Goal: Task Accomplishment & Management: Complete application form

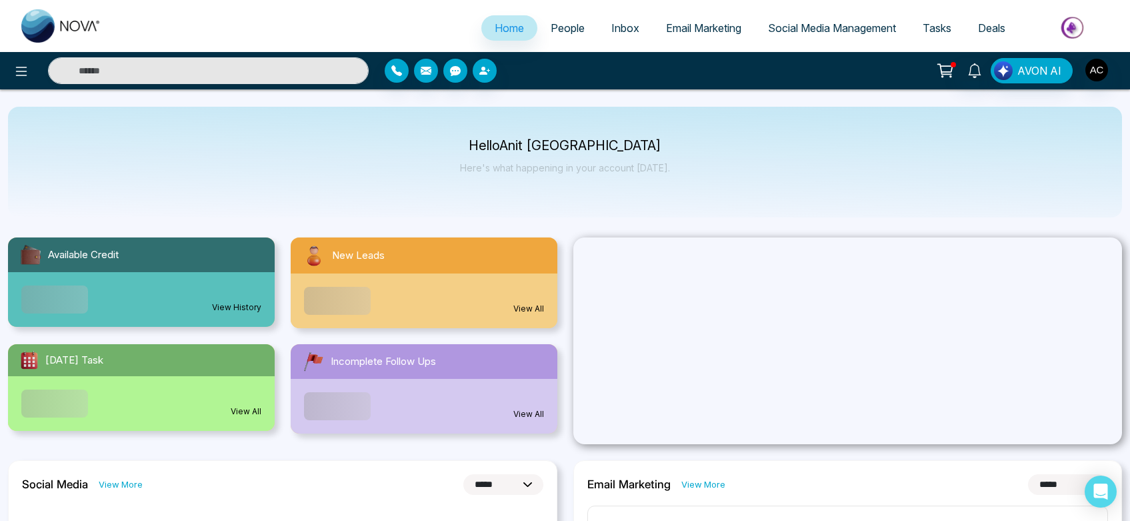
select select "*"
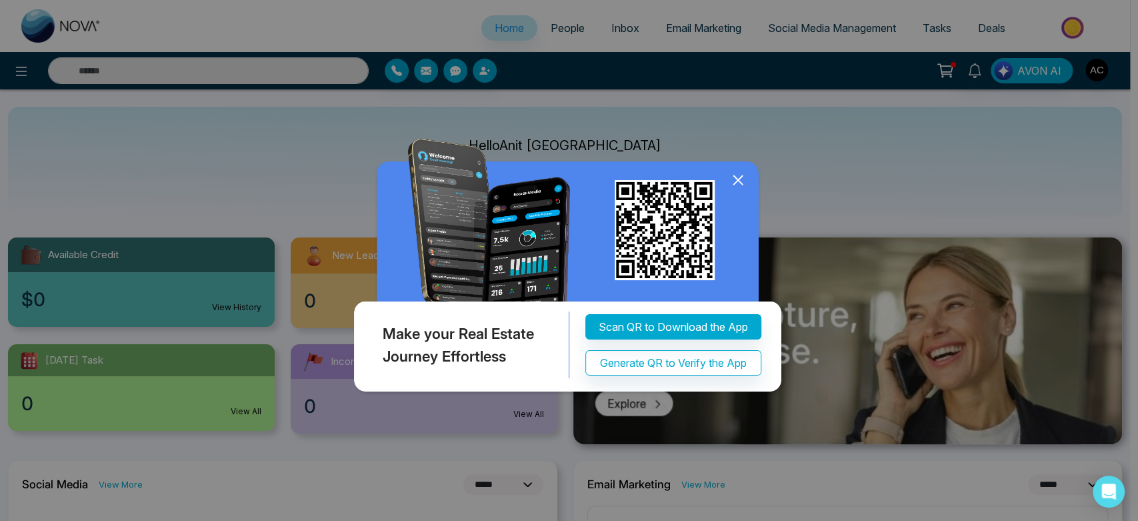
click at [743, 181] on icon at bounding box center [738, 180] width 20 height 20
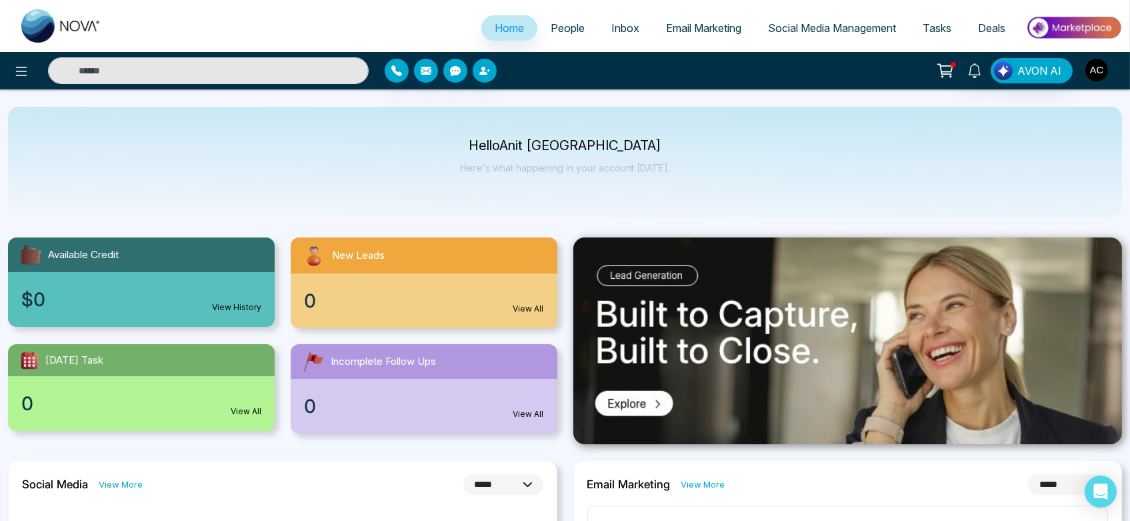
click at [1095, 76] on img "button" at bounding box center [1096, 70] width 23 height 23
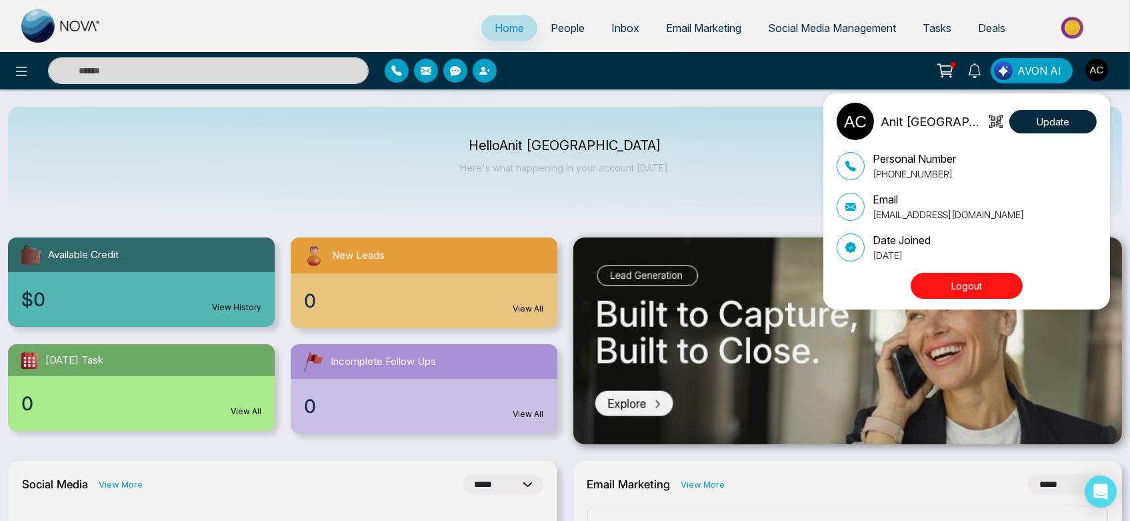
click at [691, 103] on div "Anit Canada Update Personal Number [PHONE_NUMBER] Email [EMAIL_ADDRESS][DOMAIN_…" at bounding box center [565, 260] width 1130 height 521
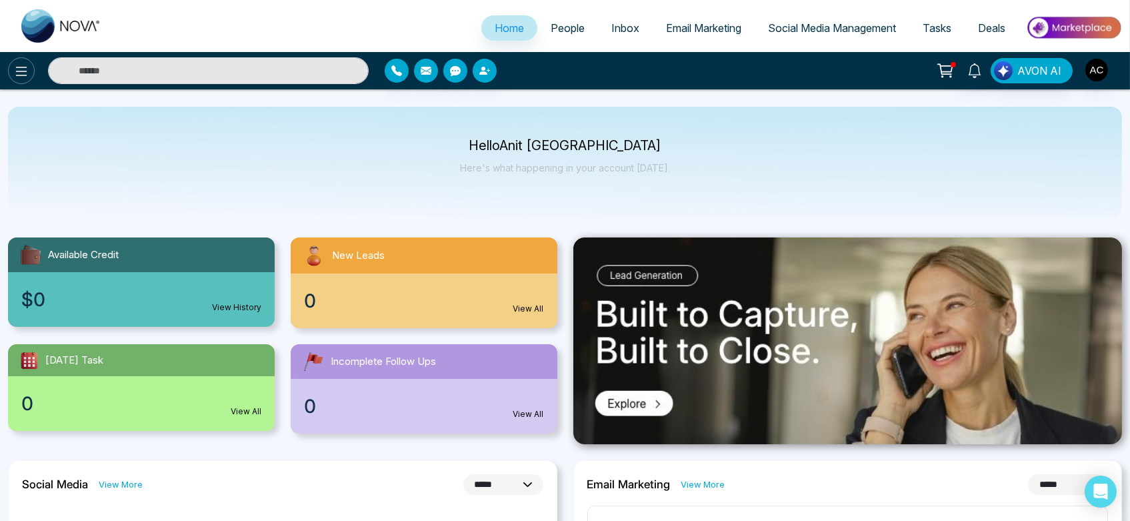
click at [19, 67] on icon at bounding box center [21, 71] width 11 height 9
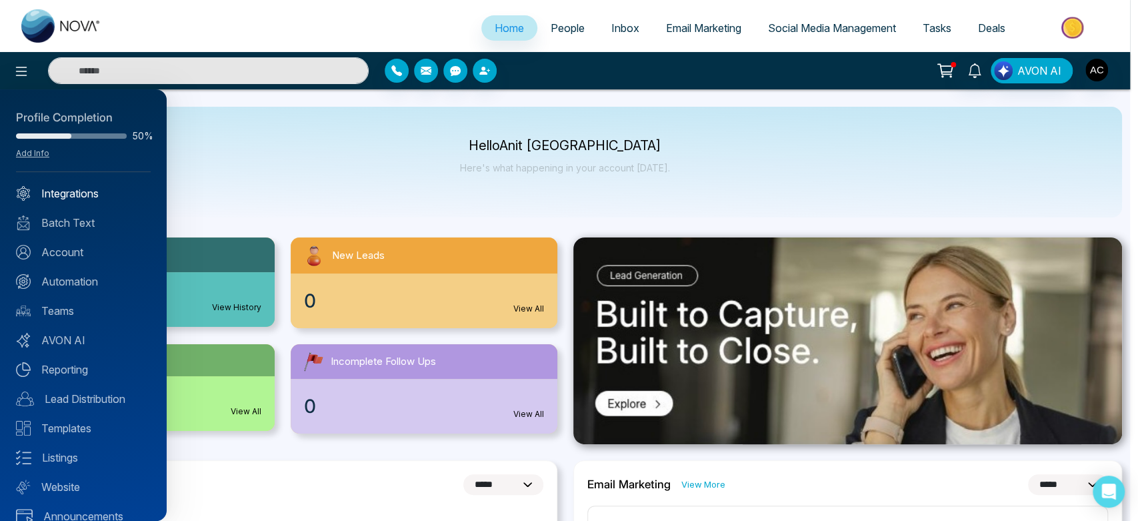
click at [56, 196] on link "Integrations" at bounding box center [83, 193] width 135 height 16
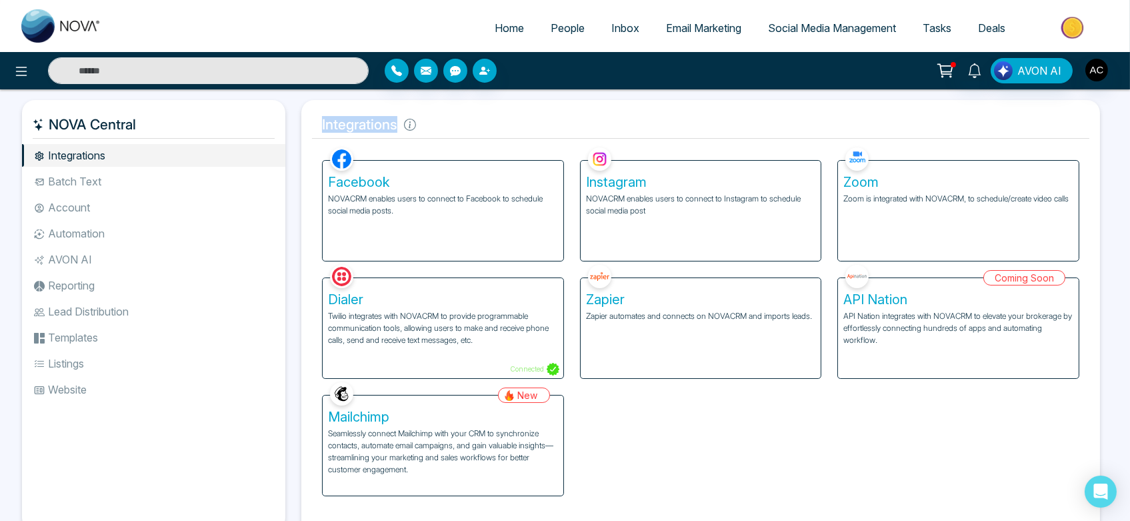
drag, startPoint x: 318, startPoint y: 119, endPoint x: 443, endPoint y: 123, distance: 124.7
click at [443, 123] on h5 "Integrations" at bounding box center [700, 125] width 777 height 28
click at [852, 28] on span "Social Media Management" at bounding box center [832, 27] width 128 height 13
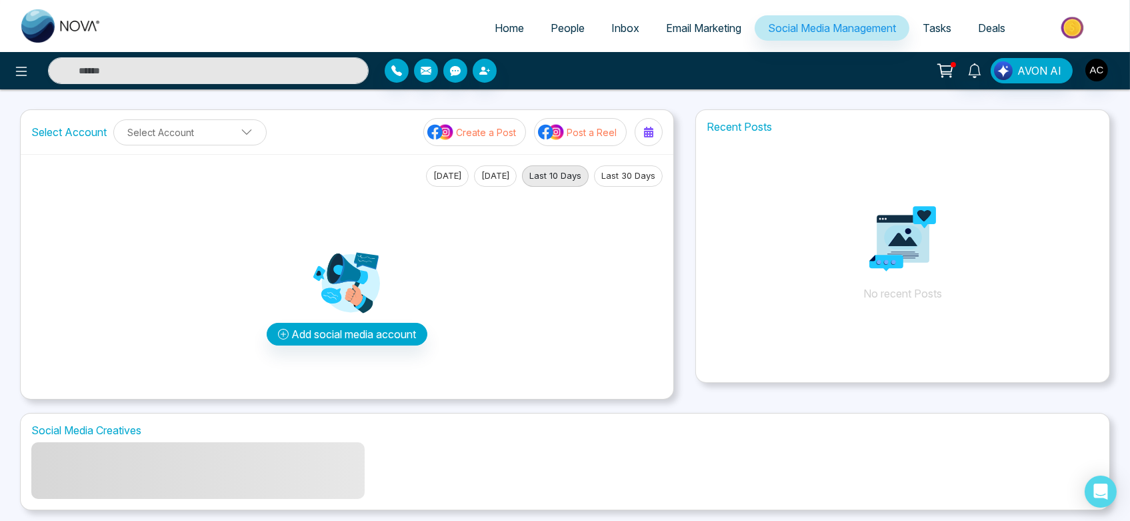
click at [666, 29] on span "Email Marketing" at bounding box center [703, 27] width 75 height 13
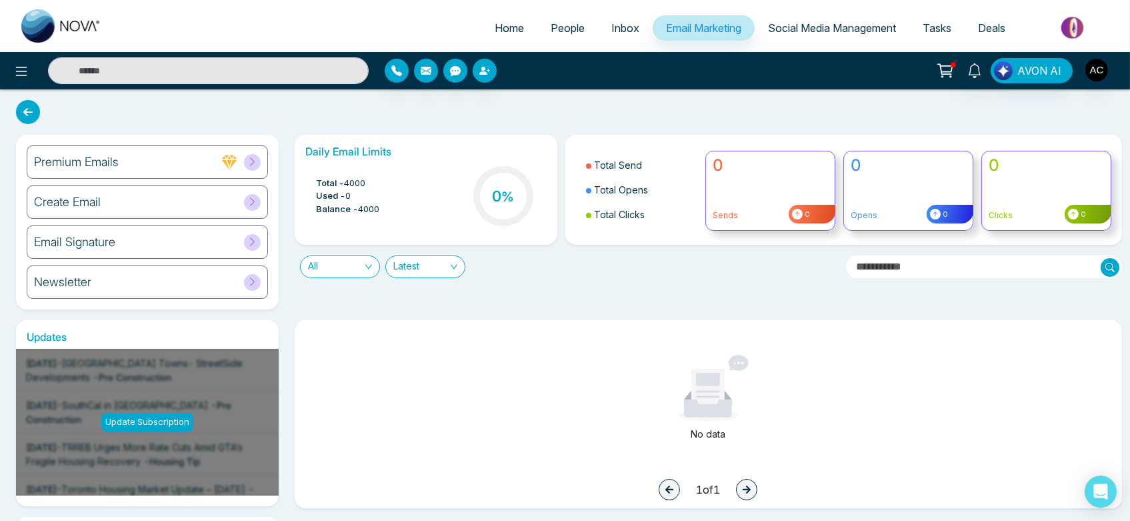
click at [567, 24] on span "People" at bounding box center [568, 27] width 34 height 13
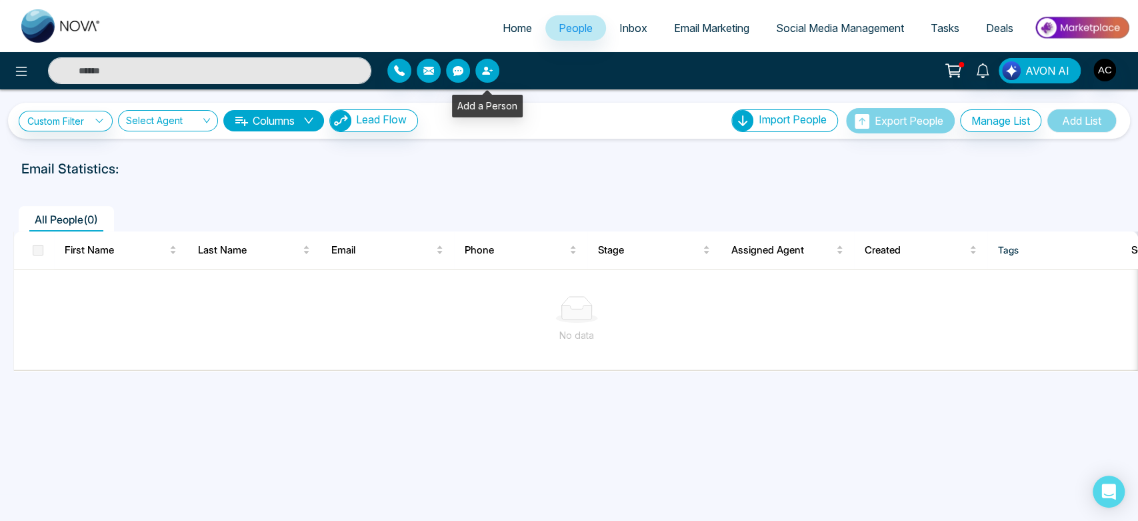
click at [488, 79] on button "button" at bounding box center [487, 71] width 24 height 24
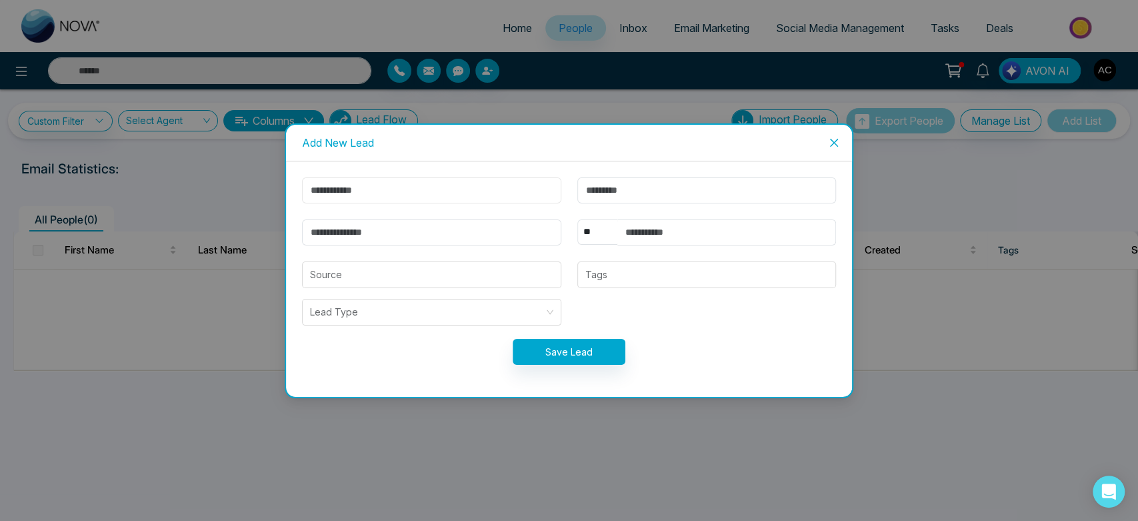
click at [485, 185] on input "text" at bounding box center [431, 190] width 259 height 26
type input "****"
click at [384, 225] on input "email" at bounding box center [431, 232] width 259 height 26
type input "**********"
click at [597, 226] on select "** **** *** *** *** **** ***" at bounding box center [597, 231] width 40 height 25
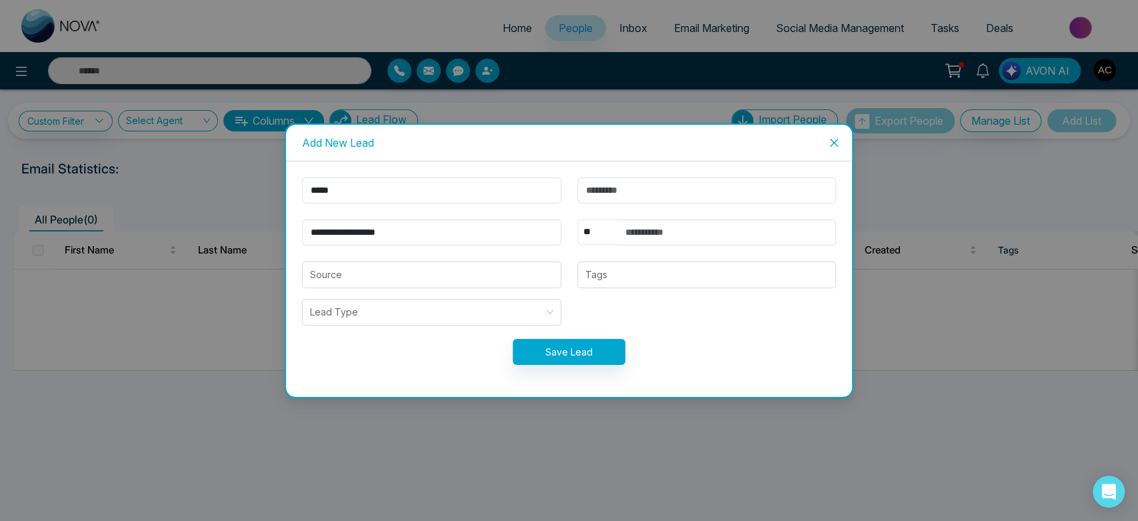
select select "***"
click at [577, 219] on select "** **** *** *** *** **** ***" at bounding box center [597, 231] width 40 height 25
click at [691, 224] on input "text" at bounding box center [726, 232] width 219 height 26
type input "**********"
click at [597, 359] on button "Save Lead" at bounding box center [569, 352] width 113 height 26
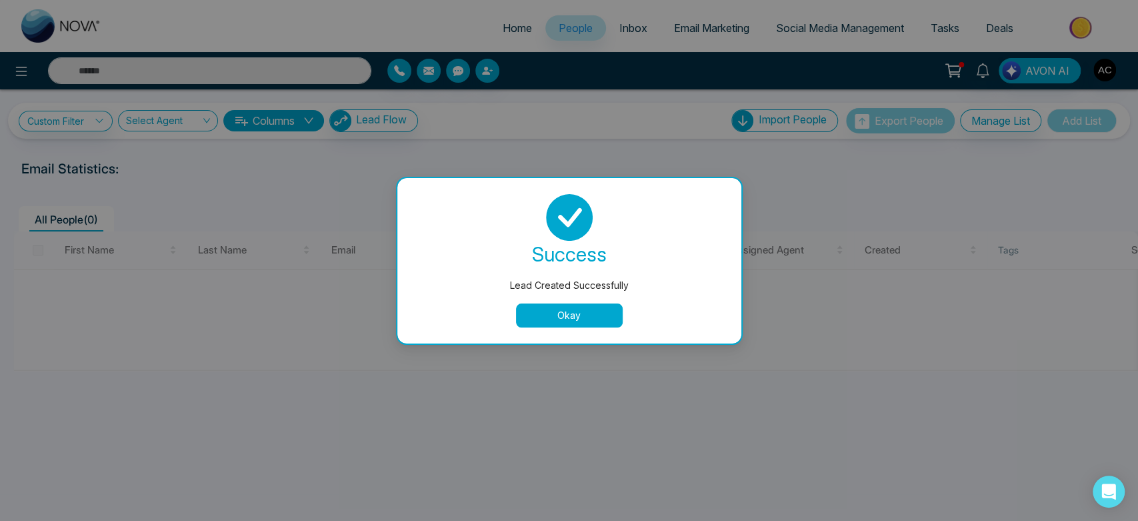
click at [581, 311] on button "Okay" at bounding box center [569, 315] width 107 height 24
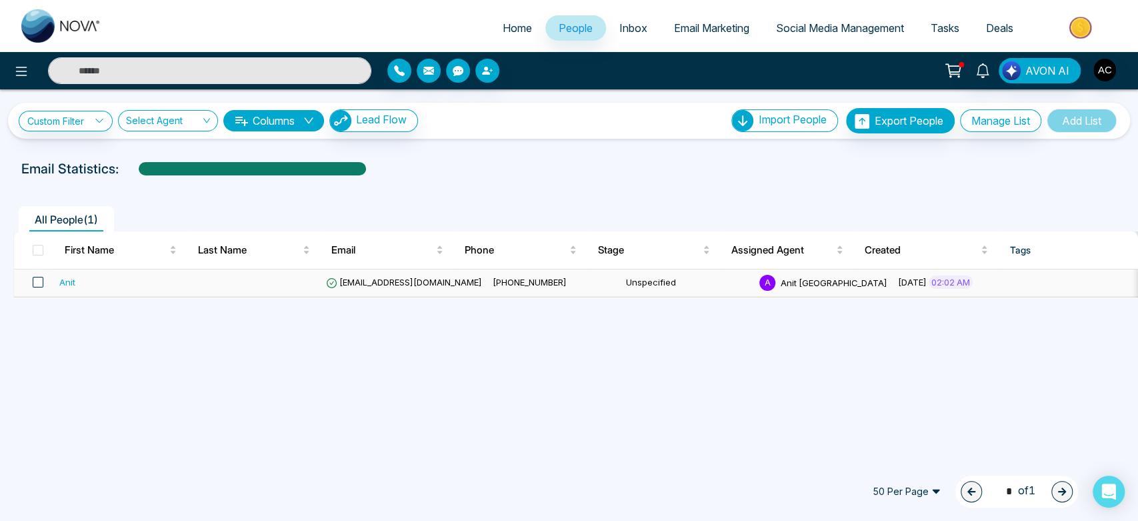
click at [37, 284] on span at bounding box center [38, 282] width 11 height 11
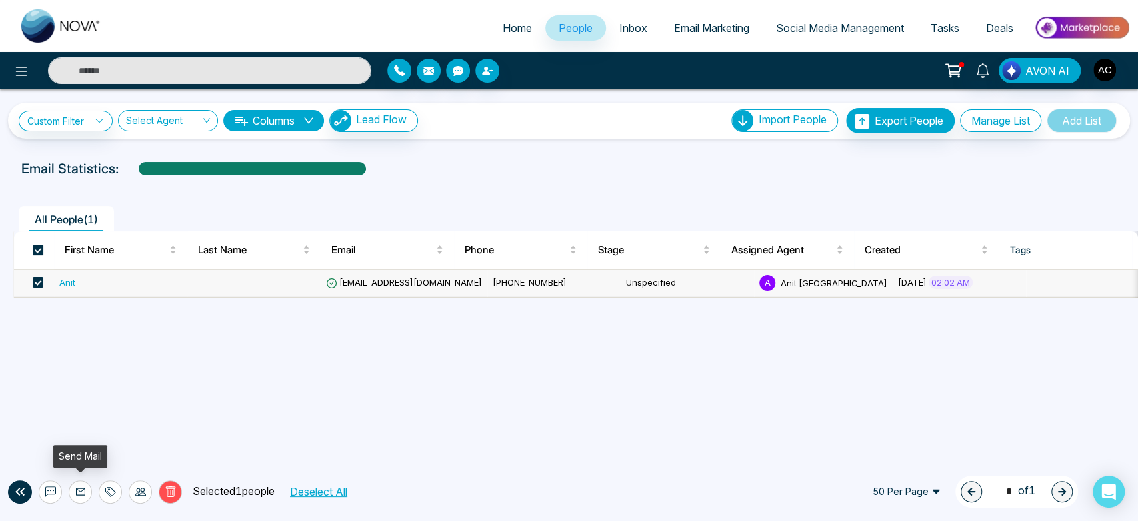
click at [79, 491] on icon at bounding box center [80, 491] width 11 height 11
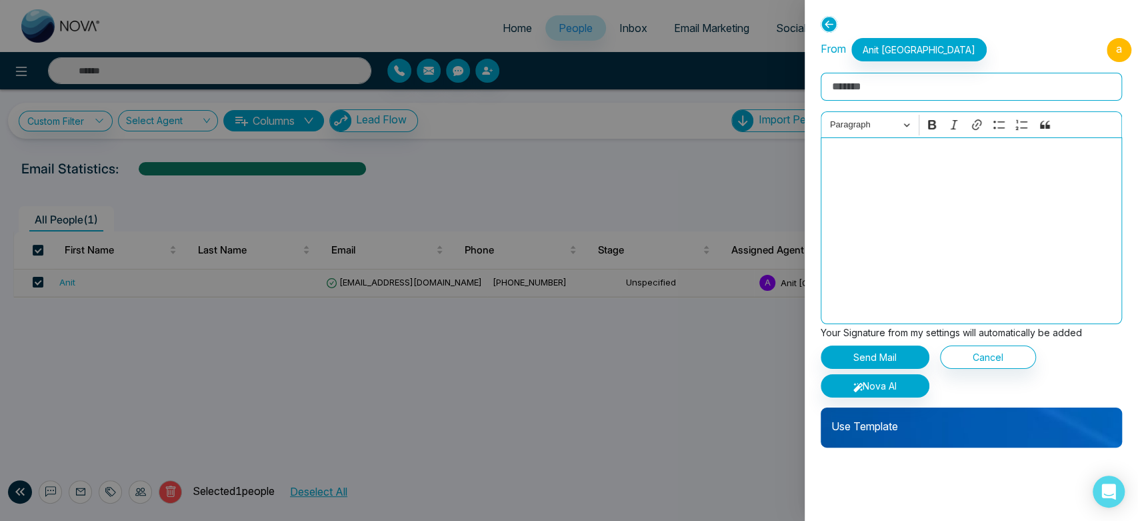
click at [876, 431] on p "Use Template" at bounding box center [971, 420] width 301 height 27
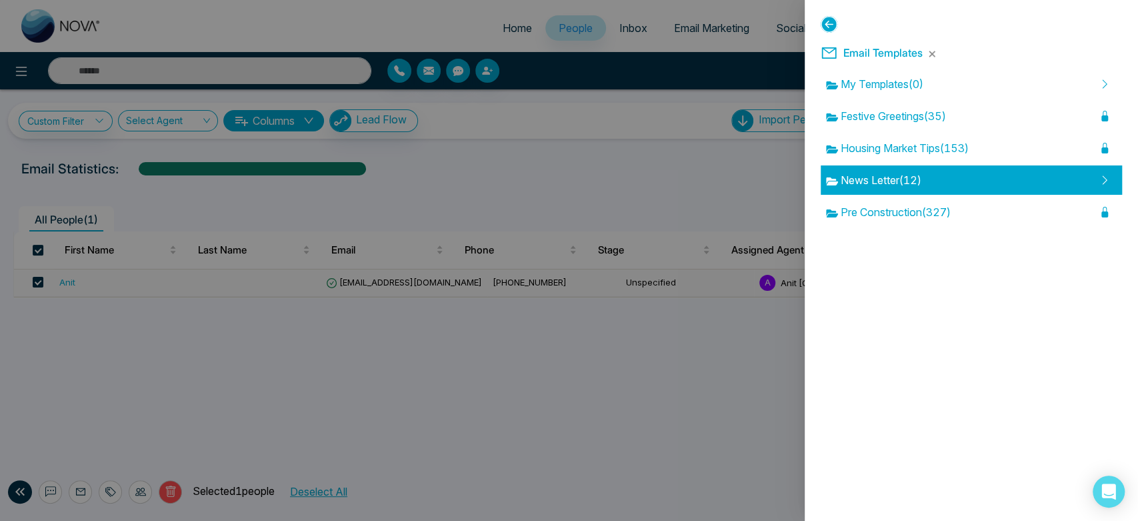
click at [925, 169] on div "News Letter ( 12 )" at bounding box center [971, 179] width 301 height 29
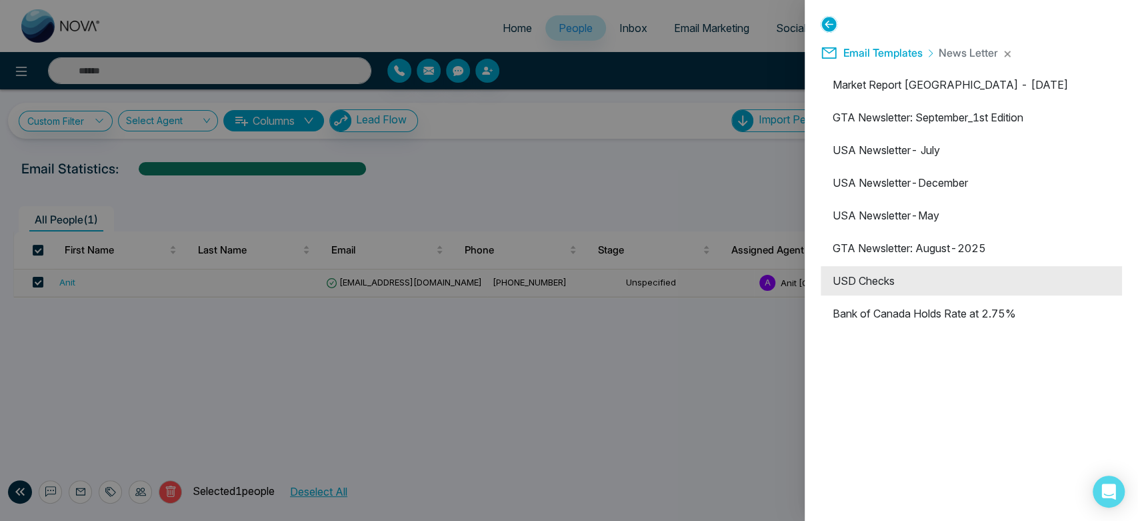
click at [943, 276] on li "USD Checks" at bounding box center [971, 280] width 301 height 29
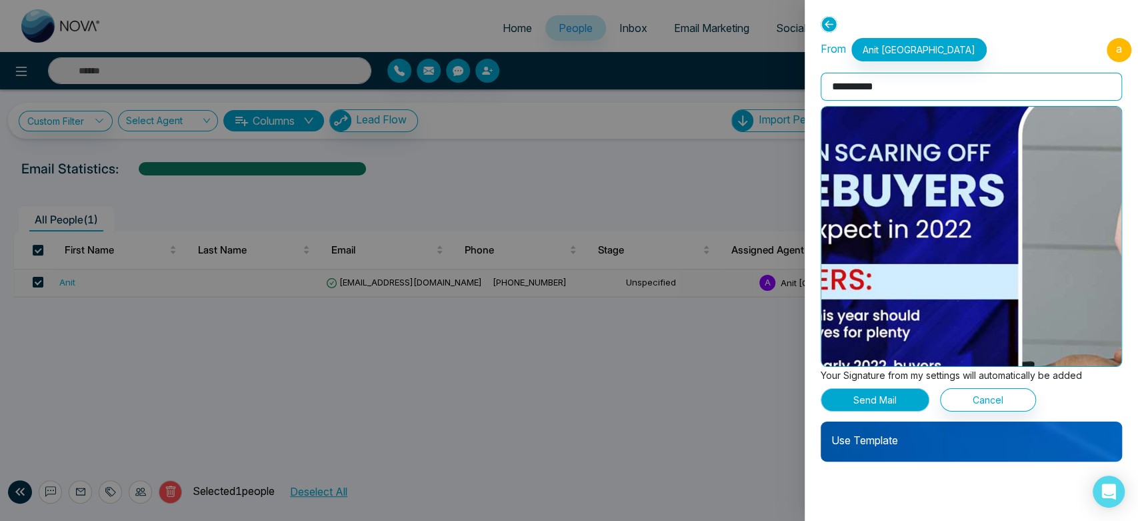
click at [881, 410] on button "Send Mail" at bounding box center [875, 399] width 109 height 23
click at [881, 392] on button "Send Mail" at bounding box center [875, 399] width 109 height 23
click at [892, 444] on p "Use Template" at bounding box center [971, 434] width 301 height 27
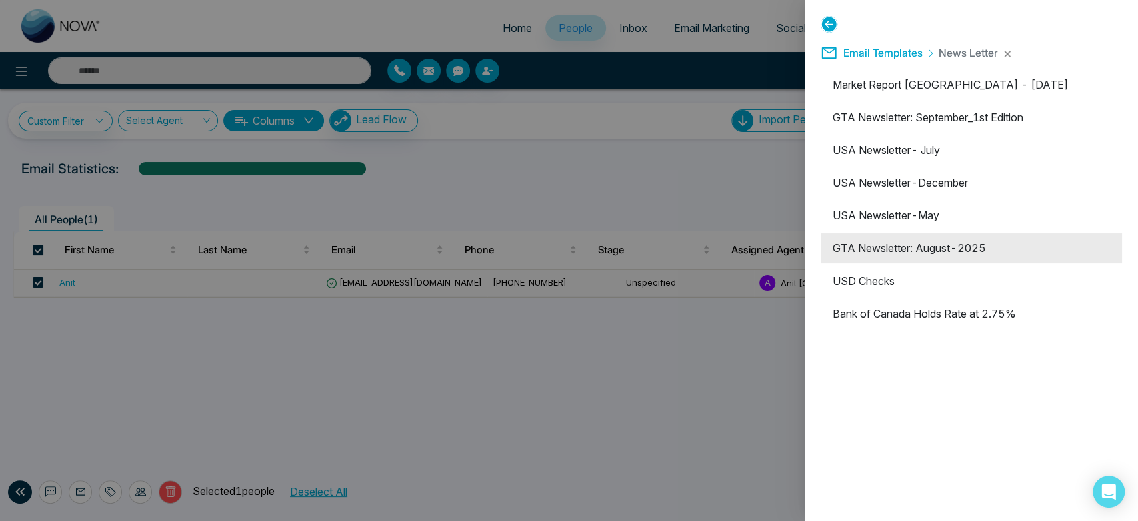
click at [896, 262] on li "GTA Newsletter: August-2025" at bounding box center [971, 247] width 301 height 29
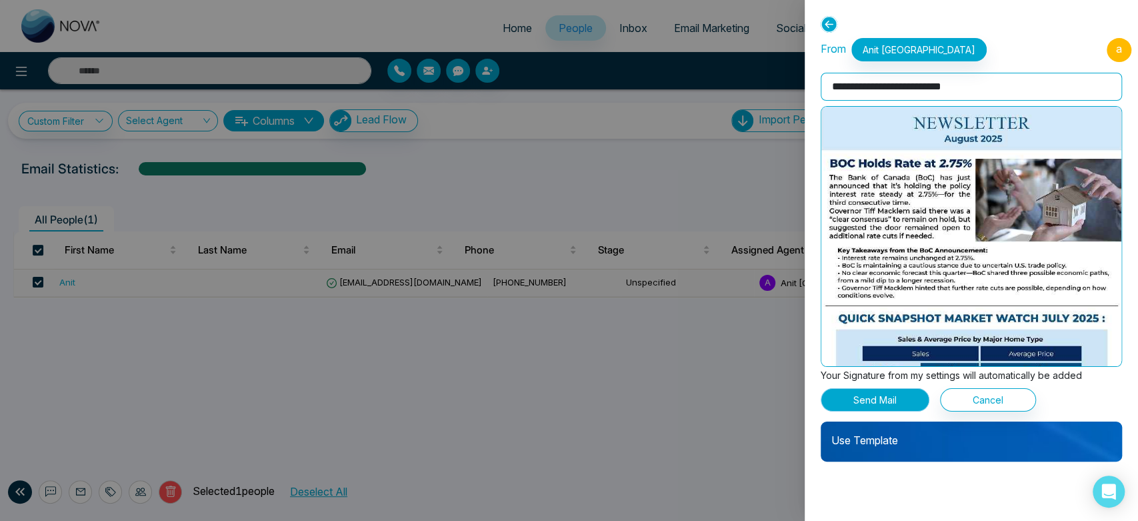
click at [889, 397] on button "Send Mail" at bounding box center [875, 399] width 109 height 23
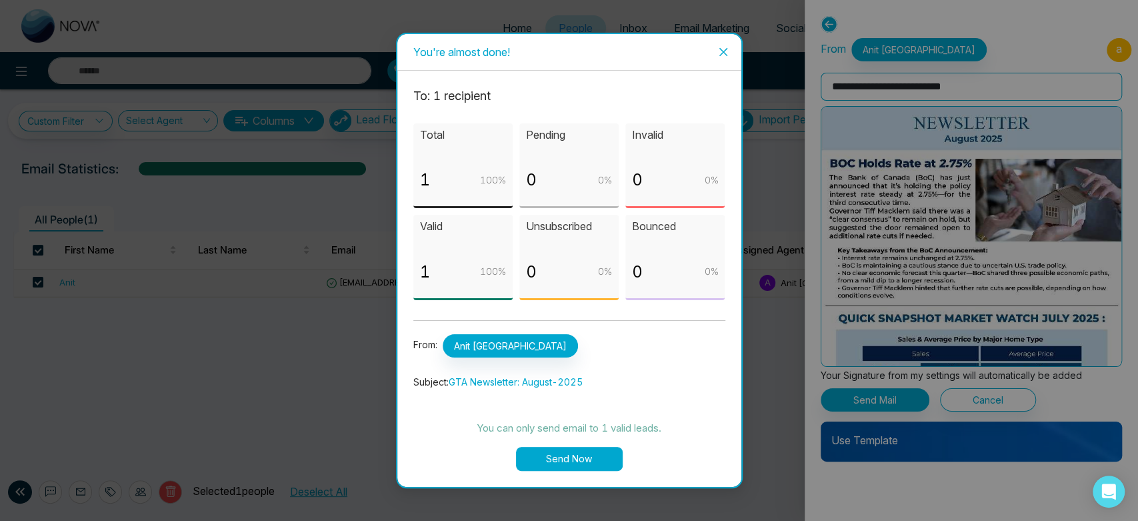
click at [724, 58] on span "Close" at bounding box center [723, 52] width 36 height 36
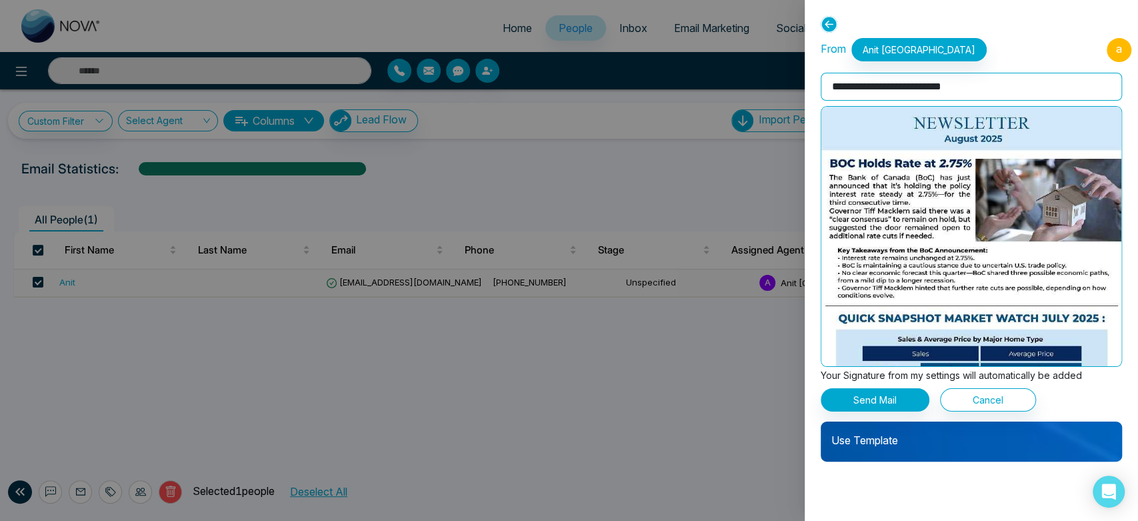
click at [965, 431] on p "Use Template" at bounding box center [971, 434] width 301 height 27
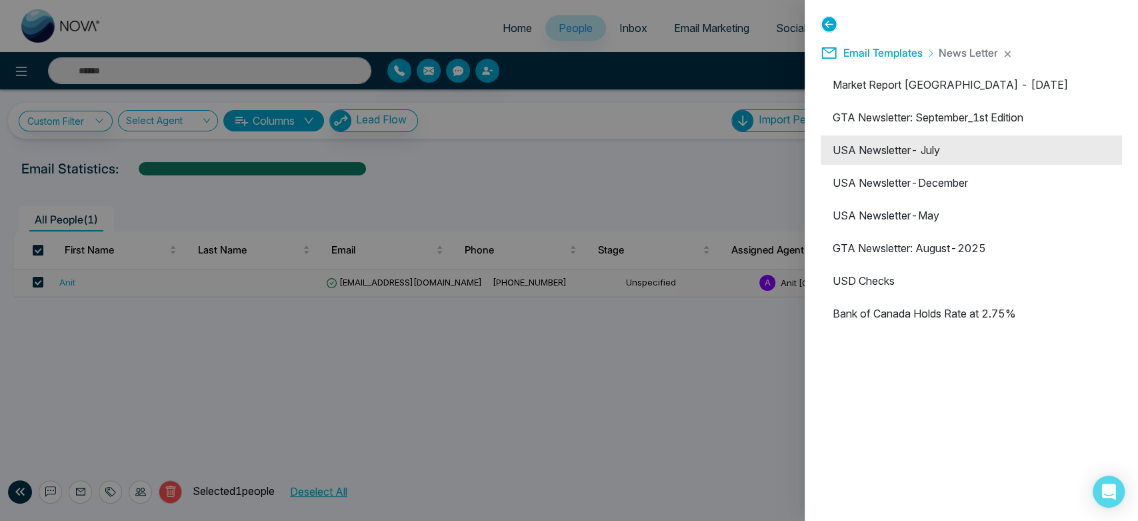
click at [930, 153] on li "USA Newsletter- July" at bounding box center [971, 149] width 301 height 29
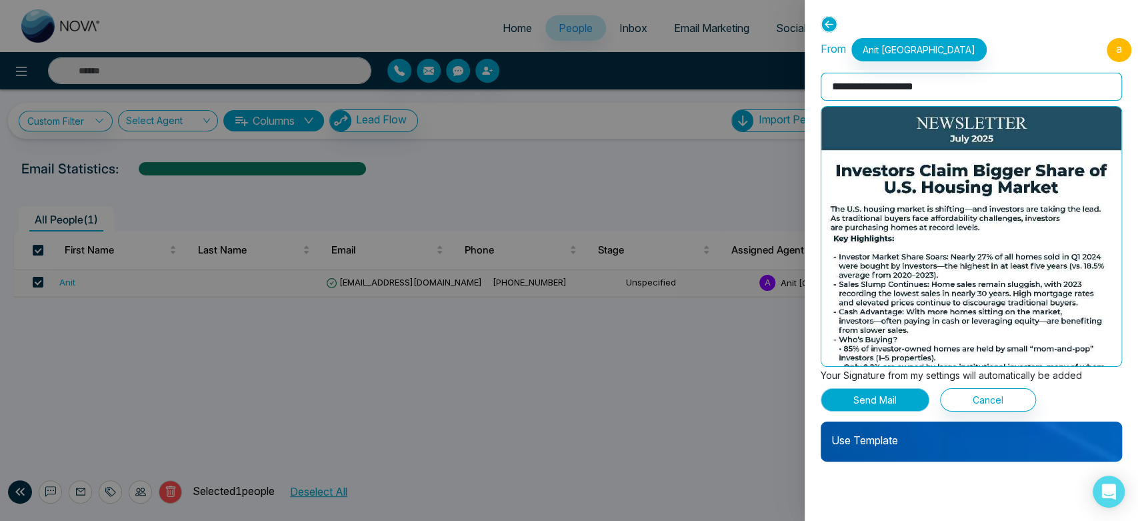
click at [897, 401] on button "Send Mail" at bounding box center [875, 399] width 109 height 23
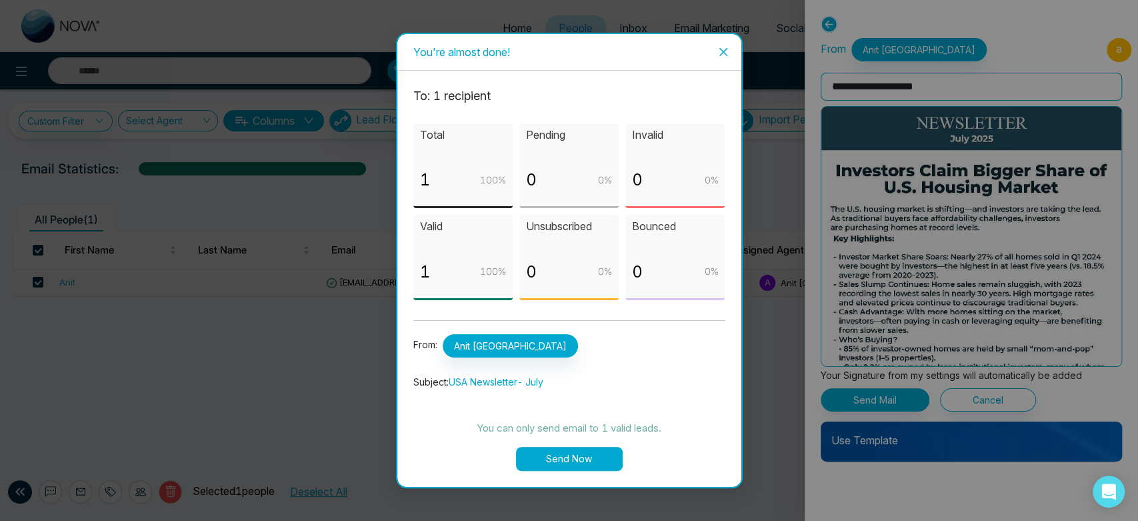
click at [719, 61] on span "Close" at bounding box center [723, 52] width 36 height 36
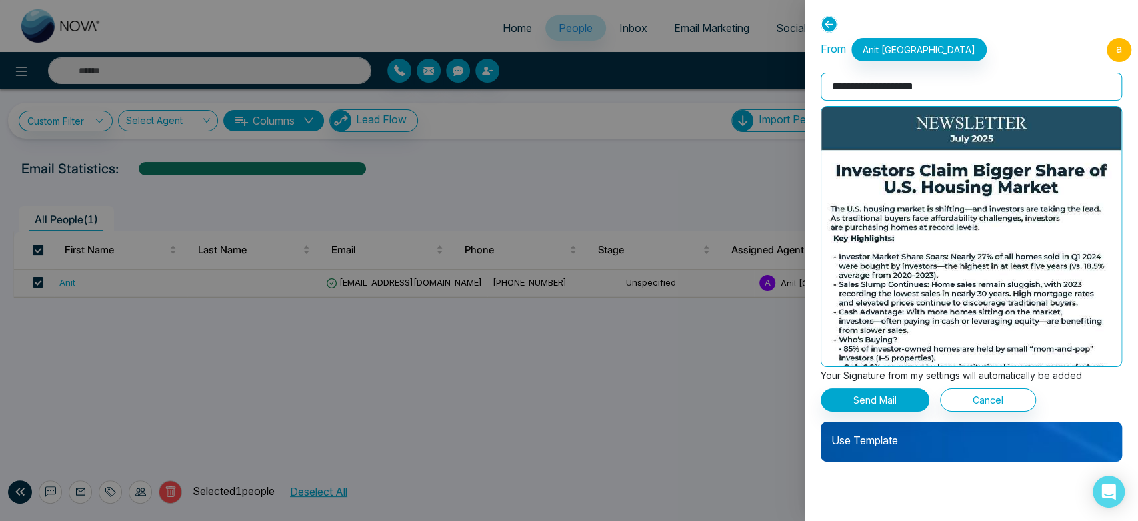
click at [826, 21] on icon at bounding box center [829, 24] width 17 height 17
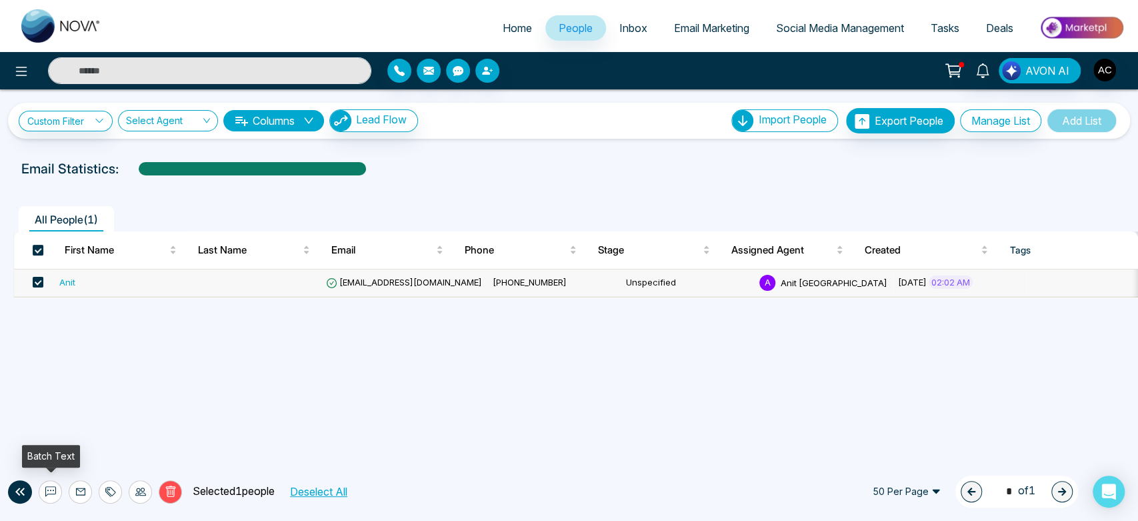
click at [48, 493] on icon at bounding box center [50, 491] width 11 height 11
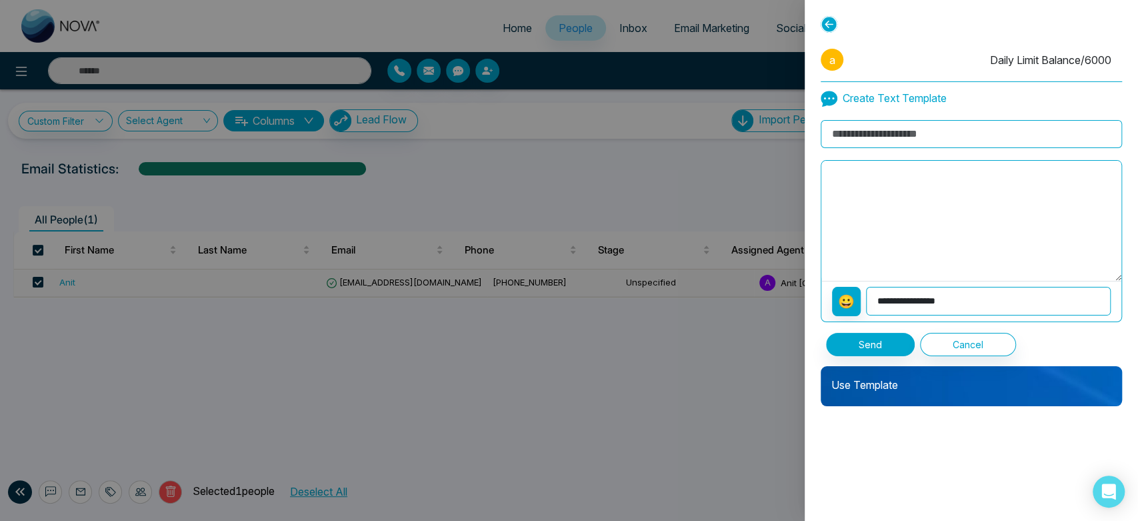
click at [623, 380] on div at bounding box center [569, 260] width 1138 height 521
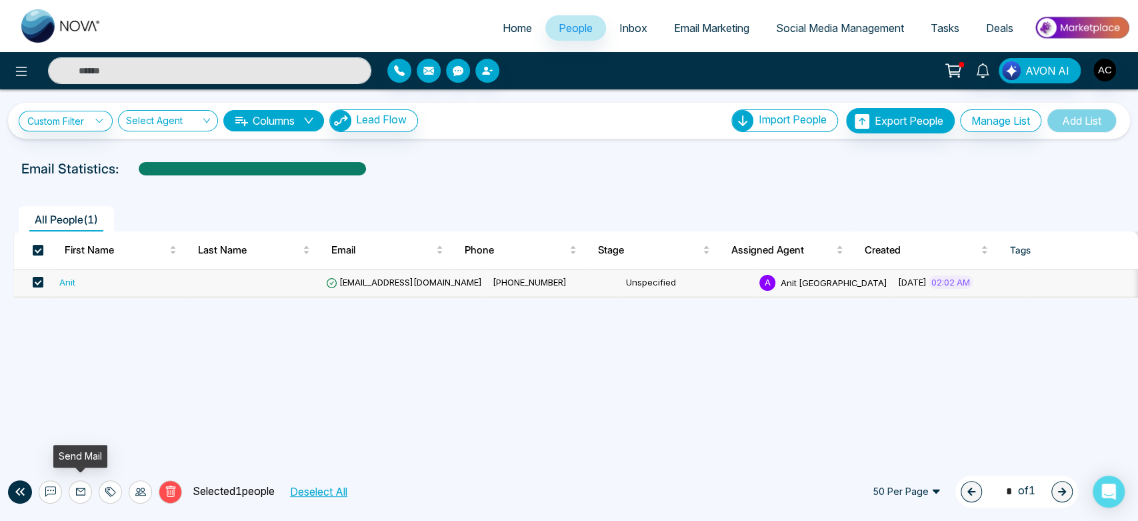
click at [80, 489] on icon at bounding box center [80, 491] width 11 height 11
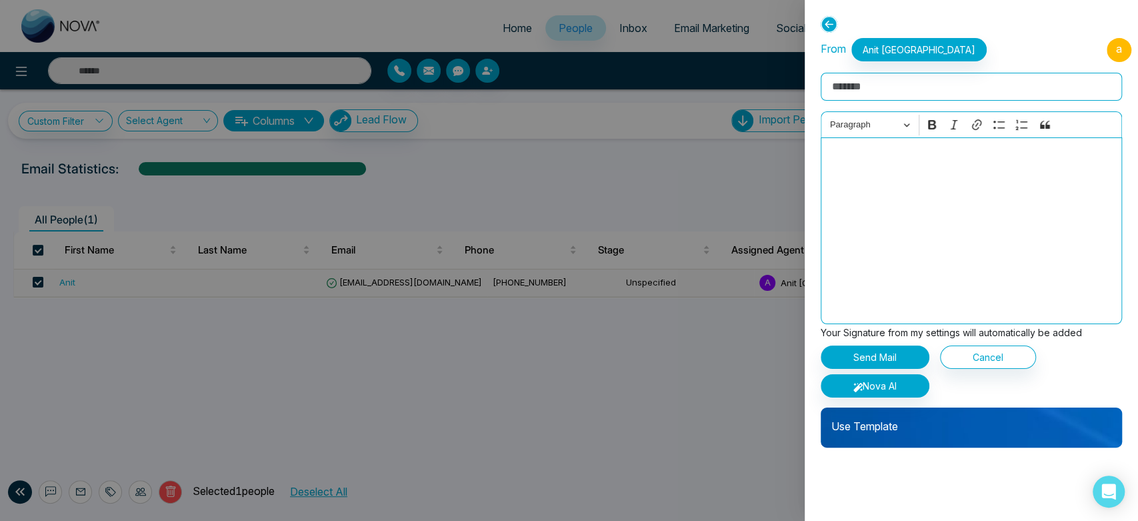
click at [878, 431] on p "Use Template" at bounding box center [971, 420] width 301 height 27
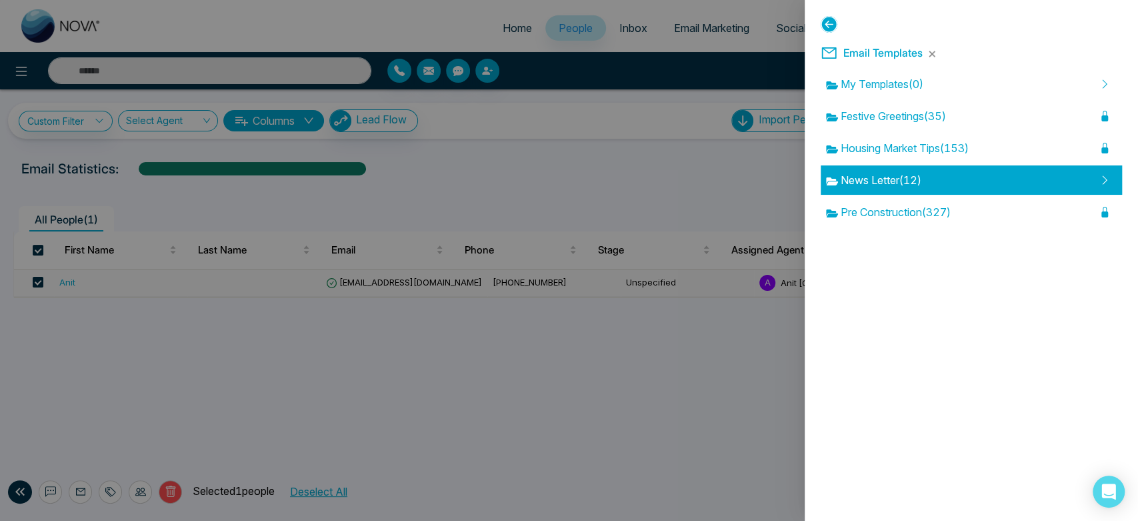
click at [939, 179] on div "News Letter ( 12 )" at bounding box center [971, 179] width 301 height 29
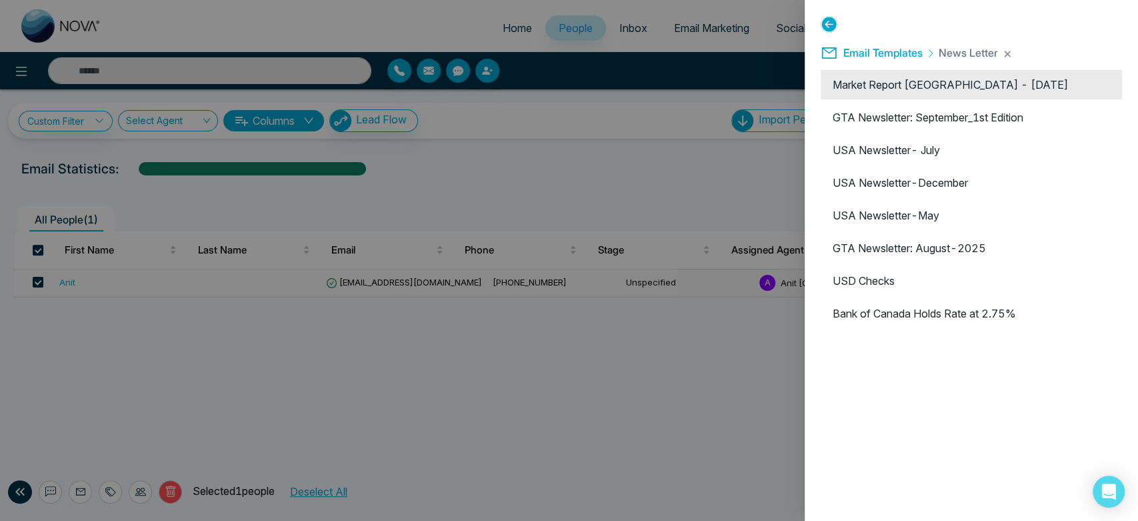
click at [925, 88] on li "Market Report [GEOGRAPHIC_DATA] - [DATE]" at bounding box center [971, 84] width 301 height 29
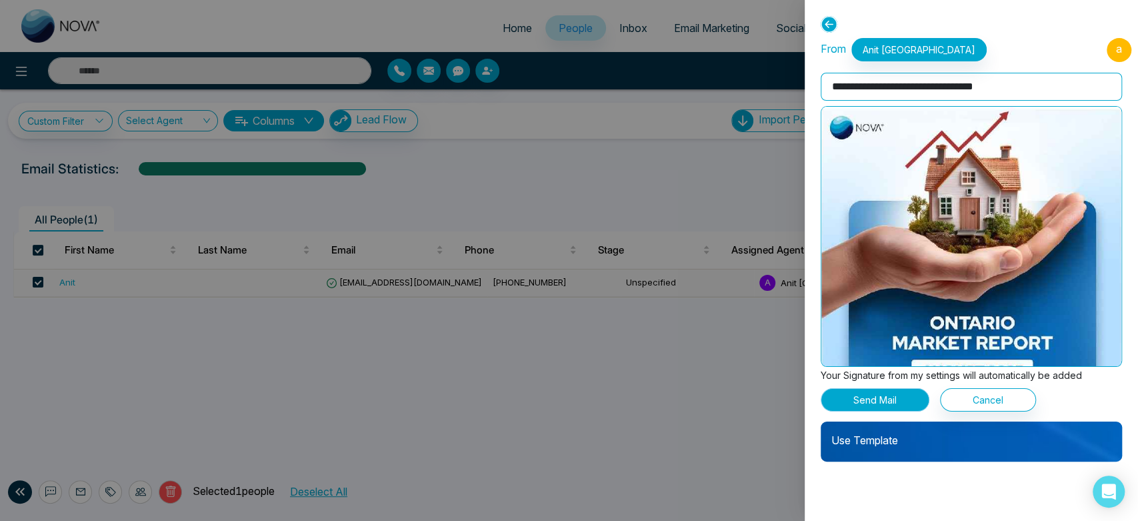
click at [895, 393] on button "Send Mail" at bounding box center [875, 399] width 109 height 23
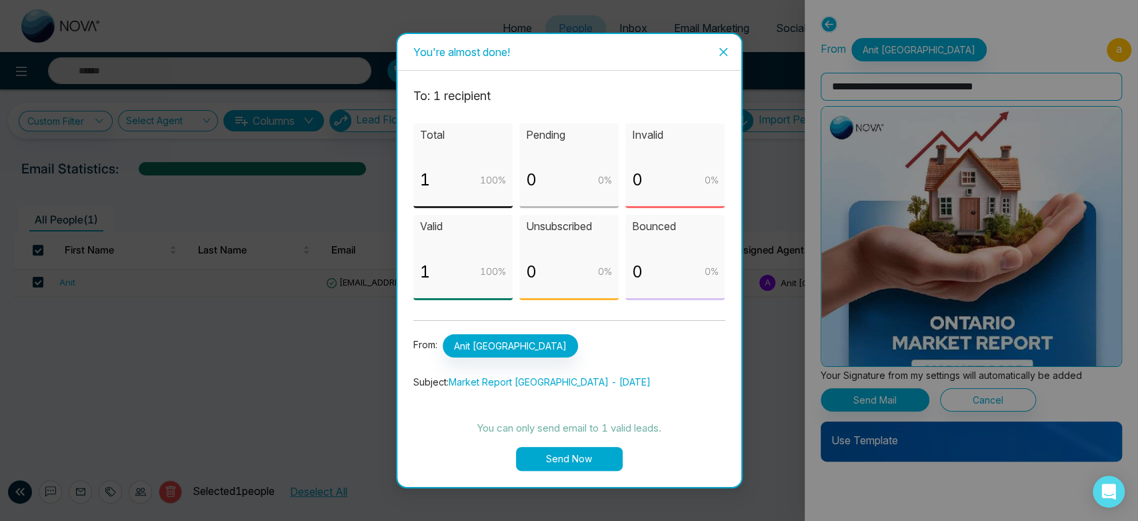
click at [720, 44] on span "Close" at bounding box center [723, 52] width 36 height 36
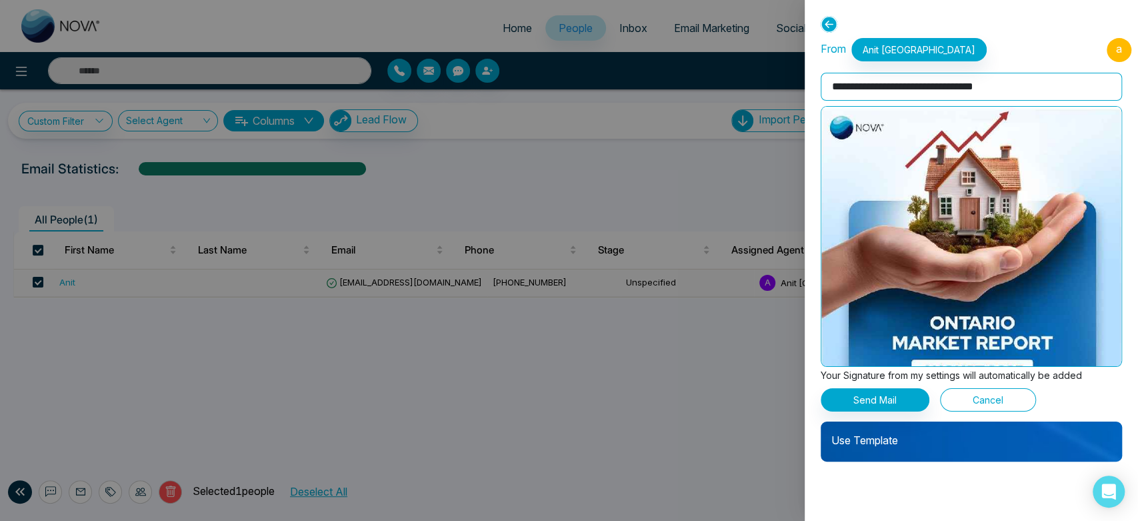
click at [993, 393] on button "Cancel" at bounding box center [988, 399] width 96 height 23
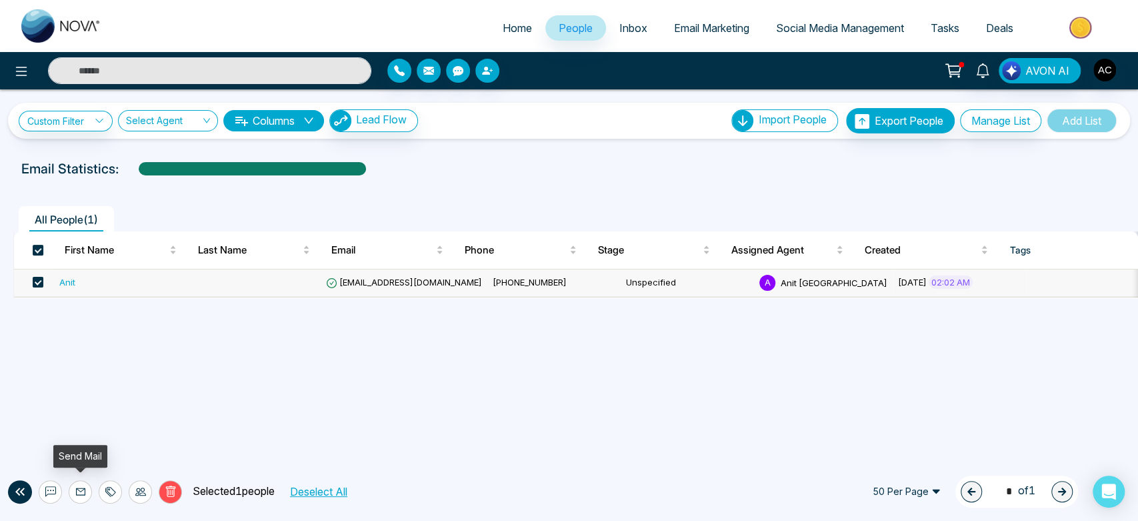
click at [85, 493] on button at bounding box center [80, 491] width 23 height 23
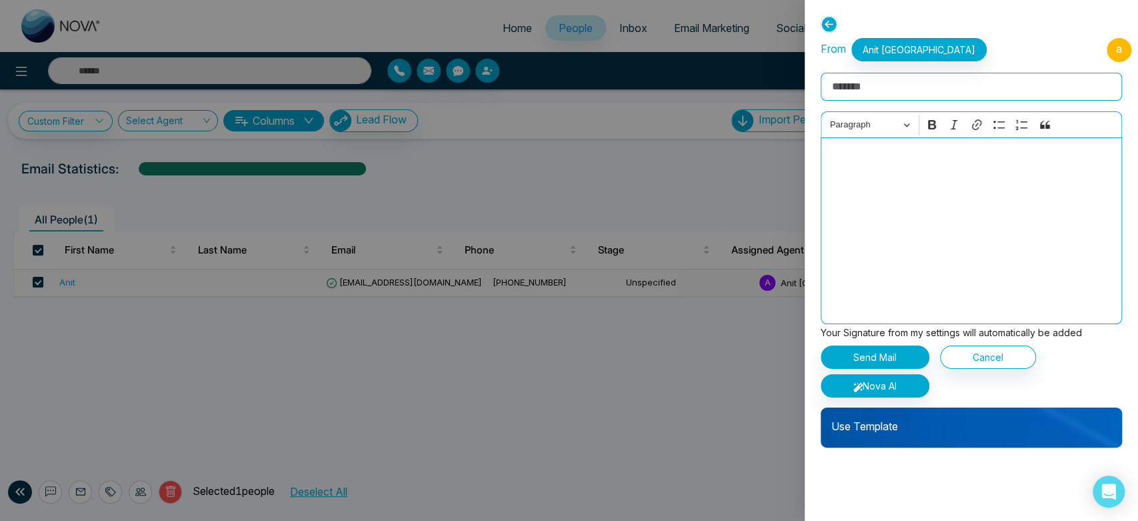
click at [840, 443] on div "Use Template" at bounding box center [971, 427] width 301 height 40
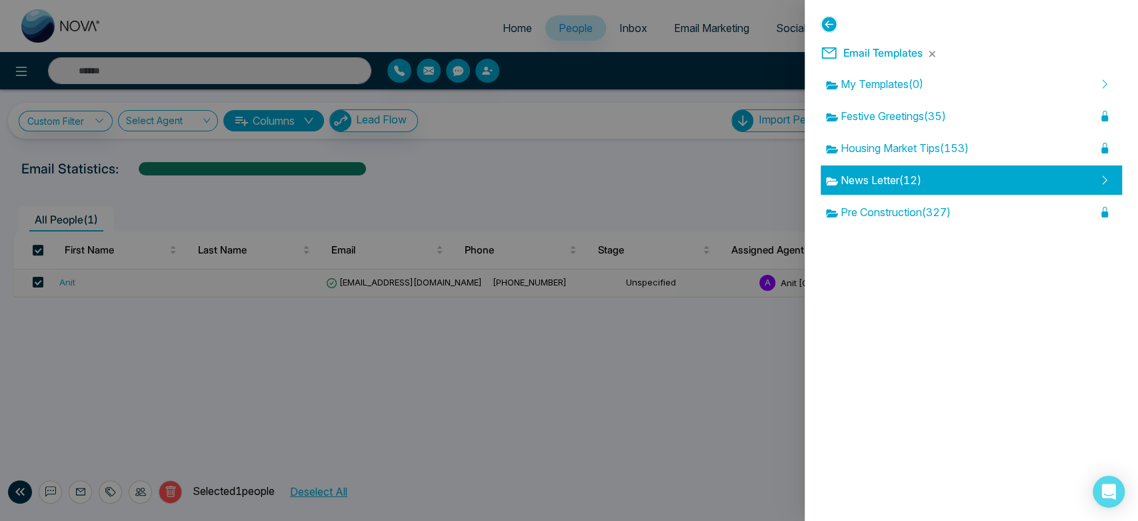
click at [904, 182] on span "News Letter ( 12 )" at bounding box center [873, 180] width 95 height 16
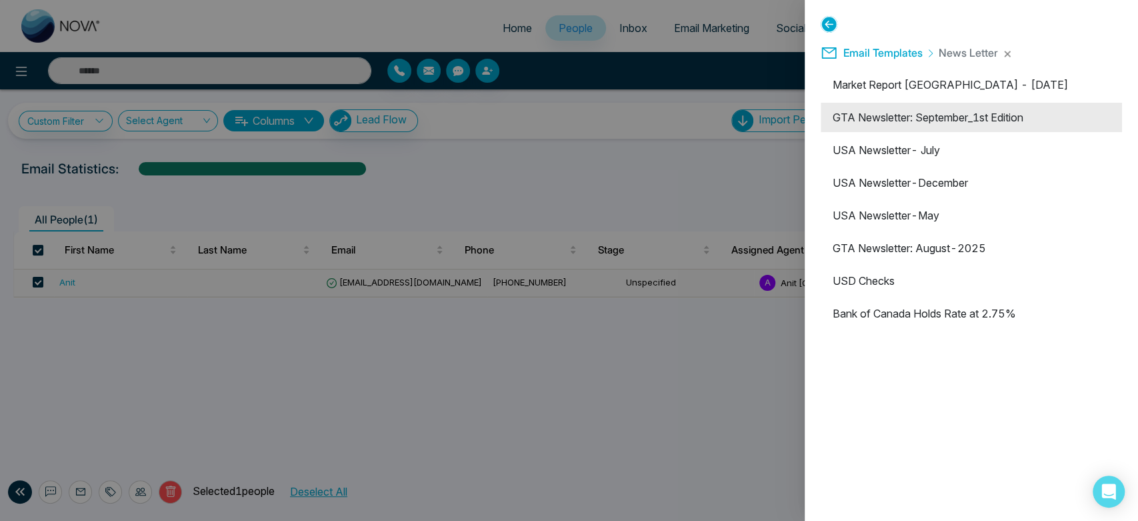
click at [936, 123] on li "GTA Newsletter: September_1st Edition" at bounding box center [971, 117] width 301 height 29
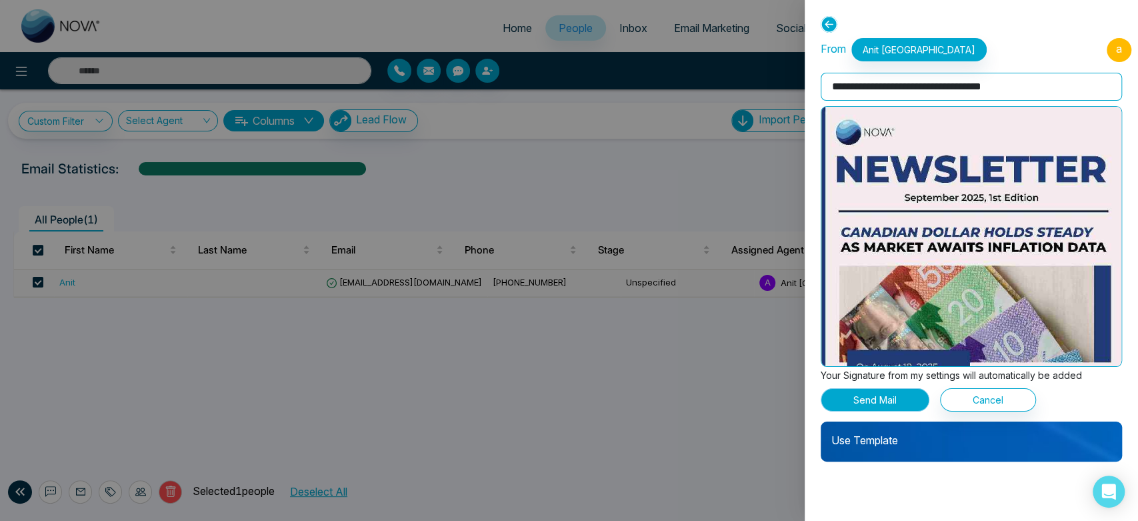
click at [893, 399] on button "Send Mail" at bounding box center [875, 399] width 109 height 23
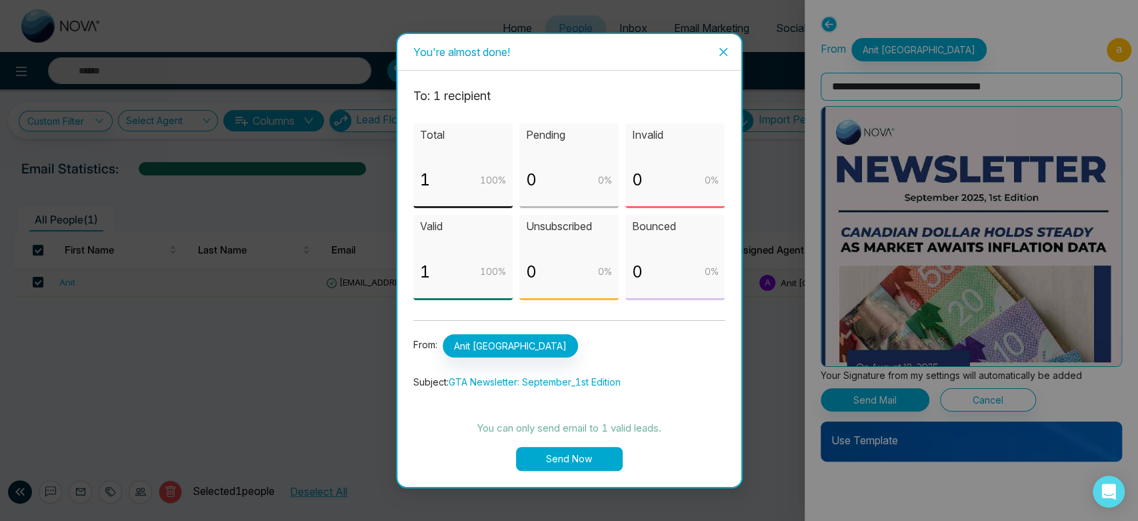
click at [577, 462] on button "Send Now" at bounding box center [569, 459] width 107 height 24
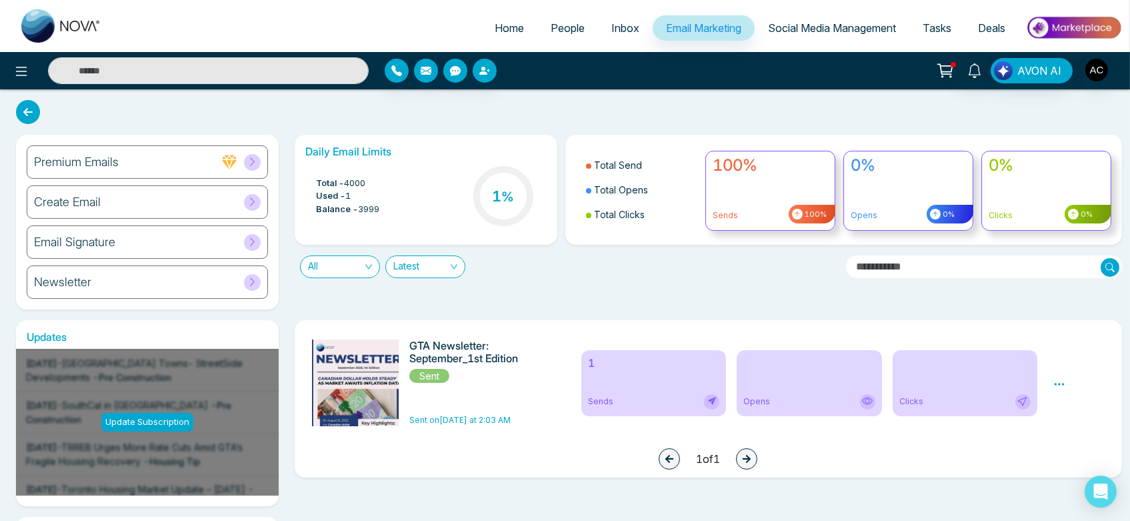
click at [23, 114] on icon at bounding box center [28, 112] width 24 height 24
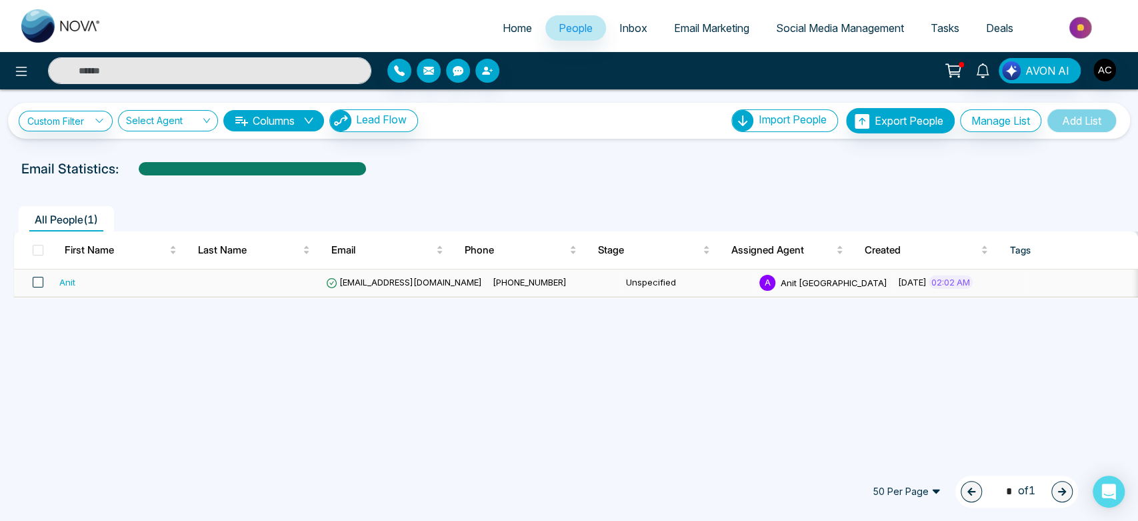
click at [41, 279] on span at bounding box center [38, 282] width 11 height 11
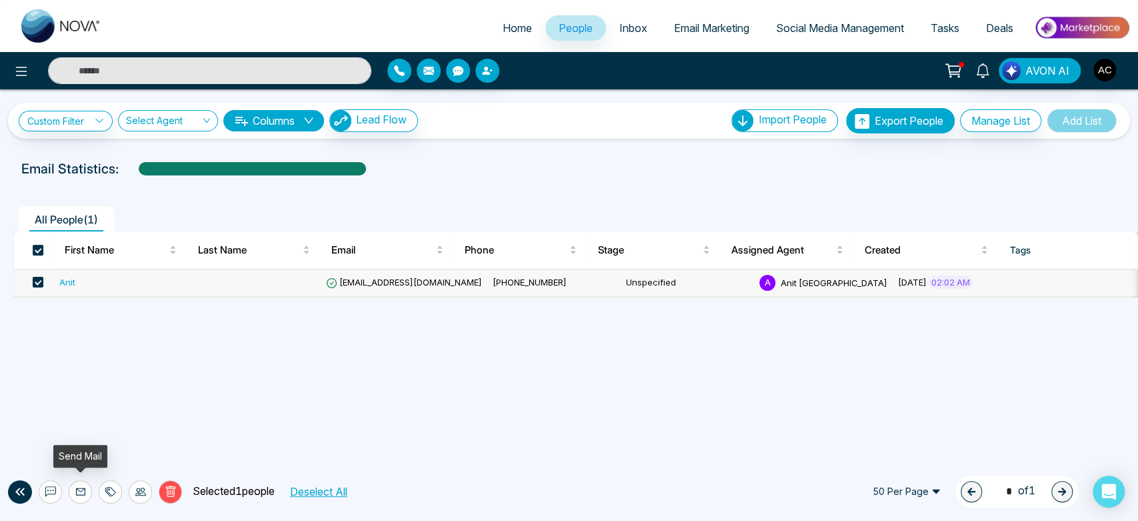
click at [83, 491] on icon at bounding box center [80, 491] width 11 height 11
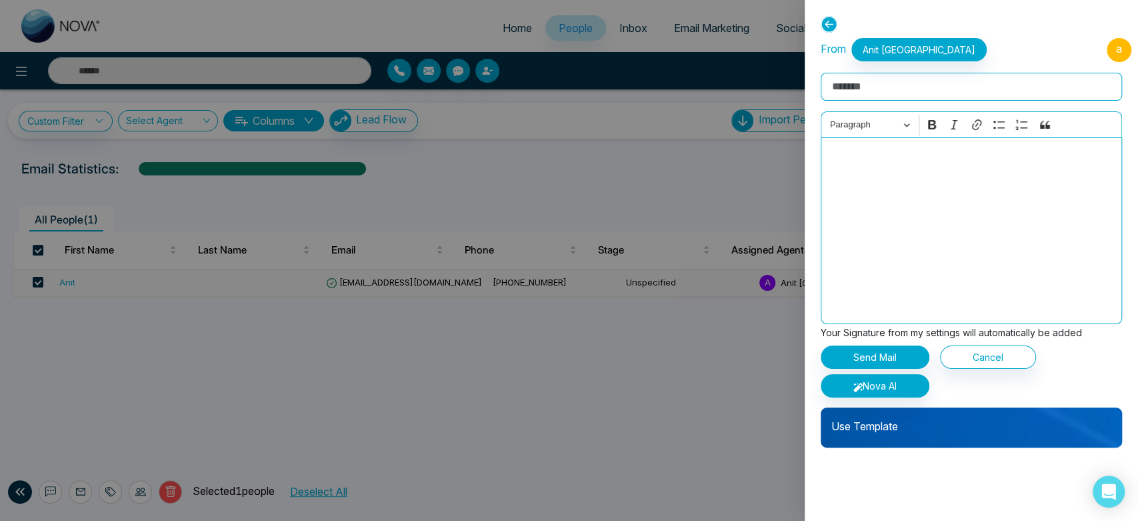
click at [1026, 421] on p "Use Template" at bounding box center [971, 420] width 301 height 27
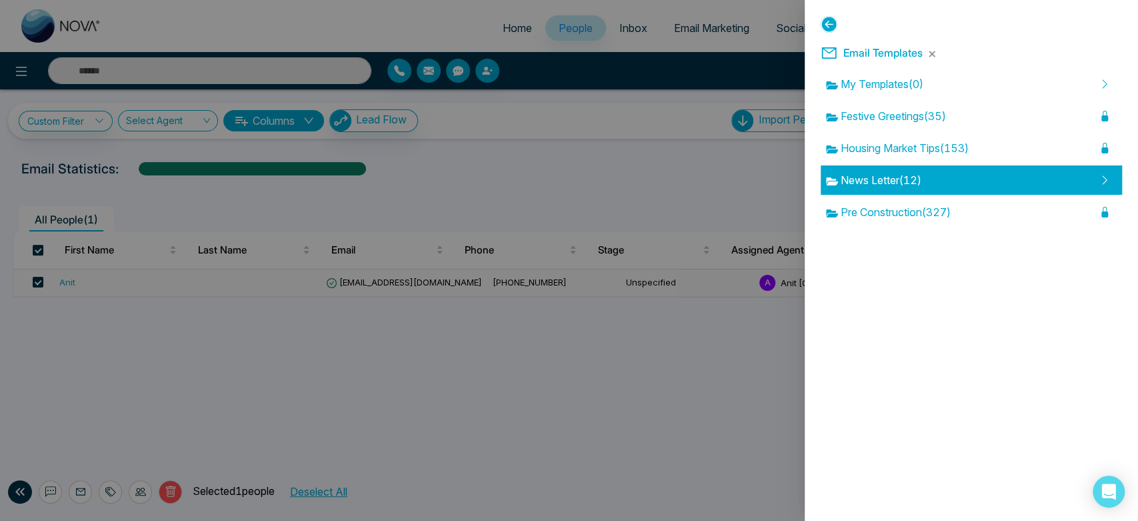
click at [944, 189] on div "News Letter ( 12 )" at bounding box center [971, 179] width 301 height 29
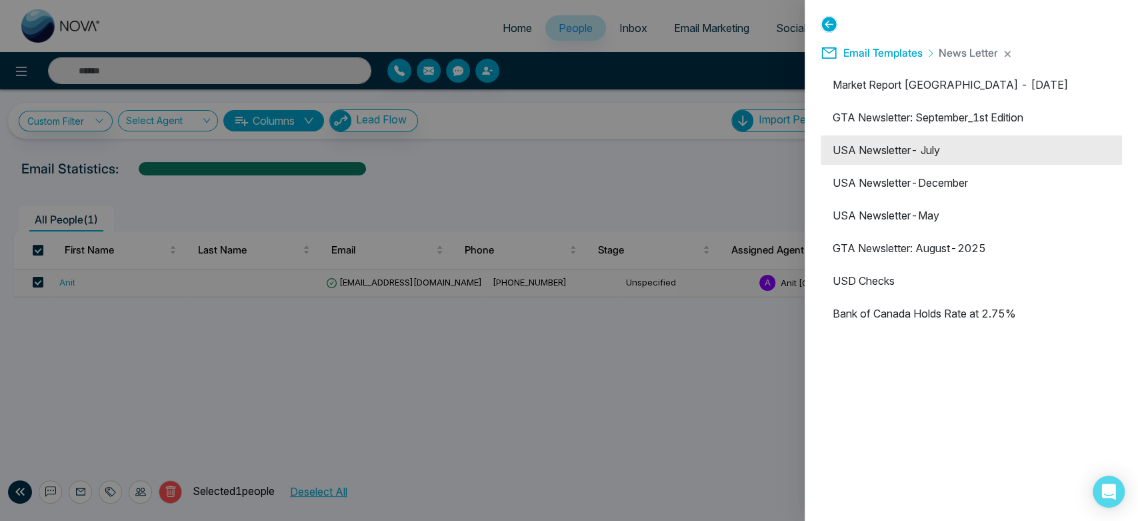
click at [987, 148] on li "USA Newsletter- July" at bounding box center [971, 149] width 301 height 29
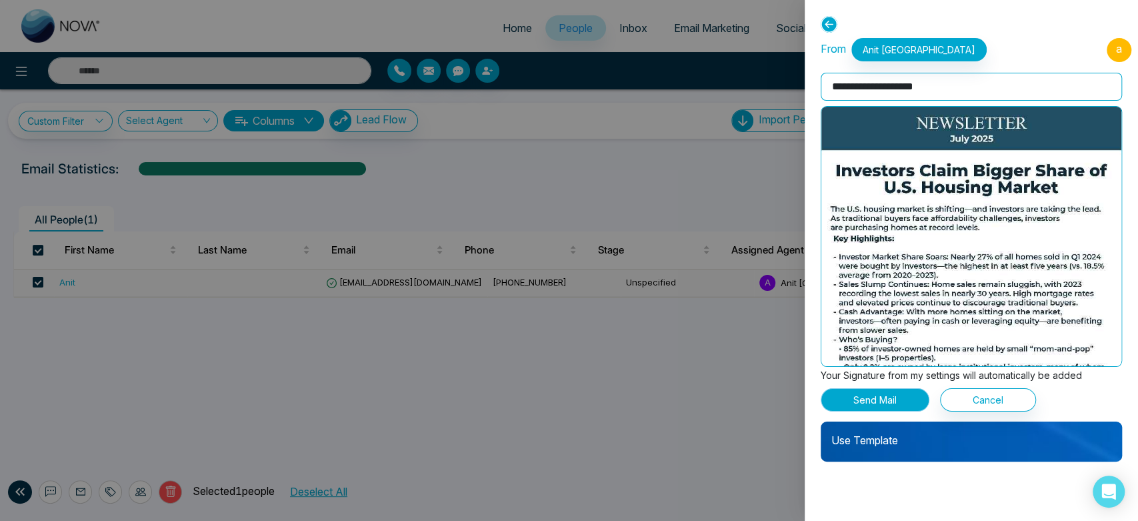
click at [837, 395] on button "Send Mail" at bounding box center [875, 399] width 109 height 23
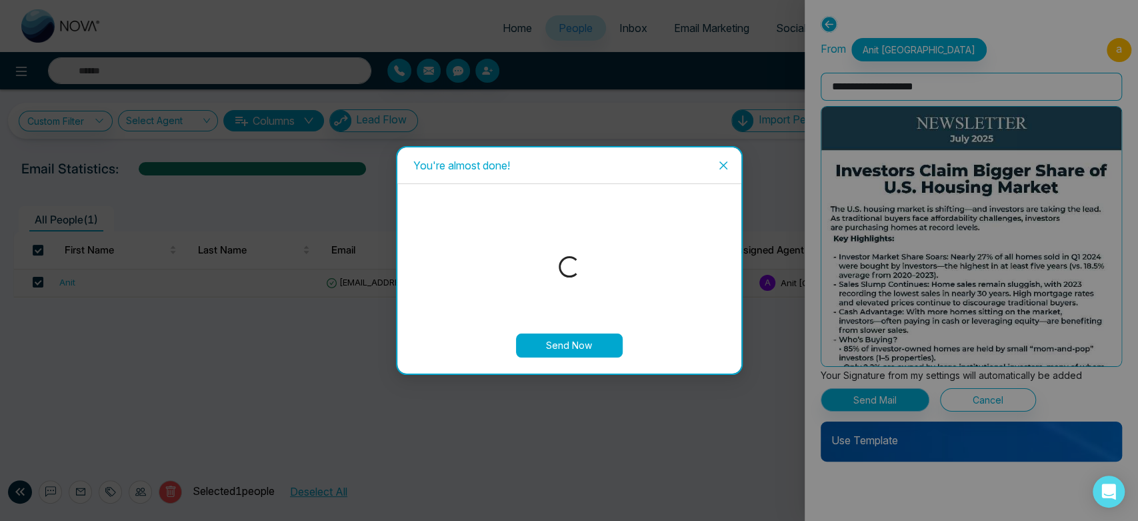
click at [837, 395] on div "You're almost done! Send Now" at bounding box center [569, 260] width 1138 height 521
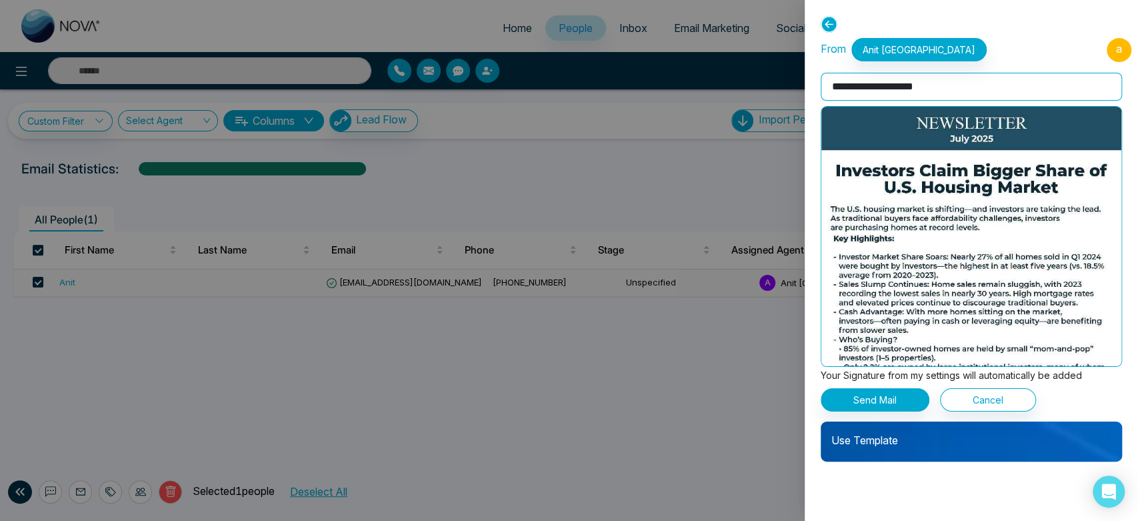
click at [949, 83] on input "**********" at bounding box center [971, 87] width 301 height 28
click at [901, 447] on p "Use Template" at bounding box center [971, 434] width 301 height 27
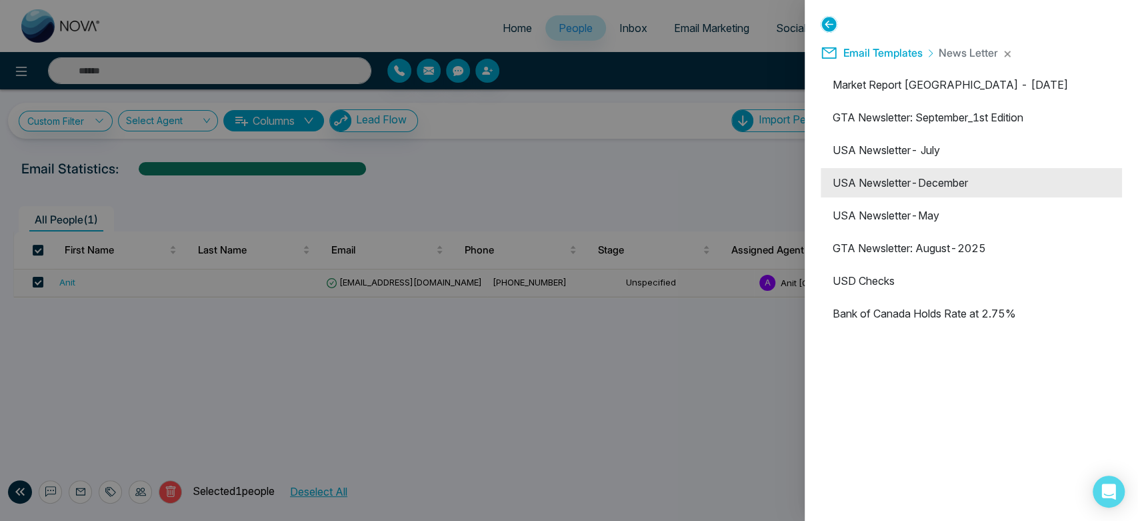
click at [959, 185] on li "USA Newsletter-December" at bounding box center [971, 182] width 301 height 29
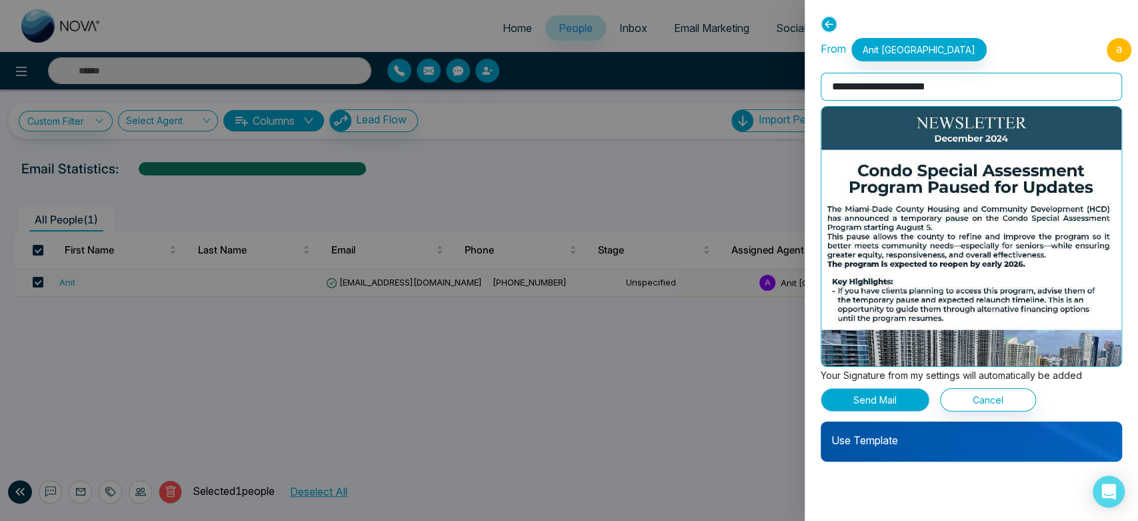
click at [846, 407] on button "Send Mail" at bounding box center [875, 399] width 109 height 23
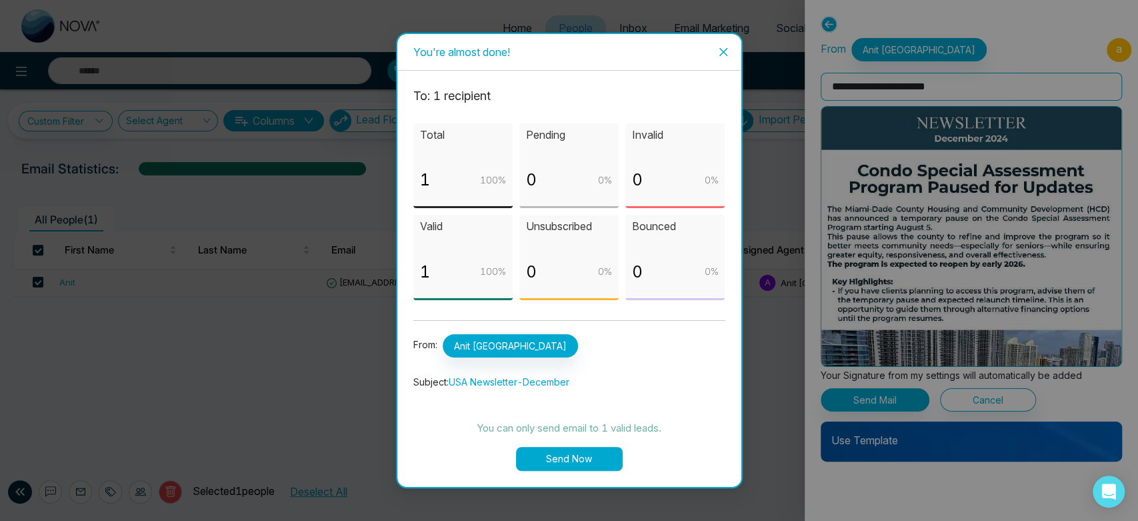
click at [723, 55] on icon "close" at bounding box center [723, 52] width 11 height 11
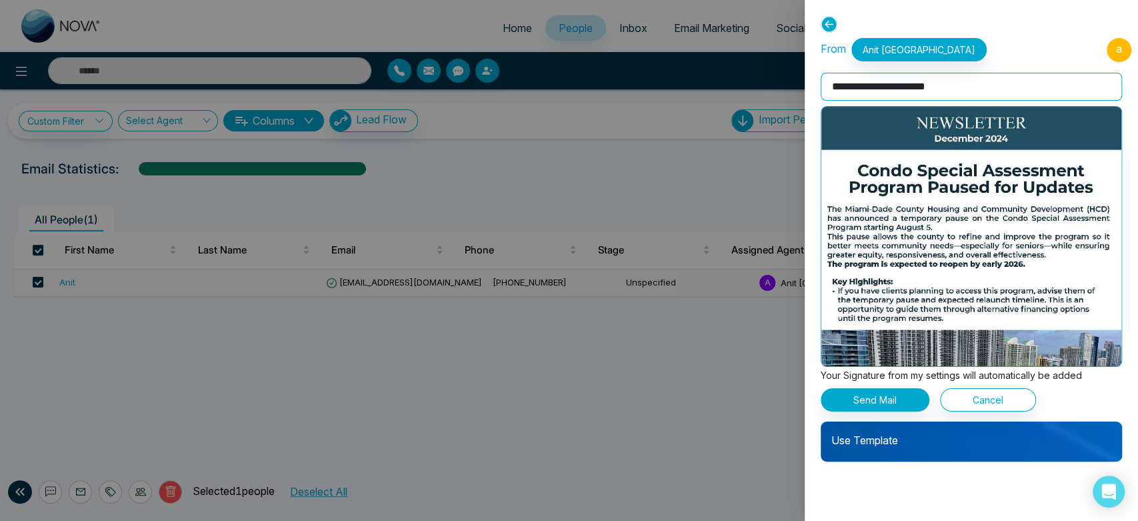
click at [939, 443] on p "Use Template" at bounding box center [971, 434] width 301 height 27
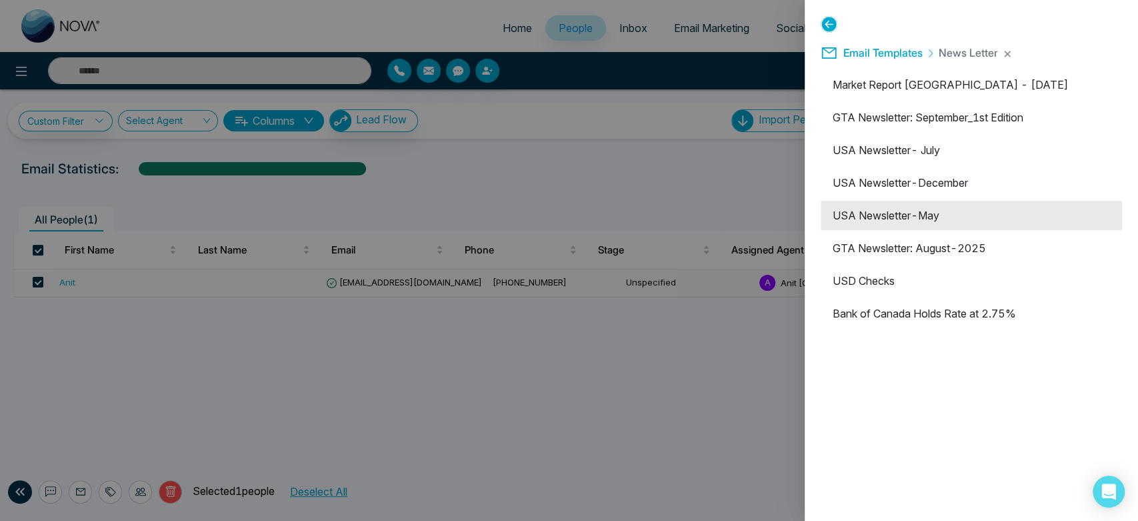
click at [939, 225] on li "USA Newsletter-May" at bounding box center [971, 215] width 301 height 29
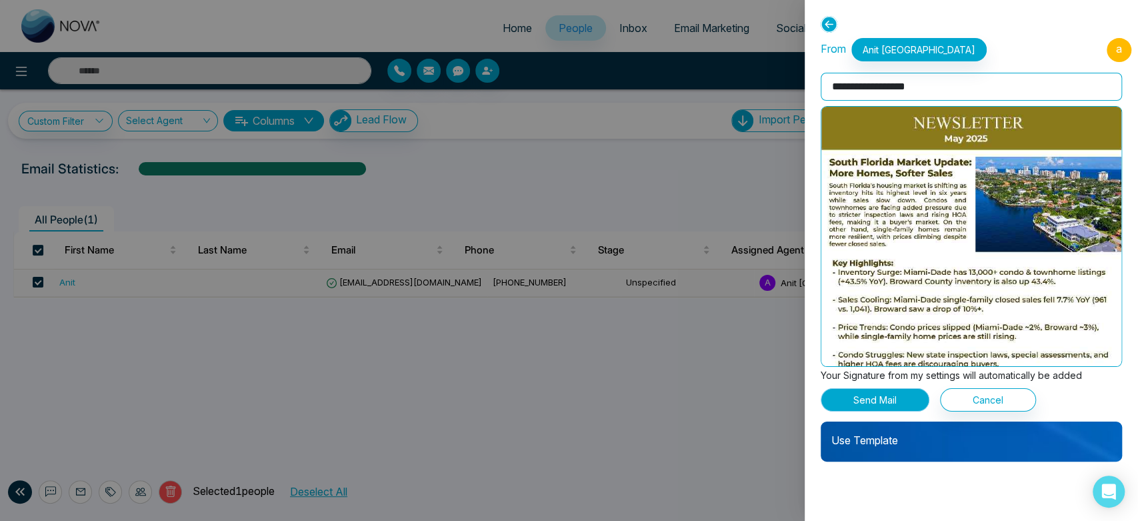
click at [890, 397] on button "Send Mail" at bounding box center [875, 399] width 109 height 23
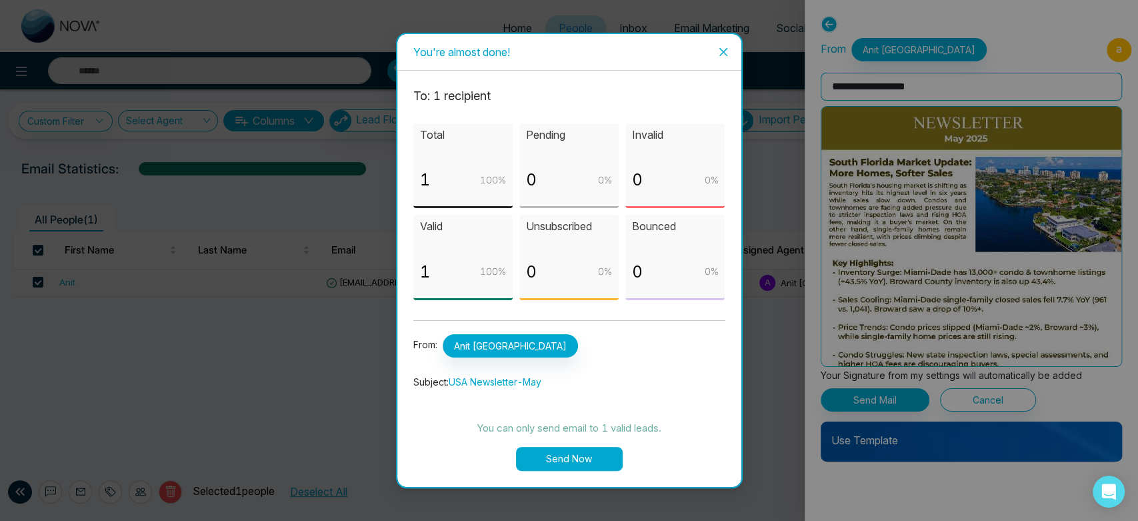
click at [727, 59] on span "Close" at bounding box center [723, 52] width 36 height 36
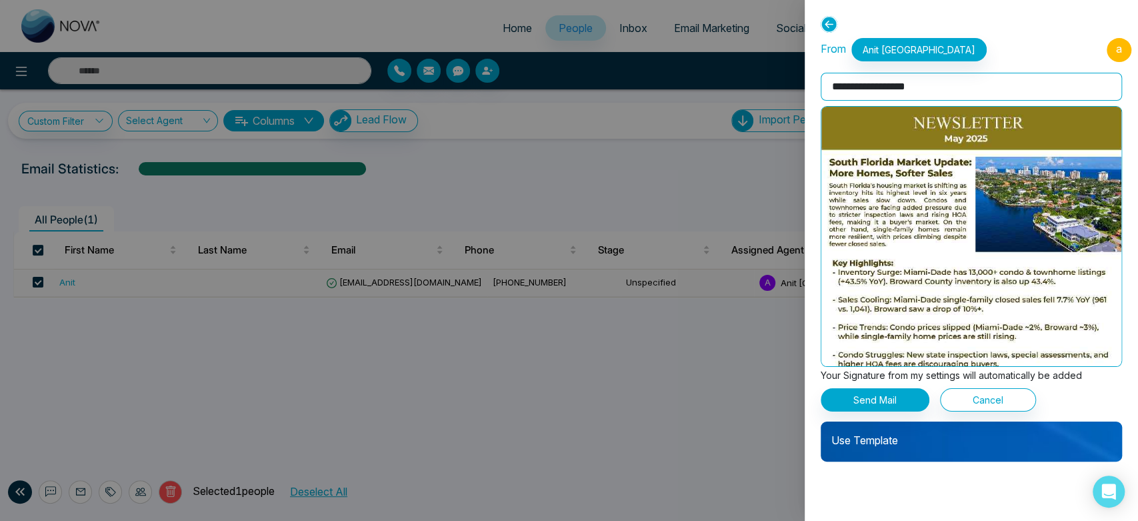
click at [974, 434] on p "Use Template" at bounding box center [971, 434] width 301 height 27
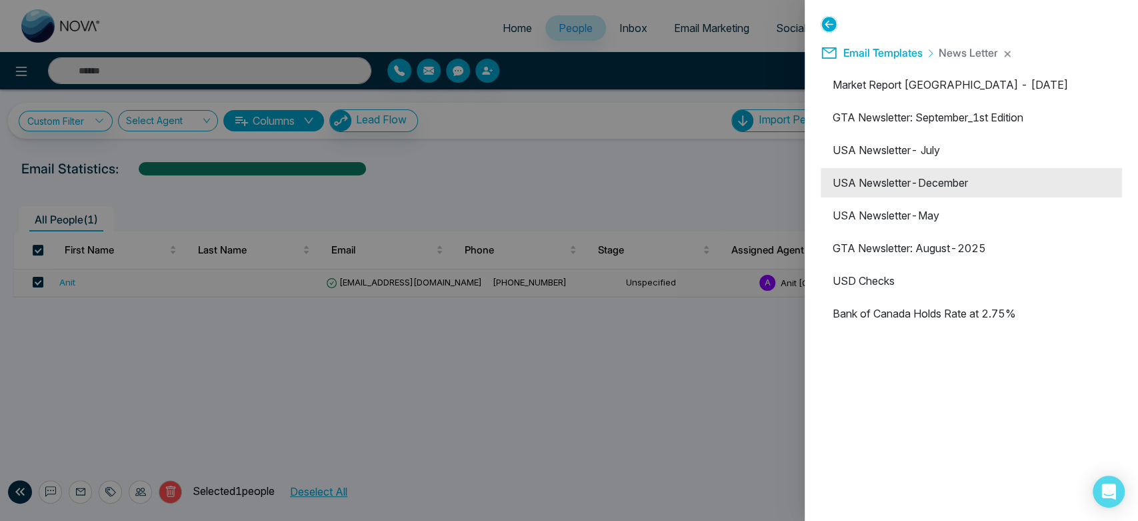
click at [964, 194] on li "USA Newsletter-December" at bounding box center [971, 182] width 301 height 29
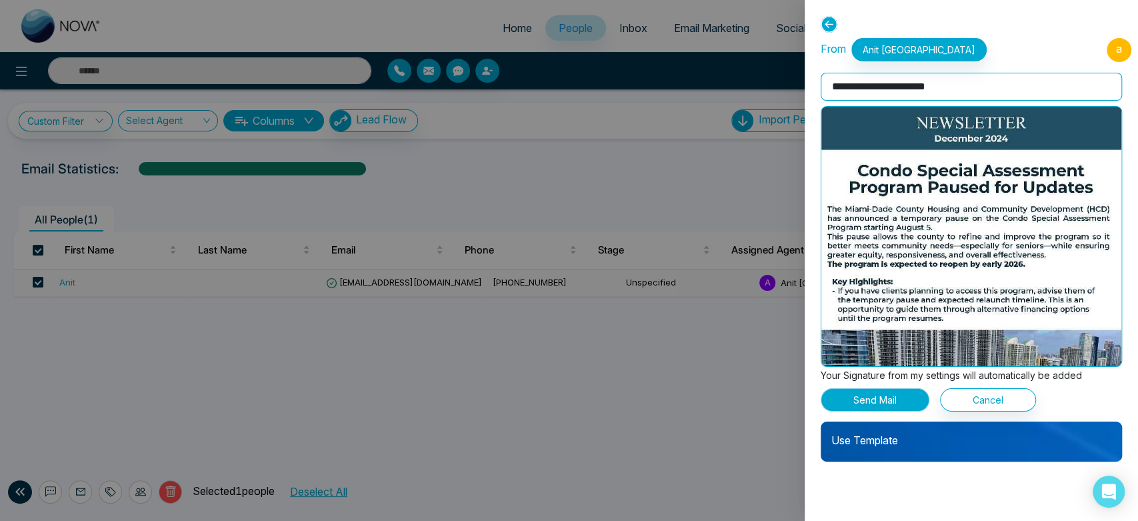
click at [906, 399] on button "Send Mail" at bounding box center [875, 399] width 109 height 23
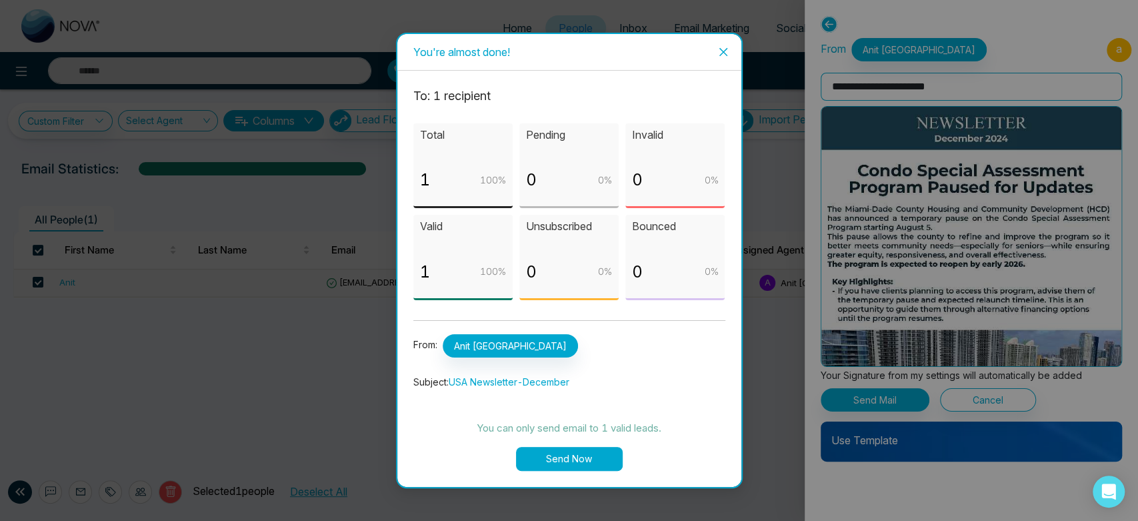
click at [712, 53] on span "Close" at bounding box center [723, 52] width 36 height 36
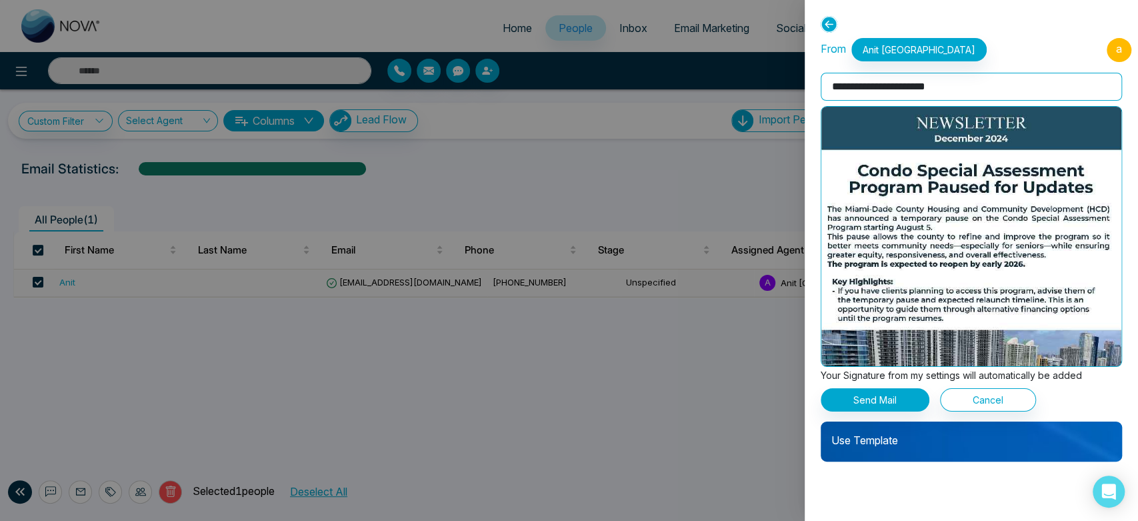
click at [865, 439] on p "Use Template" at bounding box center [971, 434] width 301 height 27
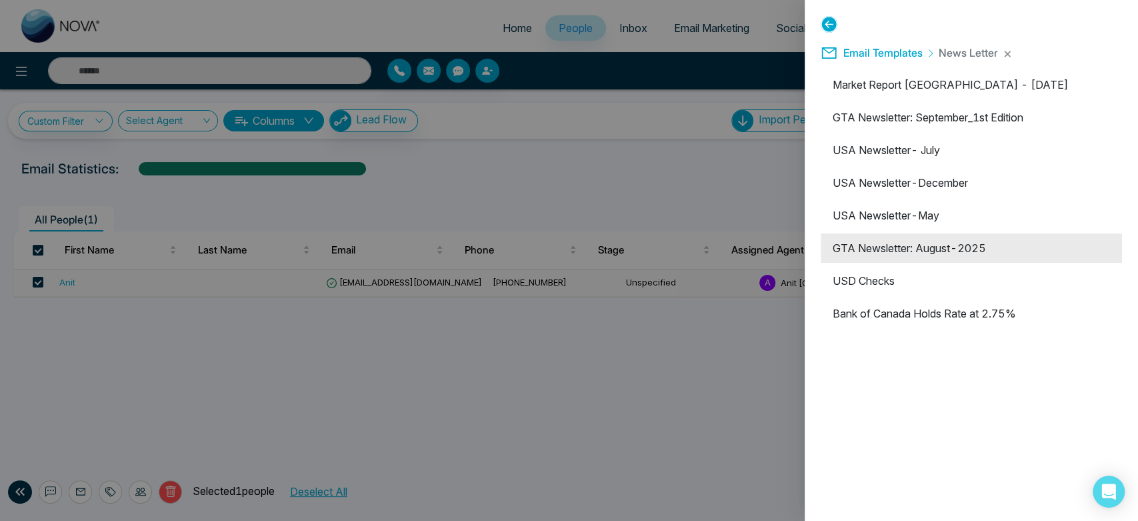
click at [906, 247] on li "GTA Newsletter: August-2025" at bounding box center [971, 247] width 301 height 29
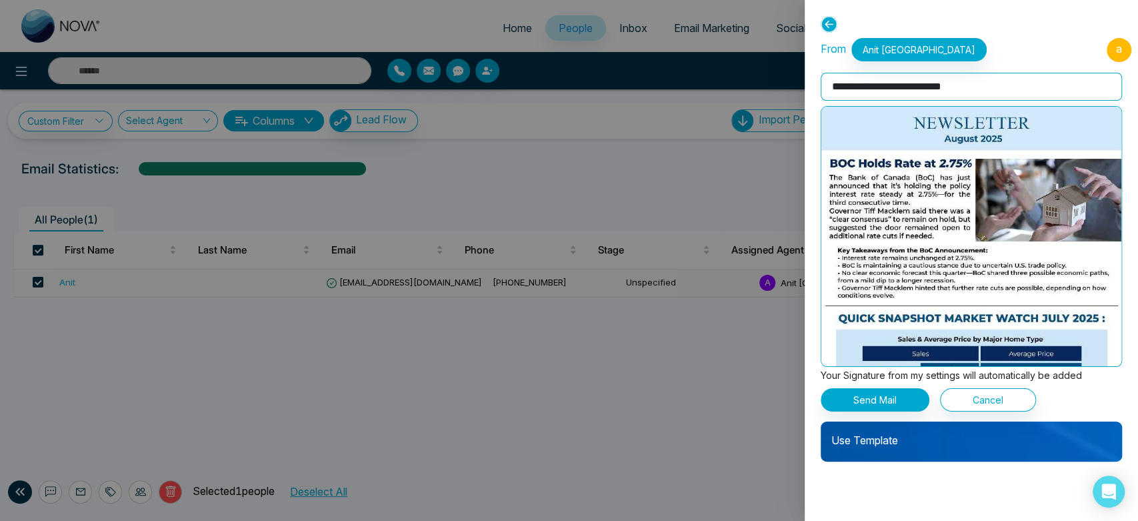
click at [894, 411] on div "**********" at bounding box center [971, 249] width 301 height 423
click at [894, 402] on button "Send Mail" at bounding box center [875, 399] width 109 height 23
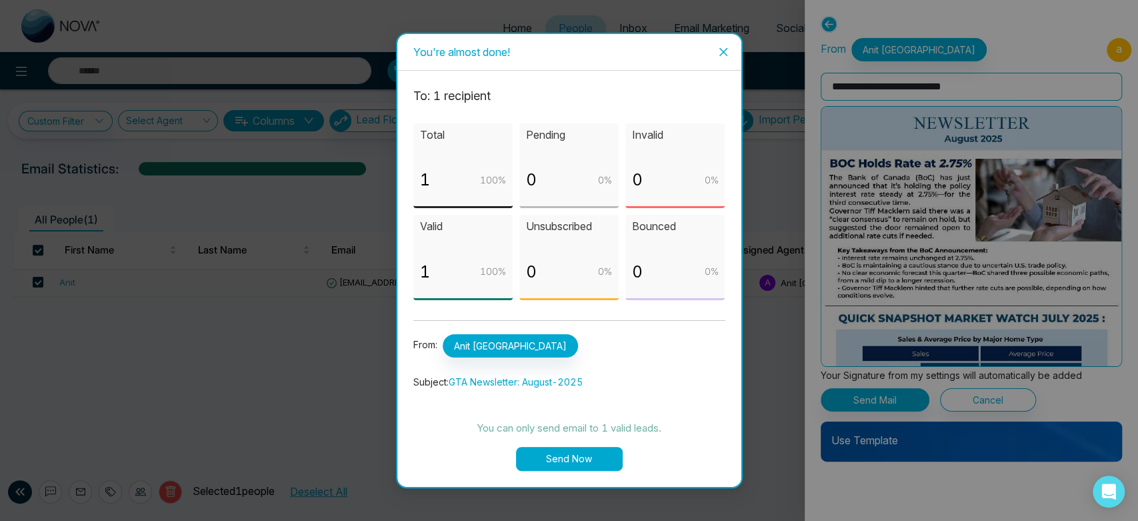
click at [714, 57] on span "Close" at bounding box center [723, 52] width 36 height 36
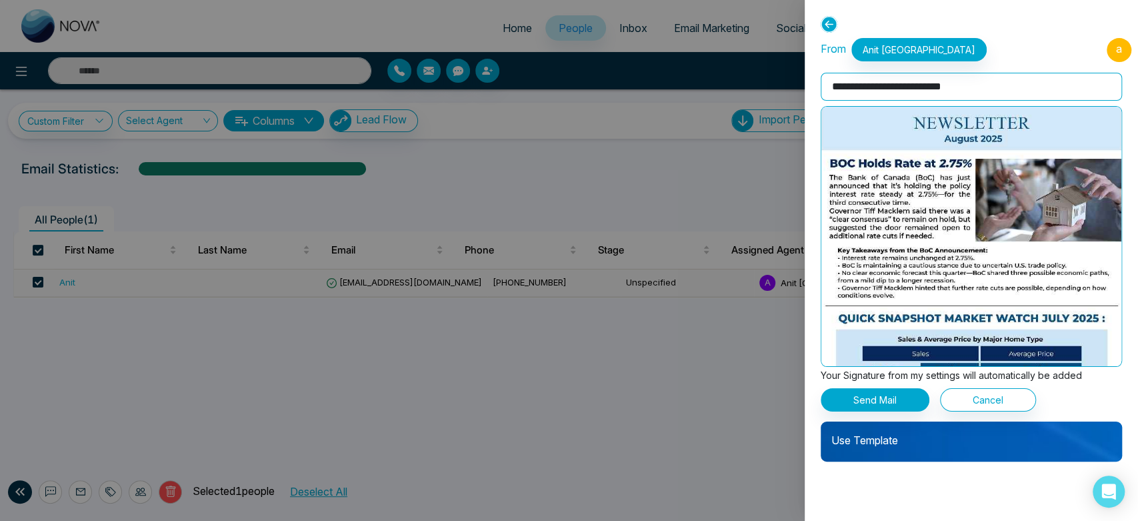
click at [873, 452] on div "Use Template" at bounding box center [971, 441] width 301 height 40
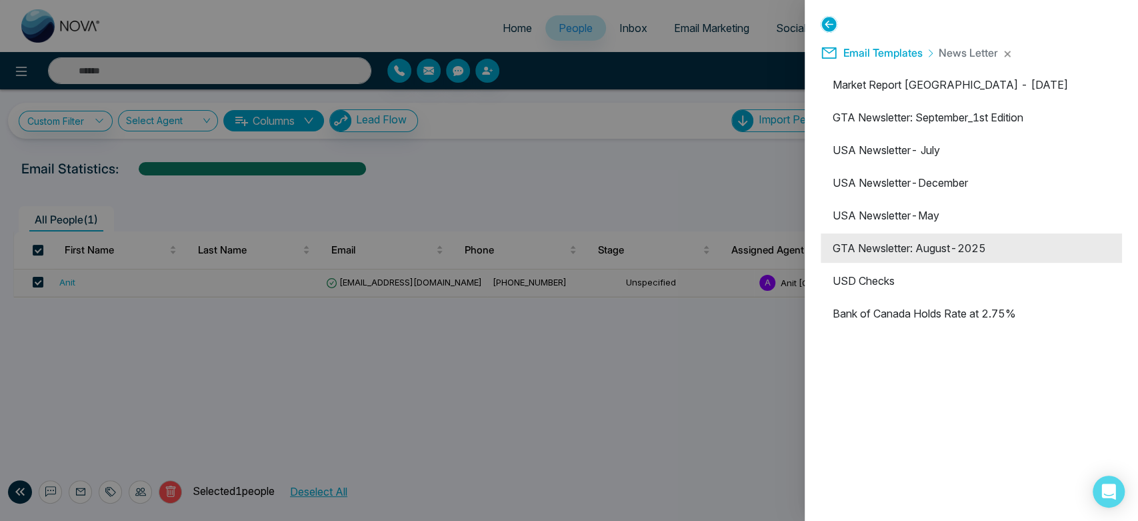
click at [925, 255] on li "GTA Newsletter: August-2025" at bounding box center [971, 247] width 301 height 29
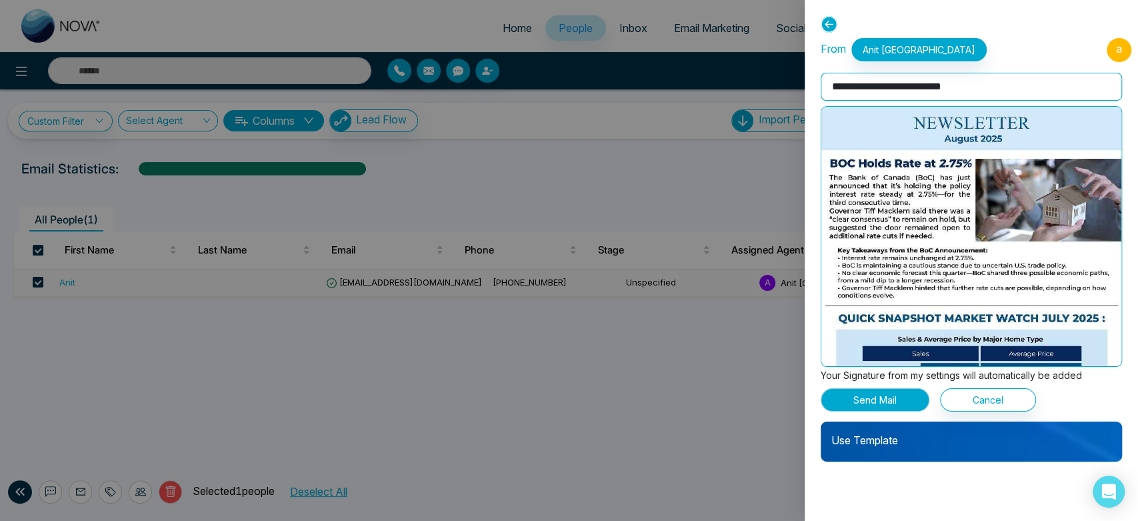
click at [892, 409] on button "Send Mail" at bounding box center [875, 399] width 109 height 23
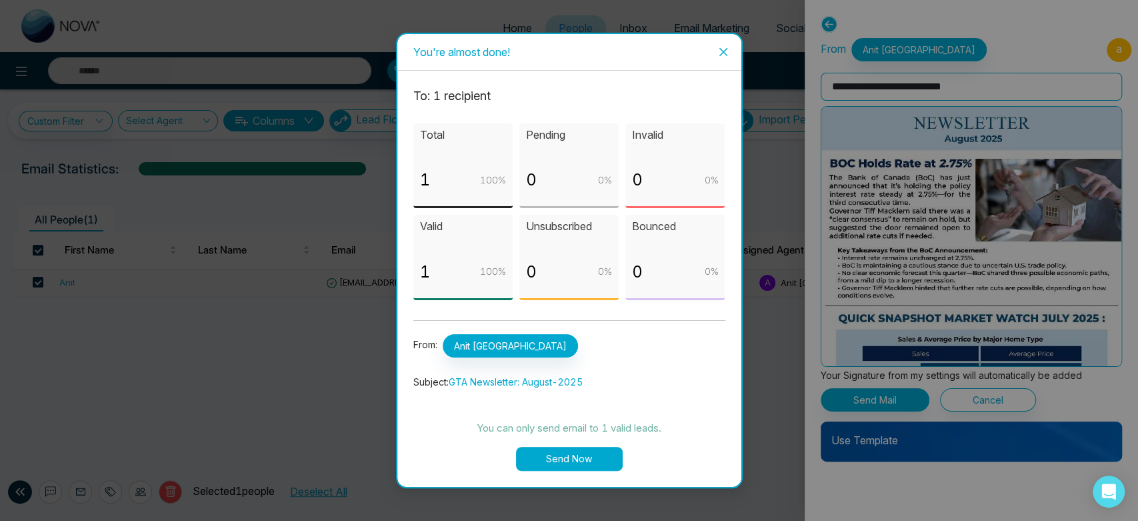
click at [717, 58] on span "Close" at bounding box center [723, 52] width 36 height 36
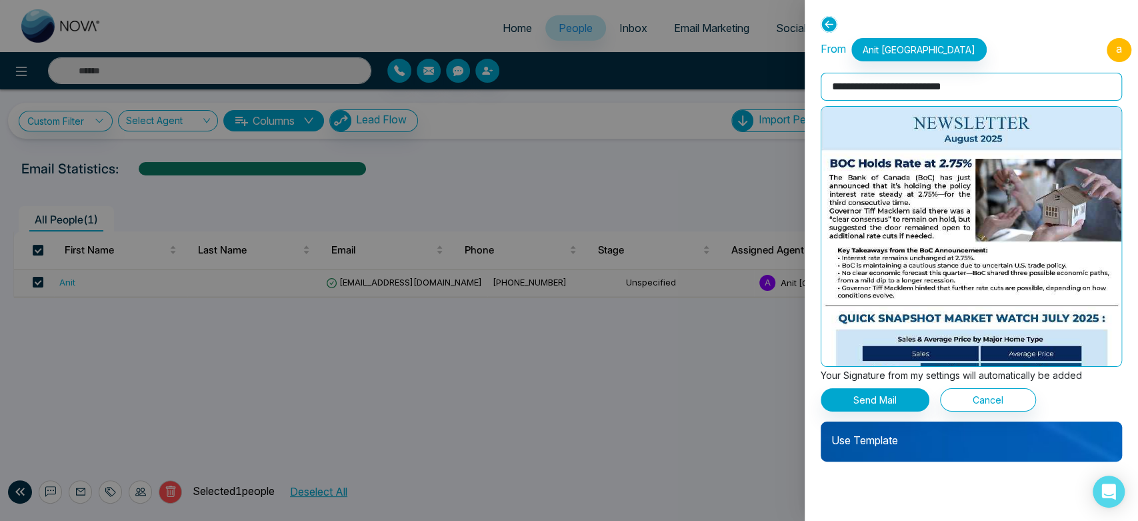
click at [865, 423] on p "Use Template" at bounding box center [971, 434] width 301 height 27
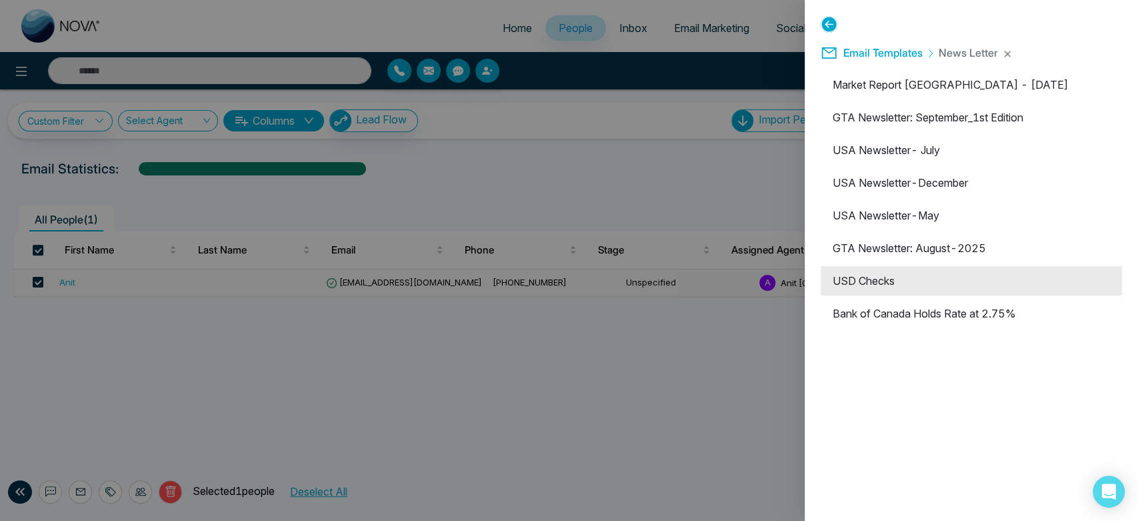
click at [886, 291] on li "USD Checks" at bounding box center [971, 280] width 301 height 29
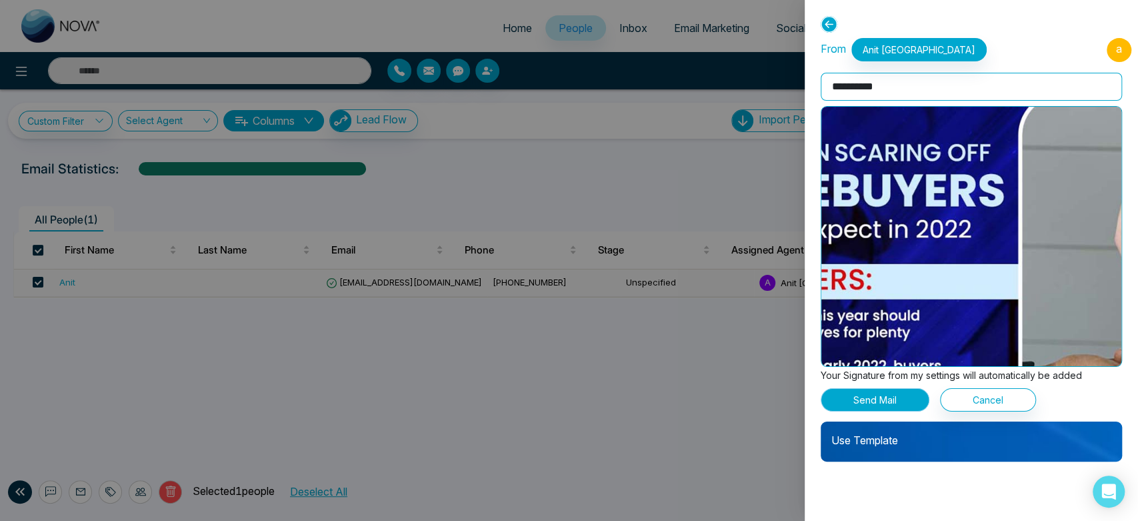
click at [875, 399] on button "Send Mail" at bounding box center [875, 399] width 109 height 23
click at [881, 397] on button "Send Mail" at bounding box center [875, 399] width 109 height 23
click at [880, 401] on button "Send Mail" at bounding box center [875, 399] width 109 height 23
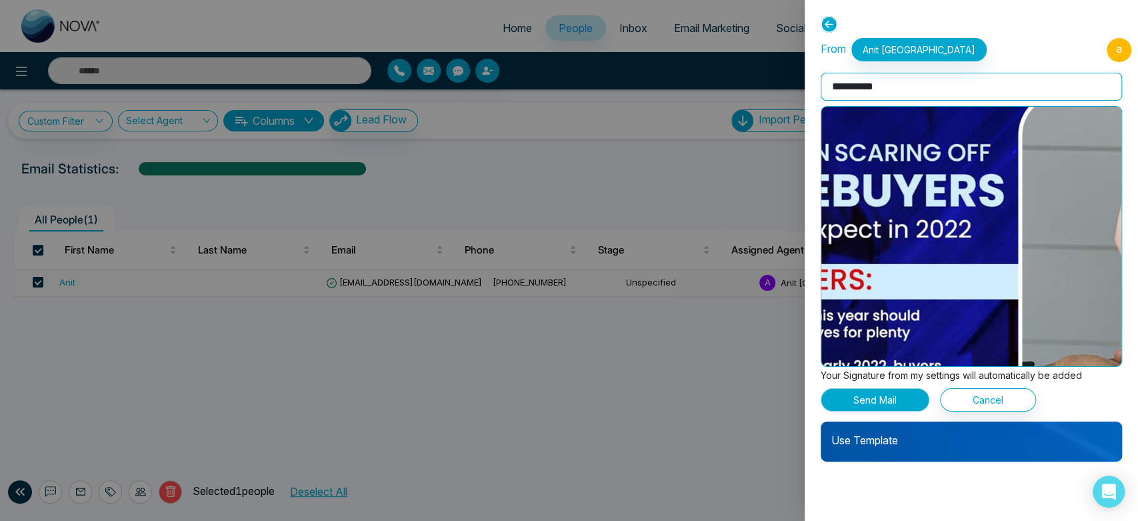
click at [880, 401] on button "Send Mail" at bounding box center [875, 399] width 109 height 23
click at [896, 399] on button "Send Mail" at bounding box center [875, 399] width 109 height 23
drag, startPoint x: 896, startPoint y: 399, endPoint x: 890, endPoint y: 191, distance: 208.1
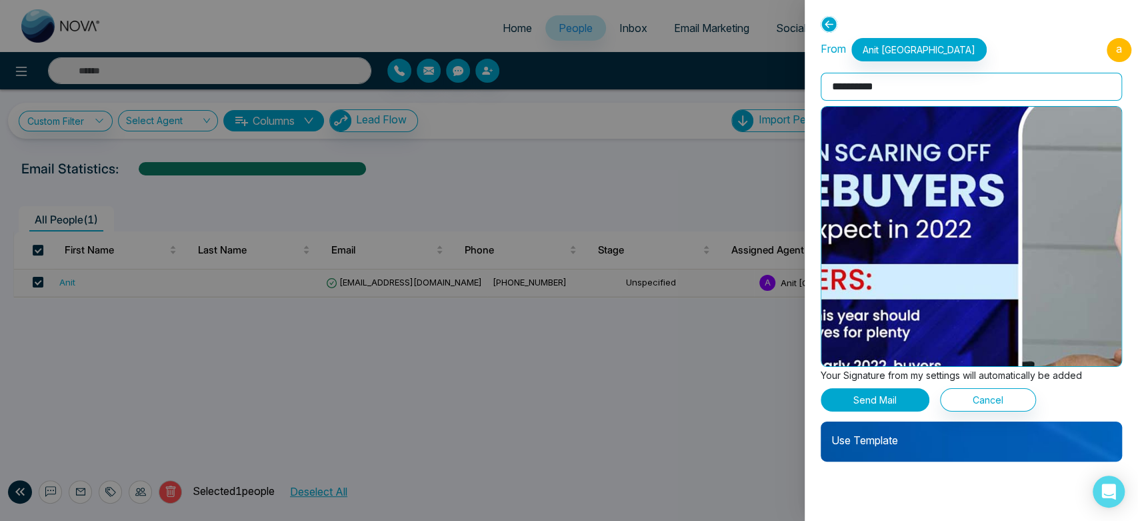
click at [890, 191] on div "**********" at bounding box center [971, 249] width 301 height 423
click at [914, 77] on input "**********" at bounding box center [971, 87] width 301 height 28
click at [833, 19] on icon at bounding box center [829, 24] width 17 height 17
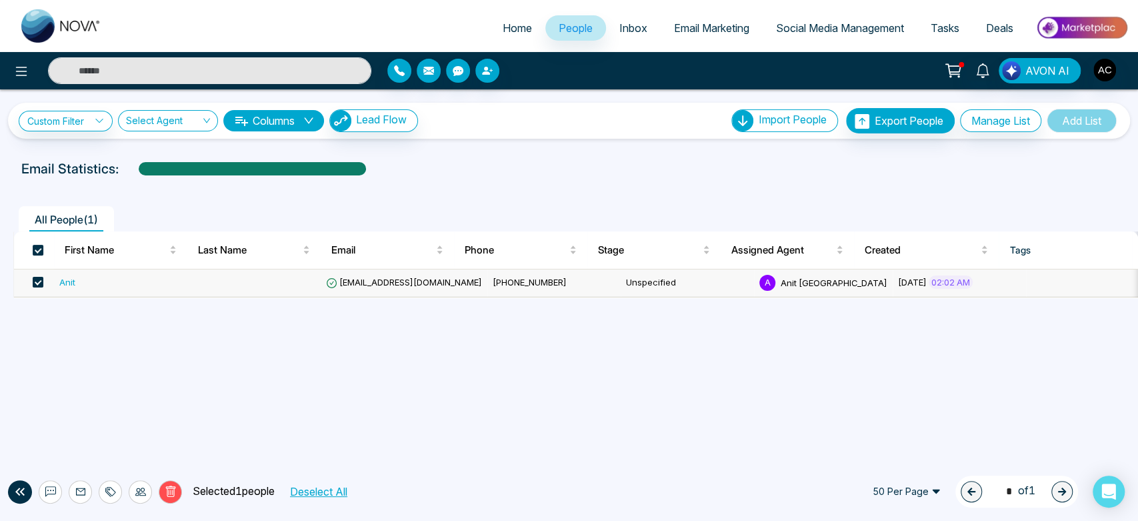
click at [580, 94] on div "Custom Filter Choose a filter Cancel Apply Select Agent Columns Lead Flow Impor…" at bounding box center [569, 113] width 1138 height 49
click at [52, 487] on icon at bounding box center [50, 491] width 11 height 11
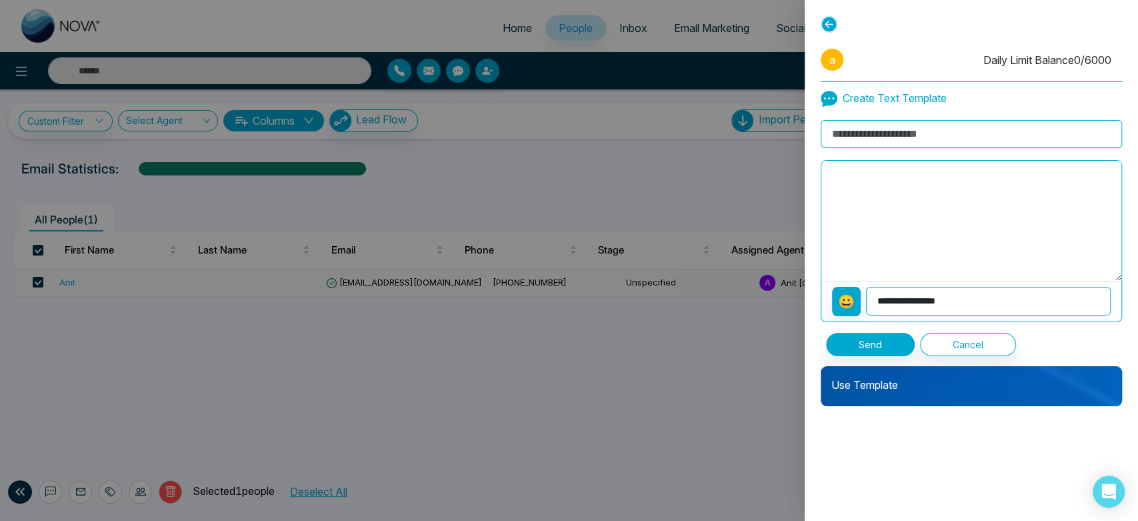
click at [869, 389] on p "Use Template" at bounding box center [971, 379] width 301 height 27
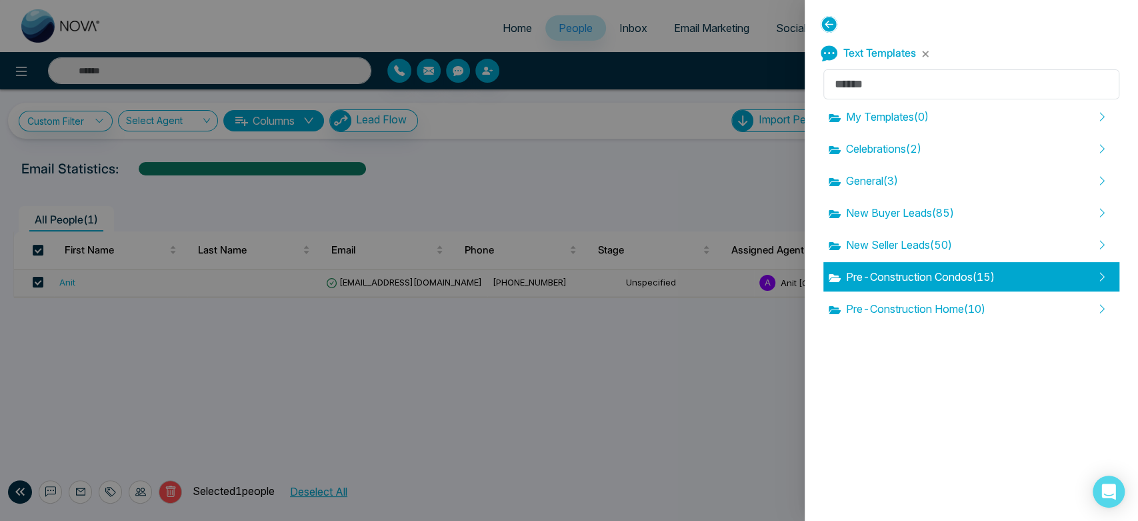
click at [920, 274] on span "Pre-Construction Condos ( 15 )" at bounding box center [912, 277] width 166 height 16
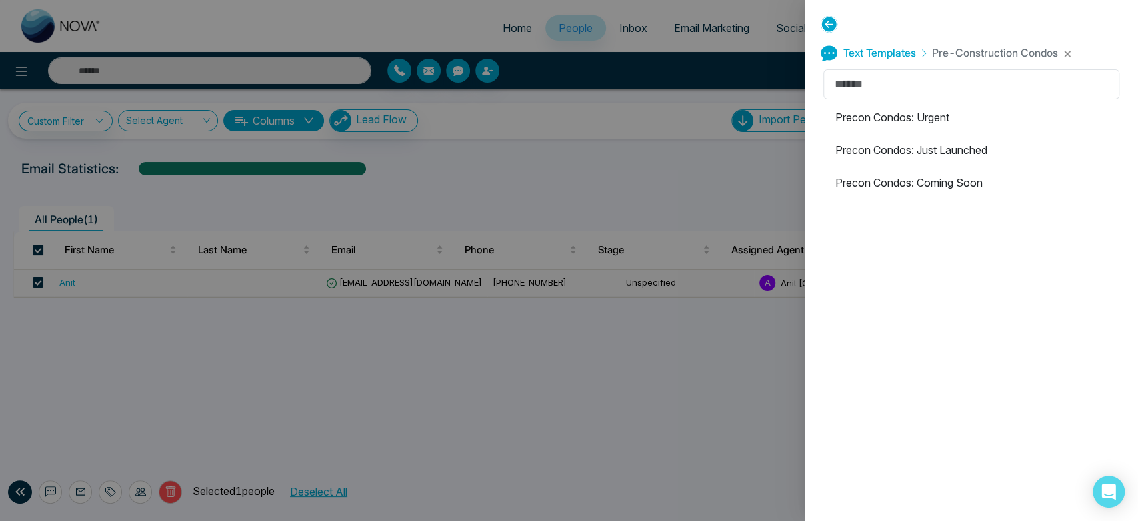
click at [894, 135] on ul "Precon Condos: Urgent Precon Condos: Just Launched Precon Condos: Coming Soon" at bounding box center [971, 150] width 296 height 95
click at [903, 121] on li "Precon Condos: Urgent" at bounding box center [971, 117] width 296 height 29
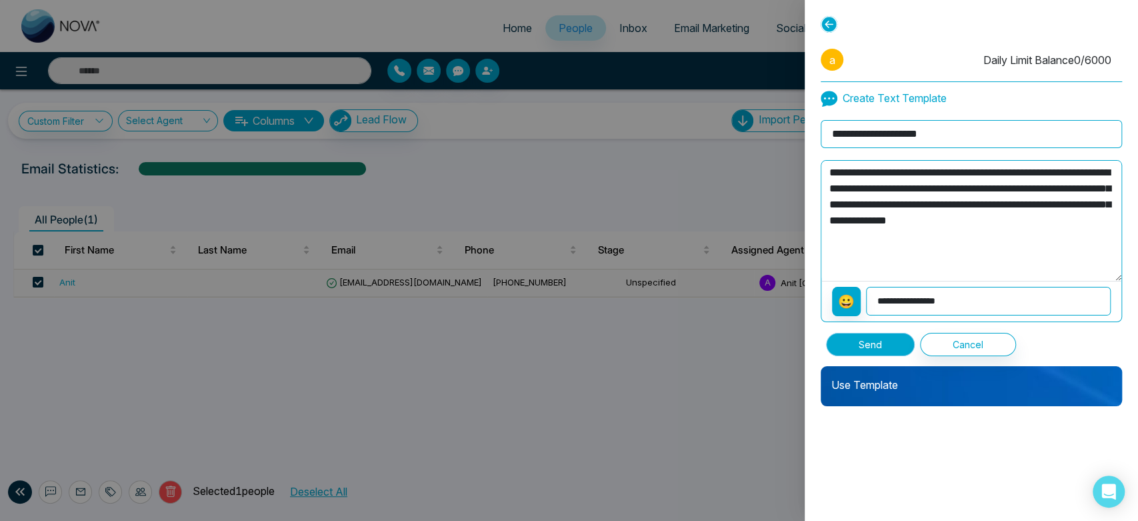
click at [891, 339] on button "Send" at bounding box center [870, 344] width 89 height 23
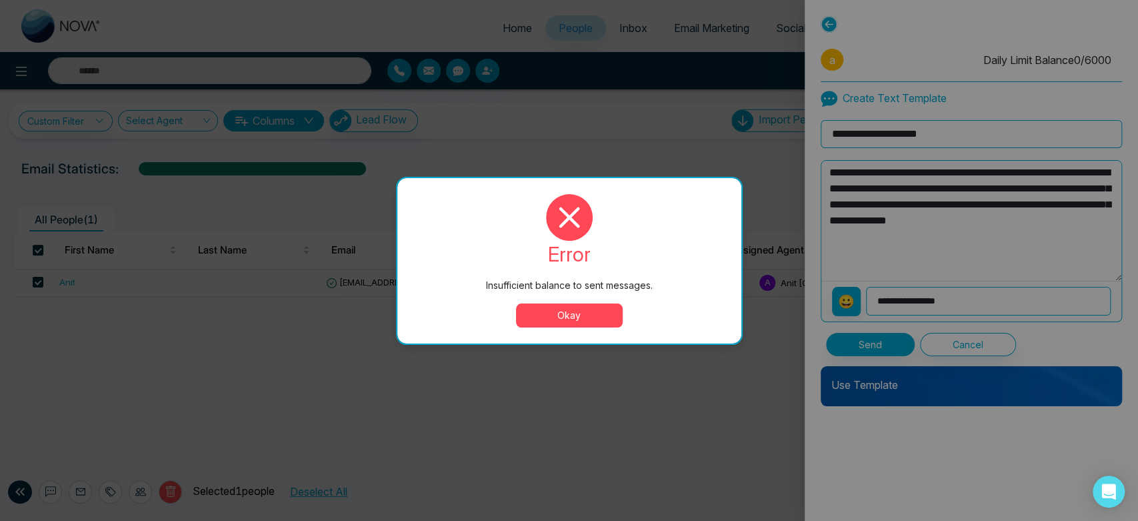
click at [615, 324] on button "Okay" at bounding box center [569, 315] width 107 height 24
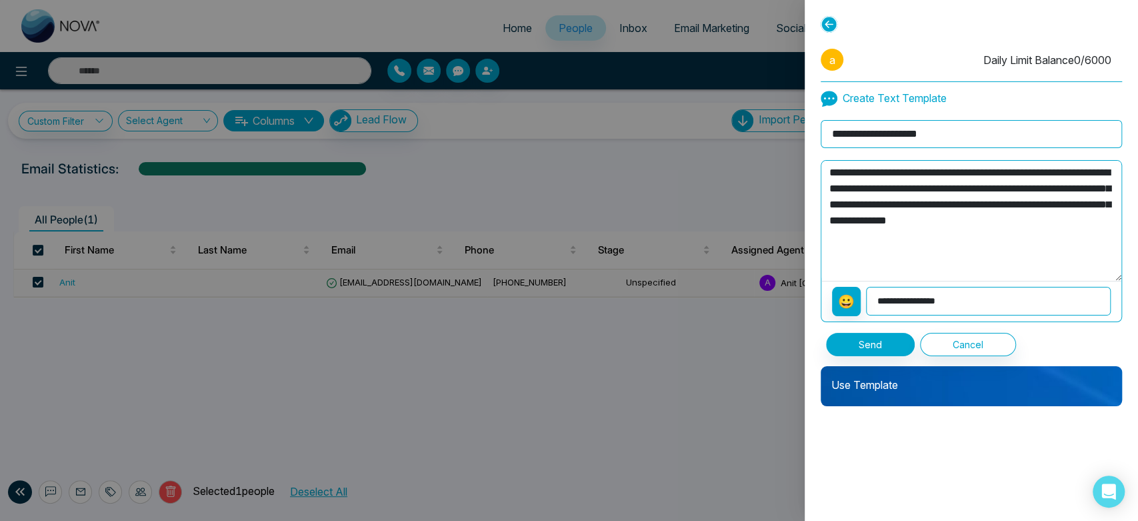
click at [824, 23] on icon at bounding box center [829, 24] width 17 height 17
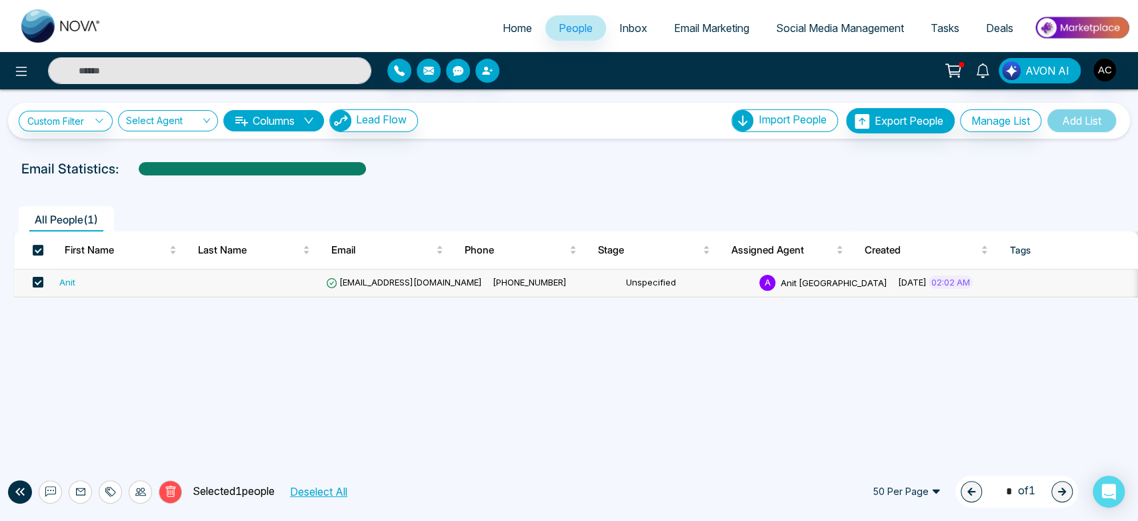
click at [537, 189] on div "All People ( 1 ) First Name Last Name Email Phone Stage Assigned Agent Created …" at bounding box center [569, 240] width 1122 height 113
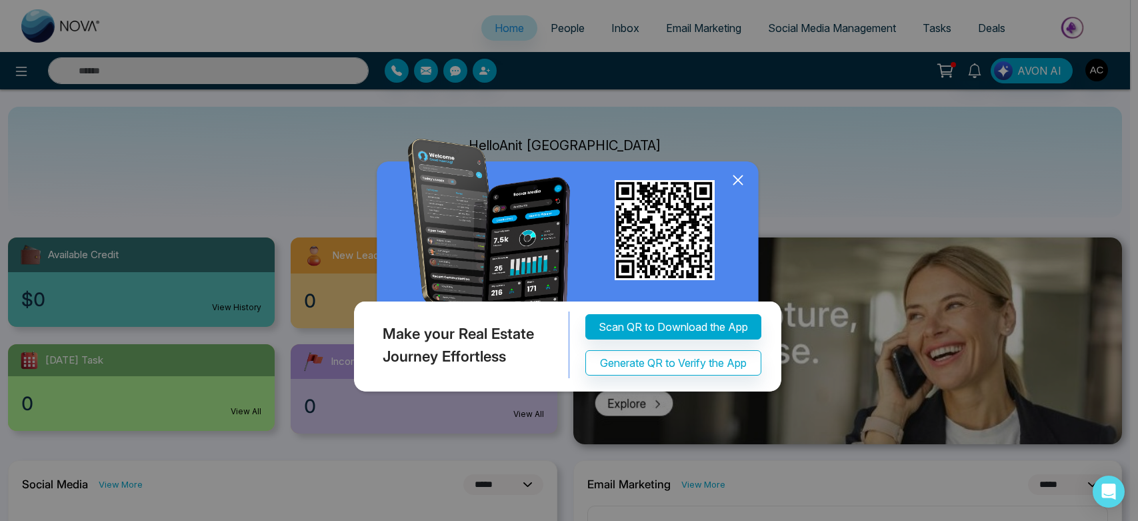
select select "*"
click at [742, 179] on icon at bounding box center [738, 180] width 20 height 20
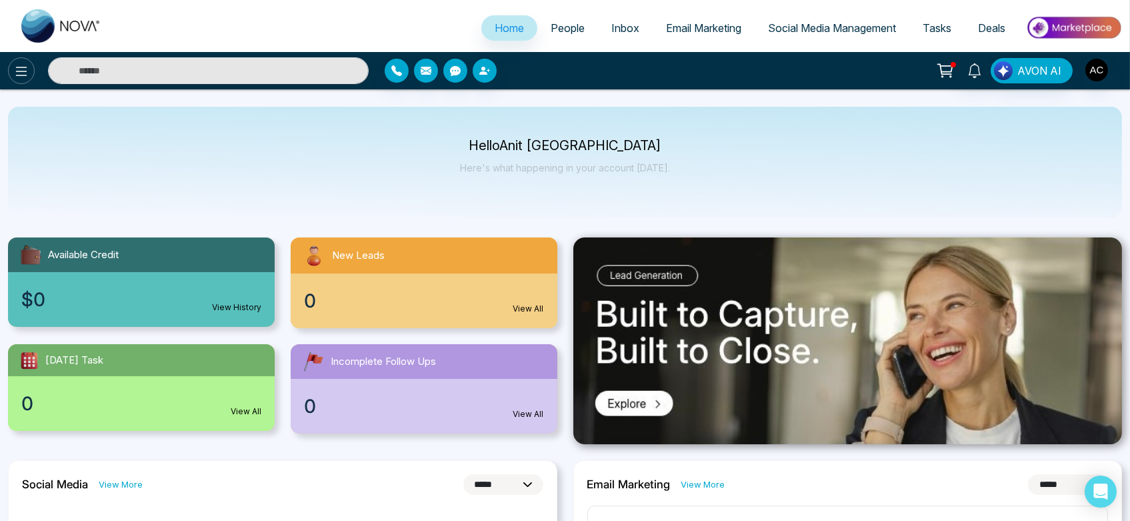
click at [27, 65] on icon at bounding box center [21, 71] width 16 height 16
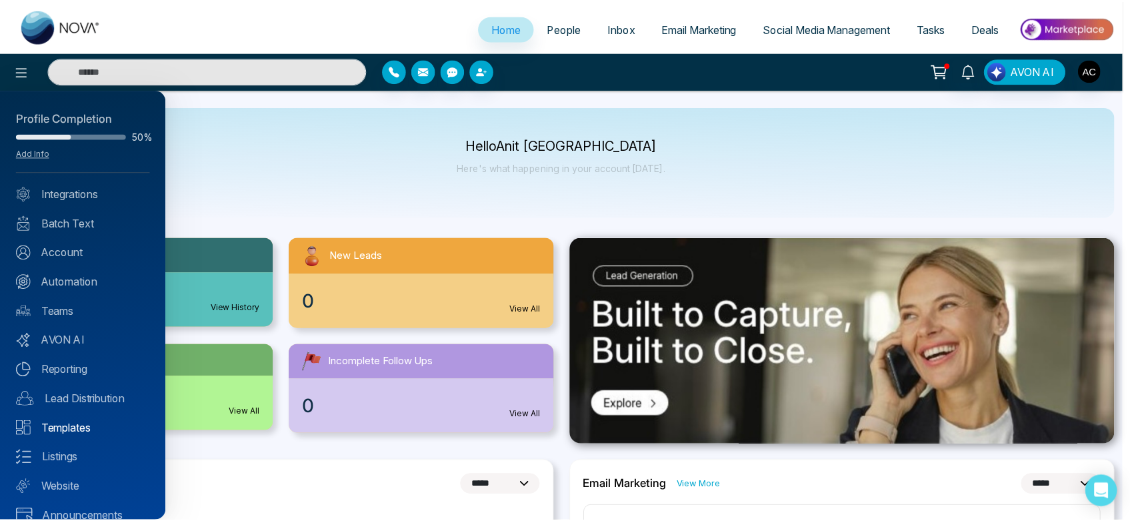
scroll to position [19, 0]
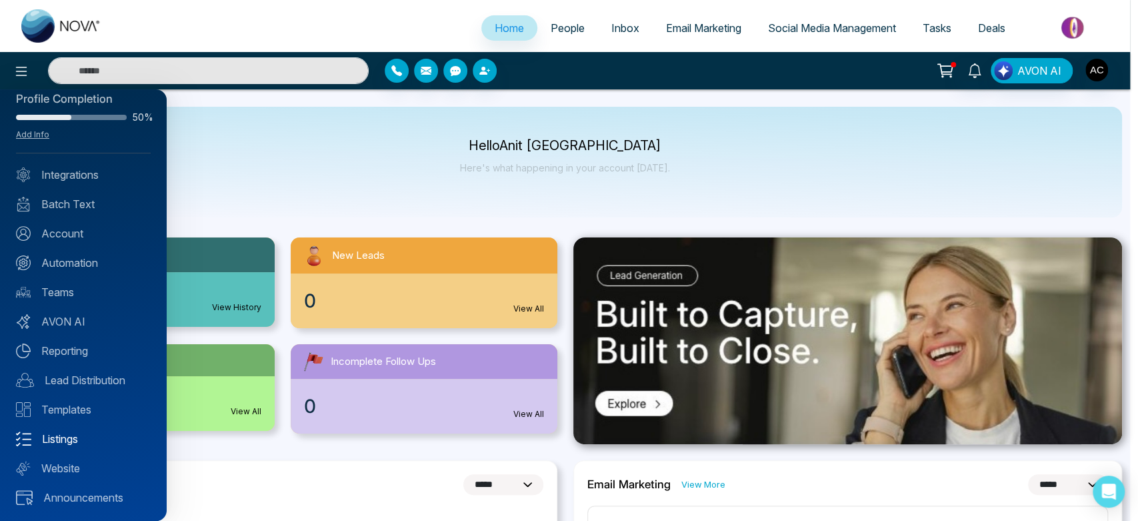
click at [90, 431] on link "Listings" at bounding box center [83, 439] width 135 height 16
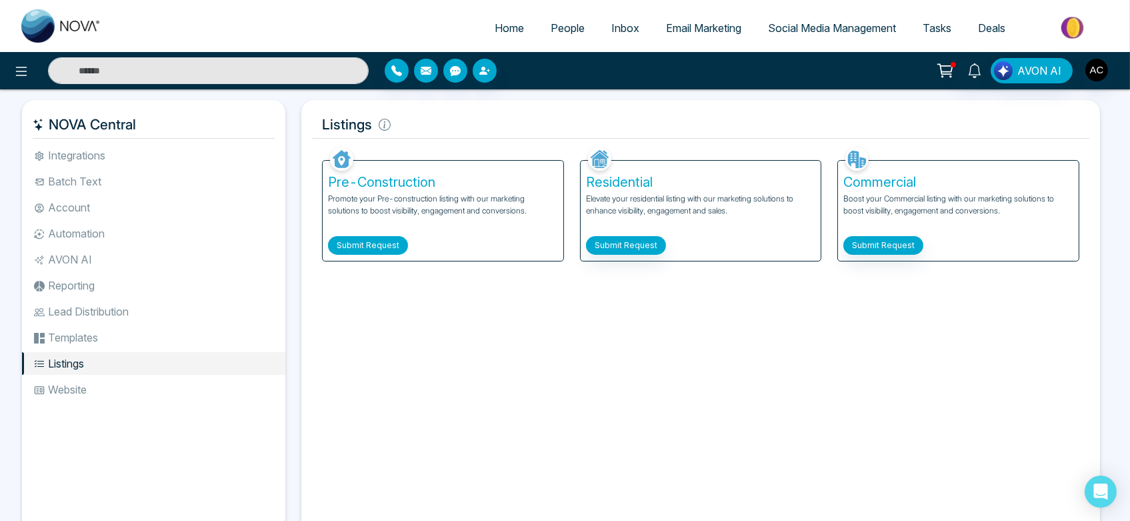
click at [379, 239] on button "Submit Request" at bounding box center [368, 245] width 80 height 19
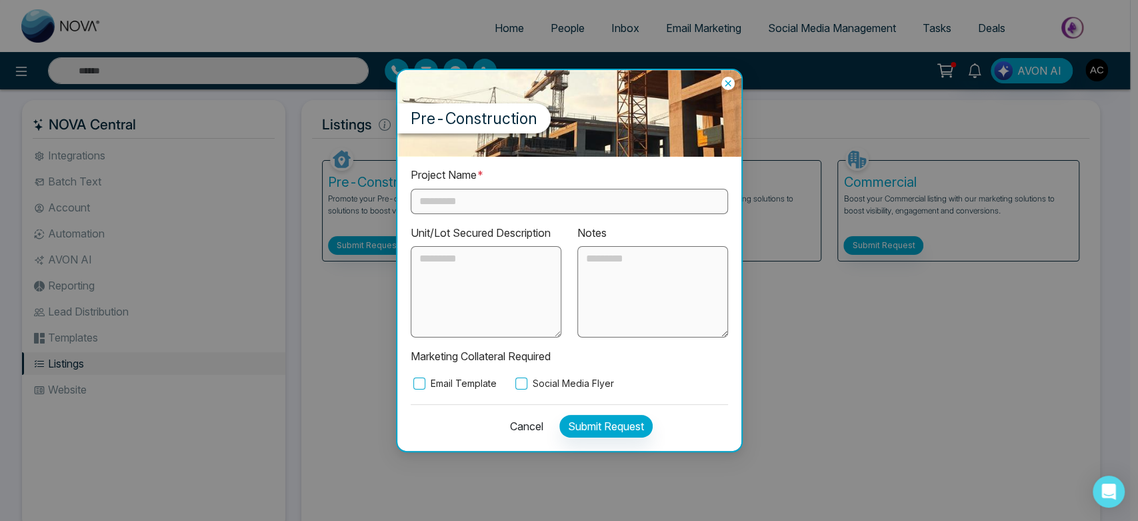
click at [529, 199] on input "text" at bounding box center [569, 201] width 317 height 25
type input "******"
click at [562, 379] on label "Social Media Flyer" at bounding box center [563, 383] width 101 height 15
drag, startPoint x: 609, startPoint y: 441, endPoint x: 639, endPoint y: 421, distance: 36.1
click at [639, 421] on div "Project Name * ****** Unit/Lot Secured Description Notes Marketing Collateral R…" at bounding box center [569, 303] width 344 height 293
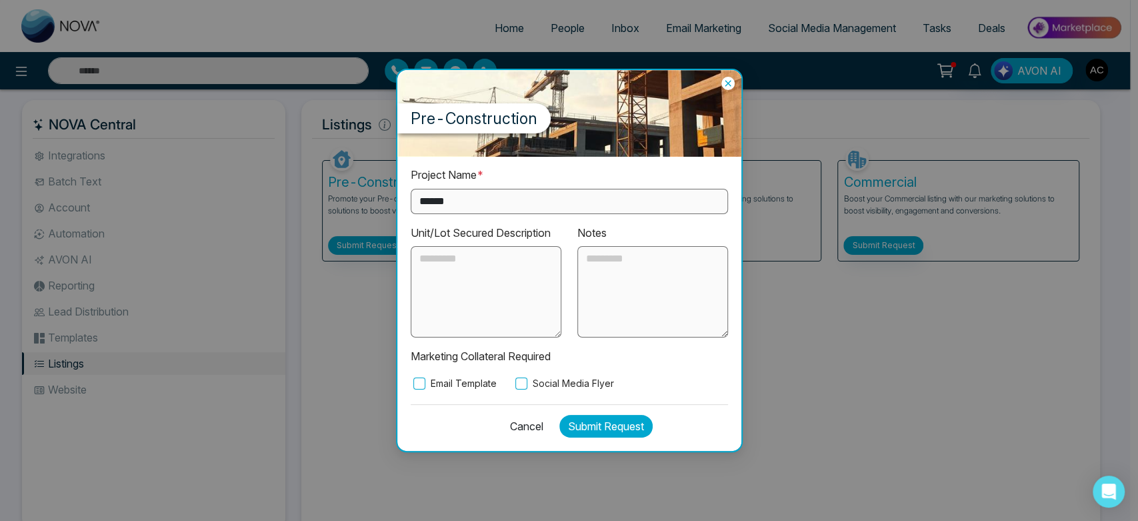
click at [639, 421] on button "Submit Request" at bounding box center [605, 426] width 93 height 23
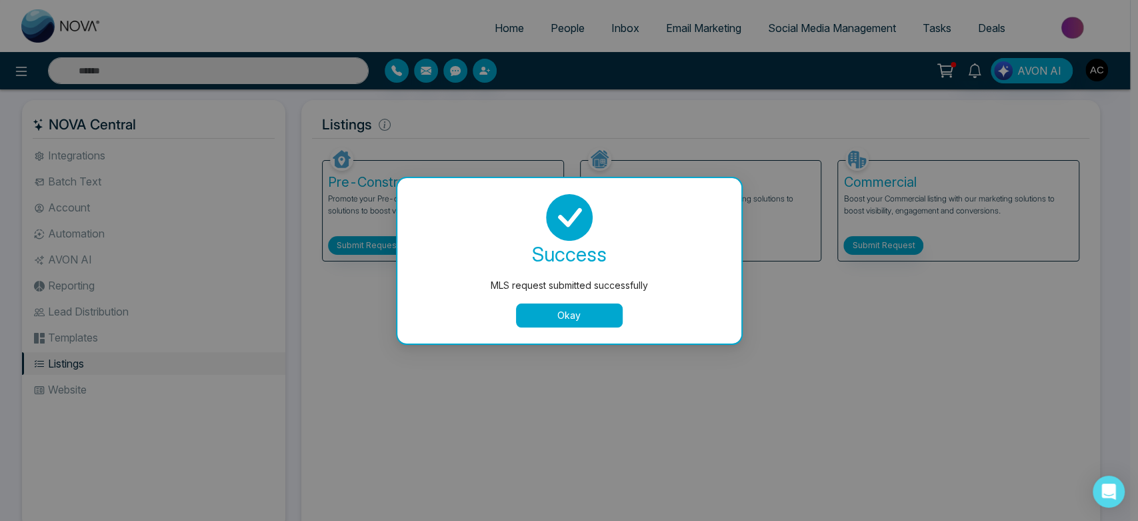
click at [581, 326] on button "Okay" at bounding box center [569, 315] width 107 height 24
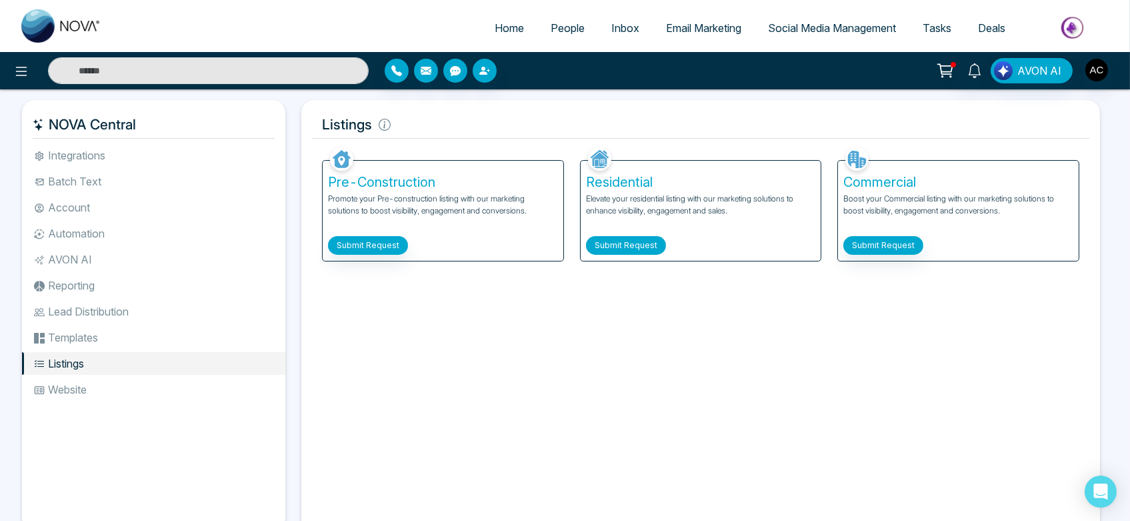
click at [635, 248] on button "Submit Request" at bounding box center [626, 245] width 80 height 19
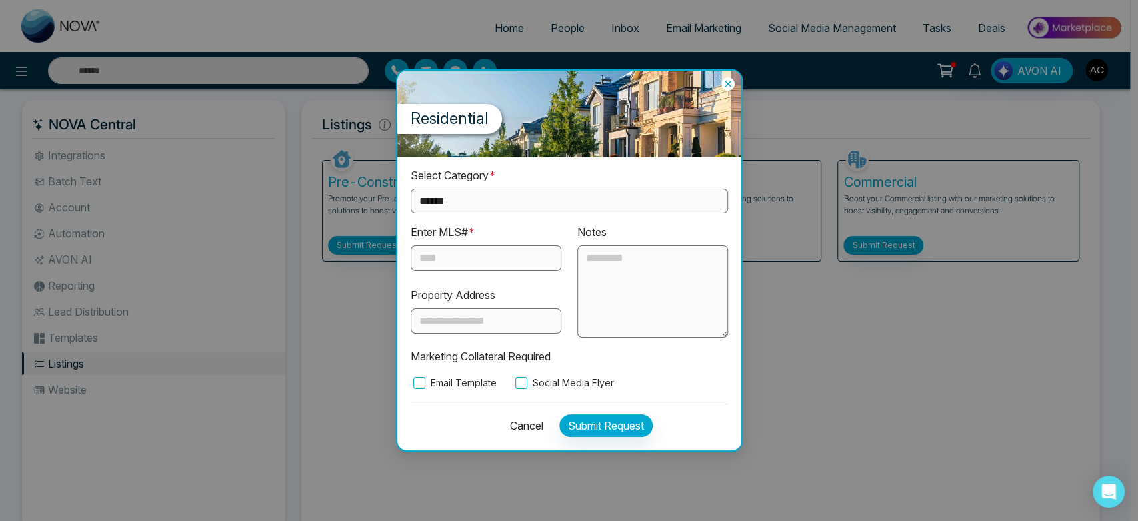
click at [551, 206] on select "**********" at bounding box center [569, 201] width 317 height 25
select select "**********"
click at [411, 189] on select "**********" at bounding box center [569, 201] width 317 height 25
click at [455, 245] on div at bounding box center [486, 257] width 151 height 25
click at [456, 249] on input "text" at bounding box center [486, 257] width 151 height 25
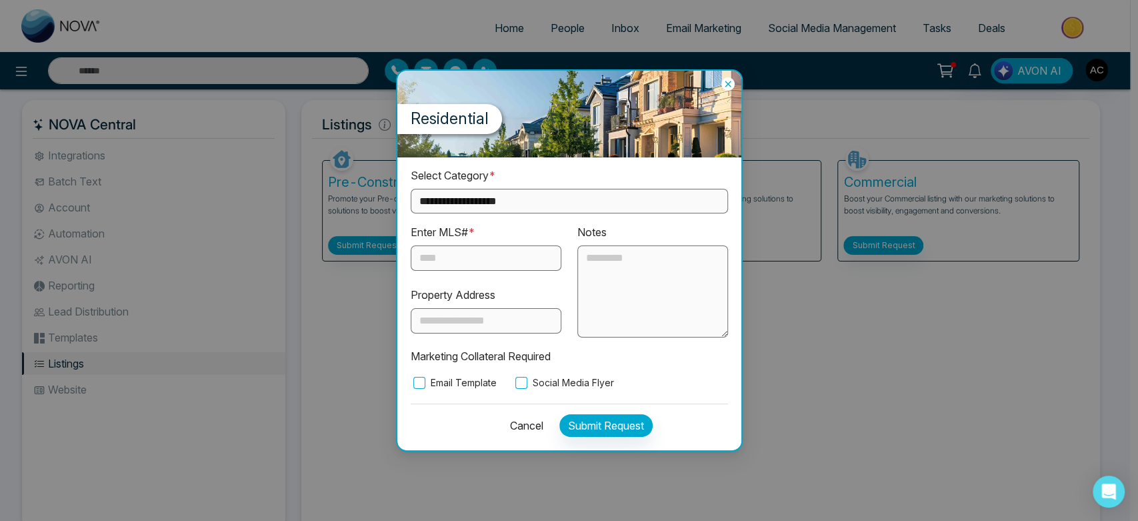
click at [456, 249] on input "text" at bounding box center [486, 257] width 151 height 25
type input "***"
click at [539, 377] on label "Social Media Flyer" at bounding box center [563, 382] width 101 height 15
click at [590, 411] on div "Cancel Submit Request" at bounding box center [569, 421] width 317 height 37
click at [597, 439] on div "Cancel Submit Request" at bounding box center [569, 421] width 317 height 37
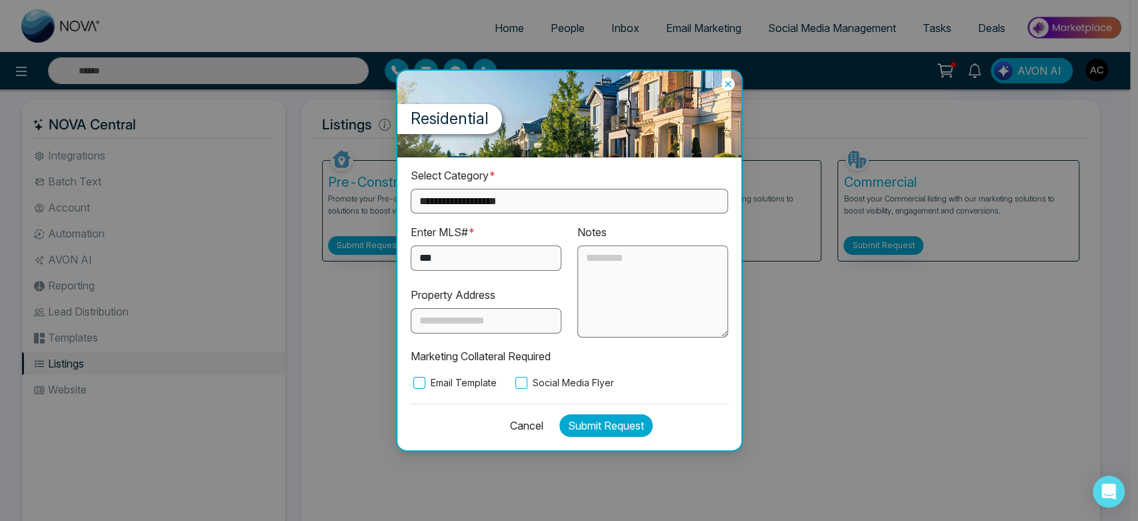
click at [631, 415] on button "Submit Request" at bounding box center [605, 425] width 93 height 23
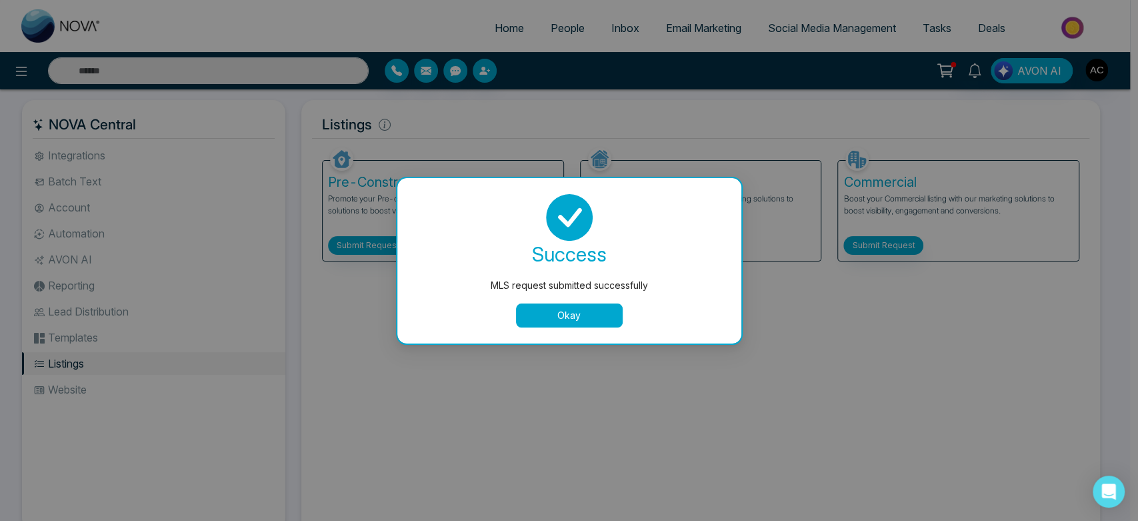
click at [545, 319] on button "Okay" at bounding box center [569, 315] width 107 height 24
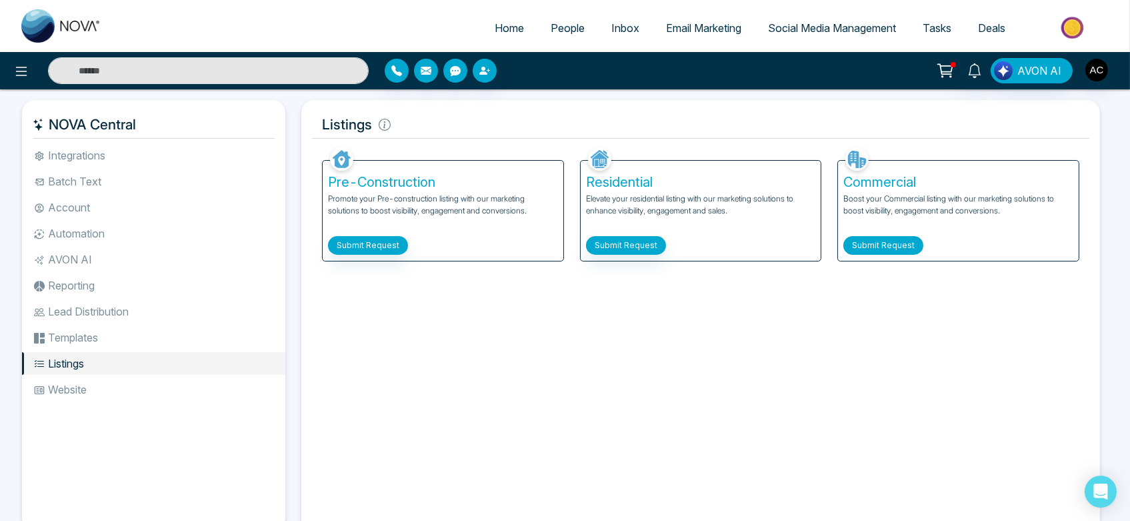
click at [887, 245] on button "Submit Request" at bounding box center [883, 245] width 80 height 19
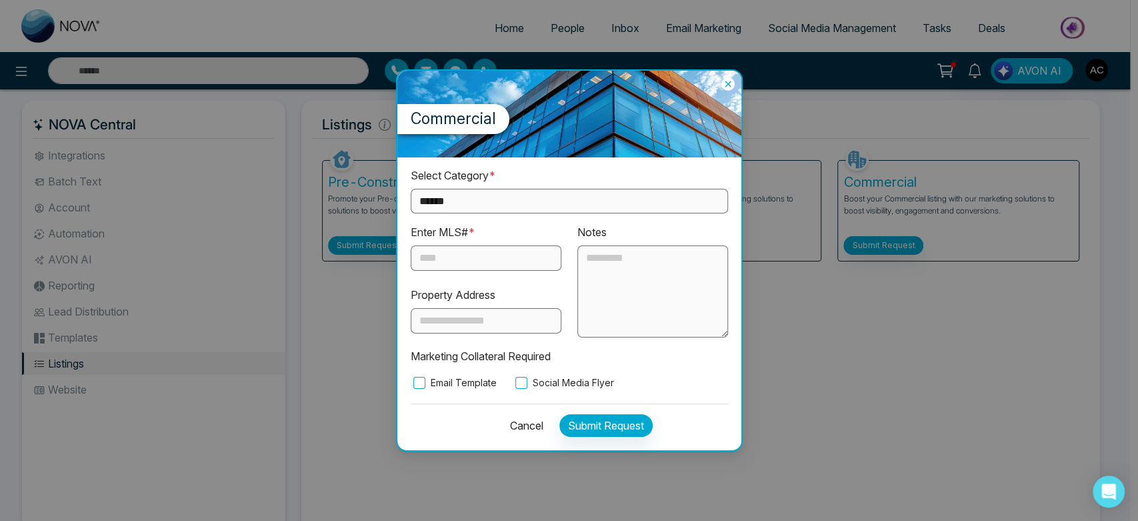
click at [615, 190] on select "**********" at bounding box center [569, 201] width 317 height 25
select select "**********"
click at [411, 189] on select "**********" at bounding box center [569, 201] width 317 height 25
click at [455, 263] on input "text" at bounding box center [486, 257] width 151 height 25
type input "***"
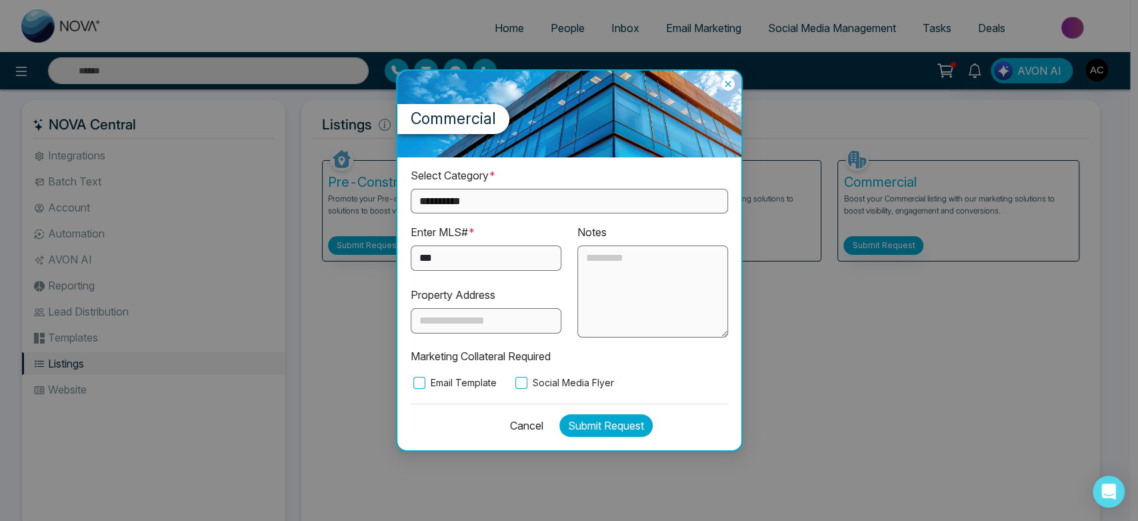
click at [599, 420] on button "Submit Request" at bounding box center [605, 425] width 93 height 23
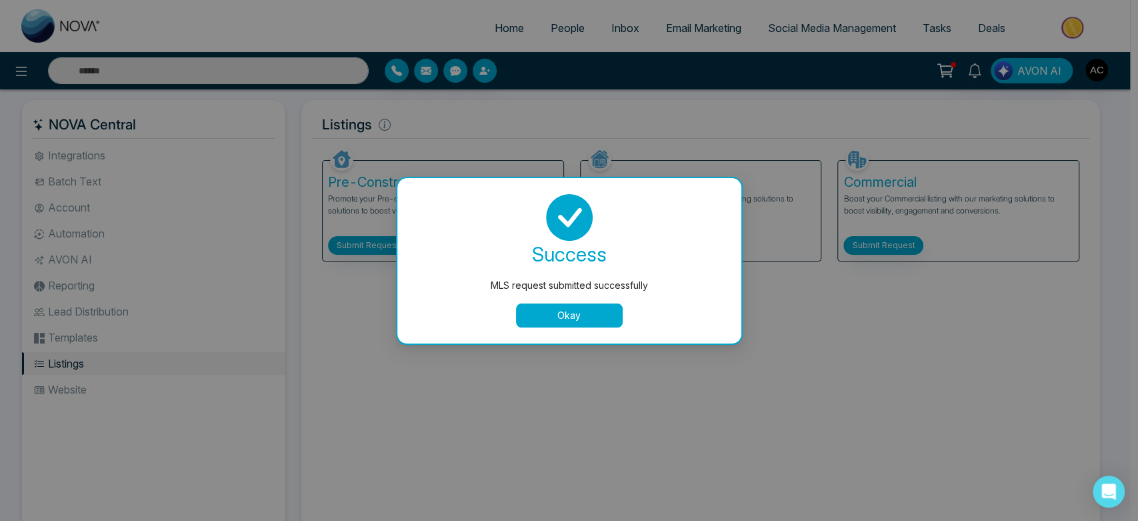
click at [584, 311] on button "Okay" at bounding box center [569, 315] width 107 height 24
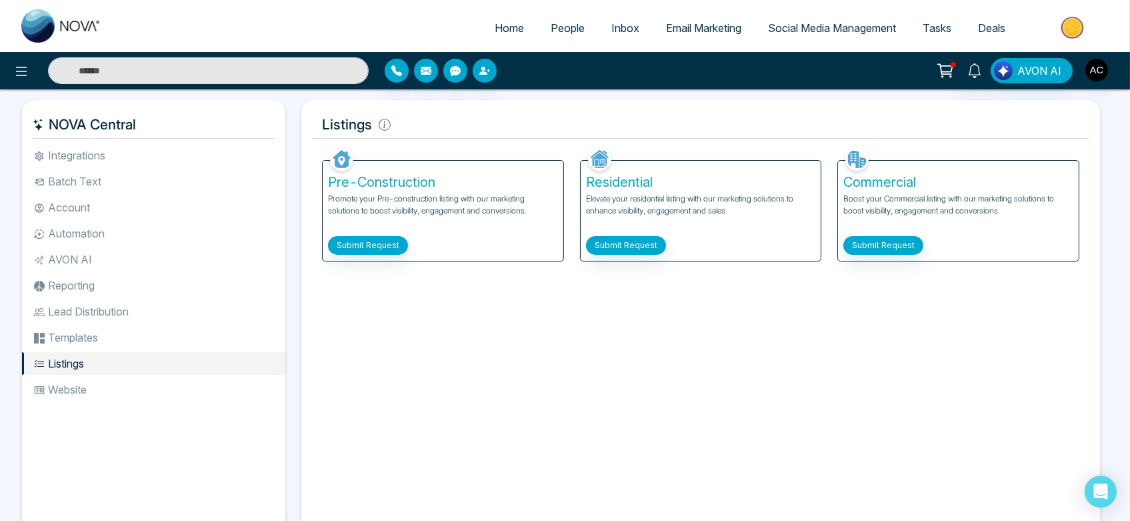
click at [123, 385] on li "Website" at bounding box center [153, 389] width 263 height 23
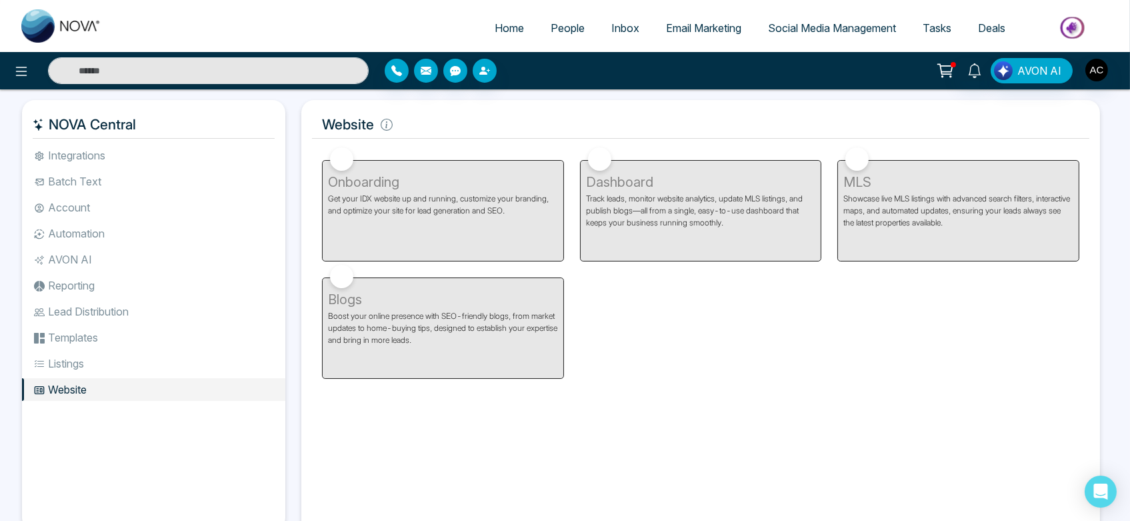
click at [131, 335] on li "Templates" at bounding box center [153, 337] width 263 height 23
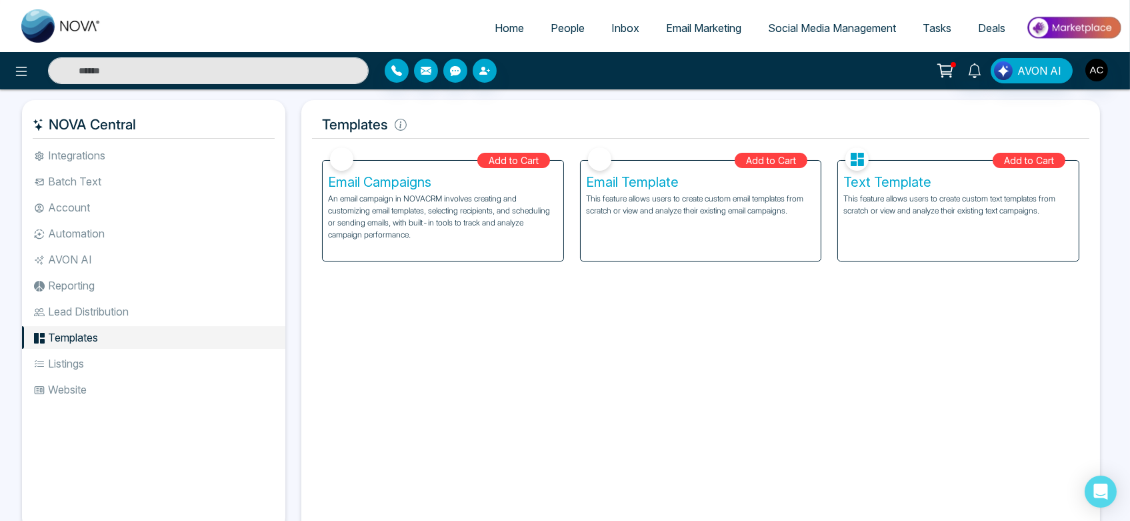
click at [429, 216] on p "An email campaign in NOVACRM involves creating and customizing email templates,…" at bounding box center [443, 217] width 230 height 48
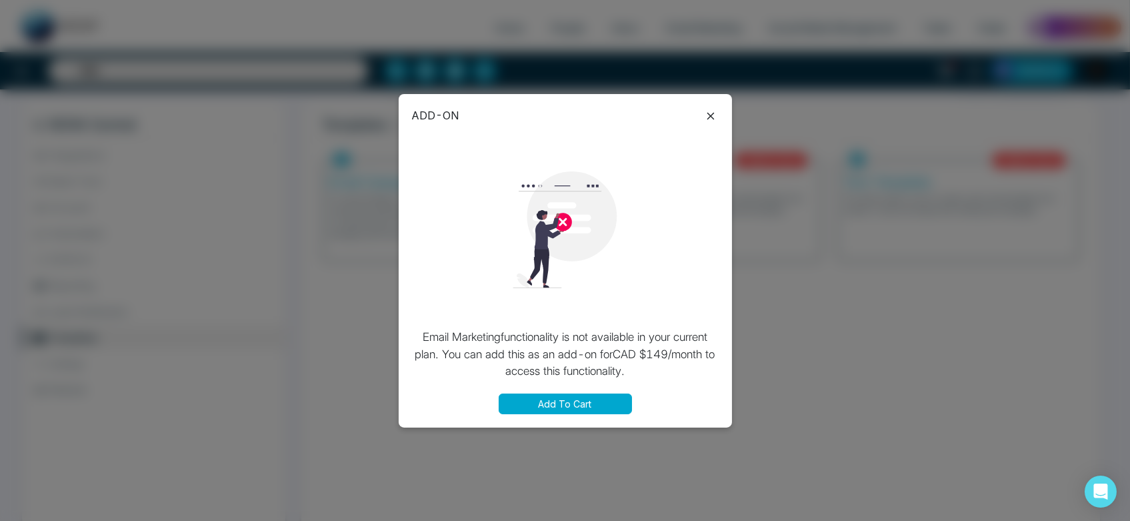
click at [705, 110] on icon at bounding box center [711, 116] width 16 height 16
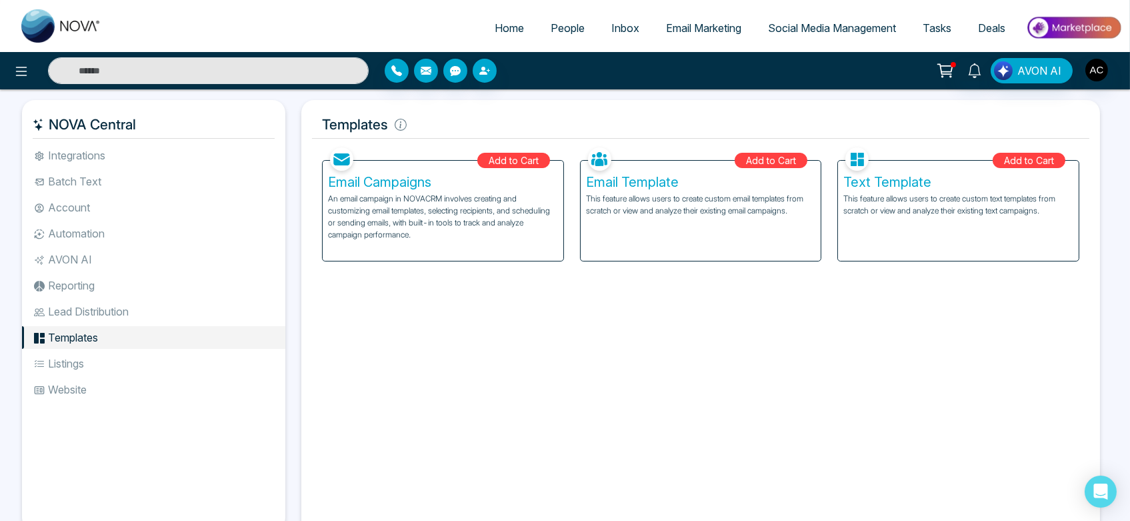
click at [105, 310] on li "Lead Distribution" at bounding box center [153, 311] width 263 height 23
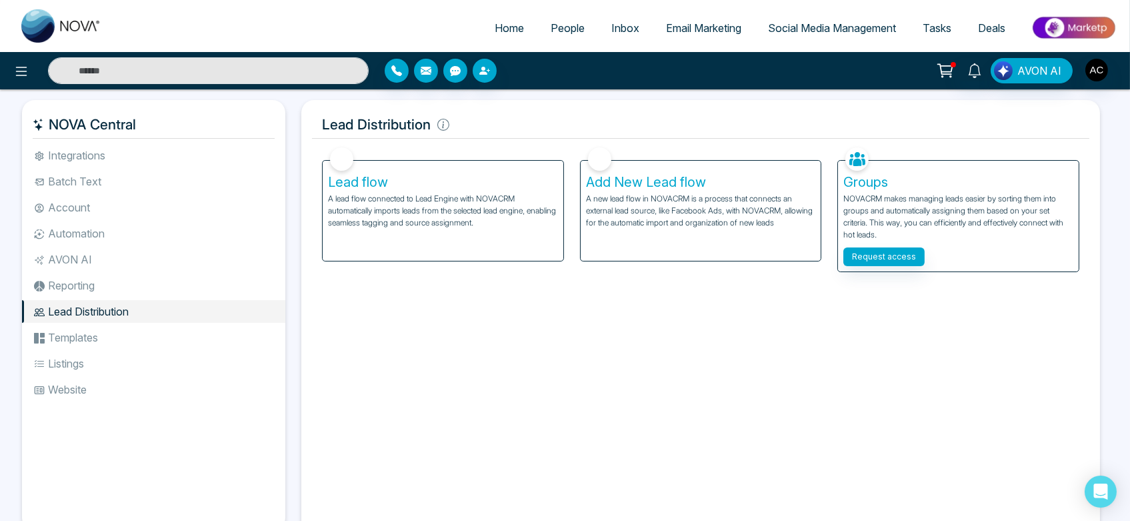
click at [122, 283] on li "Reporting" at bounding box center [153, 285] width 263 height 23
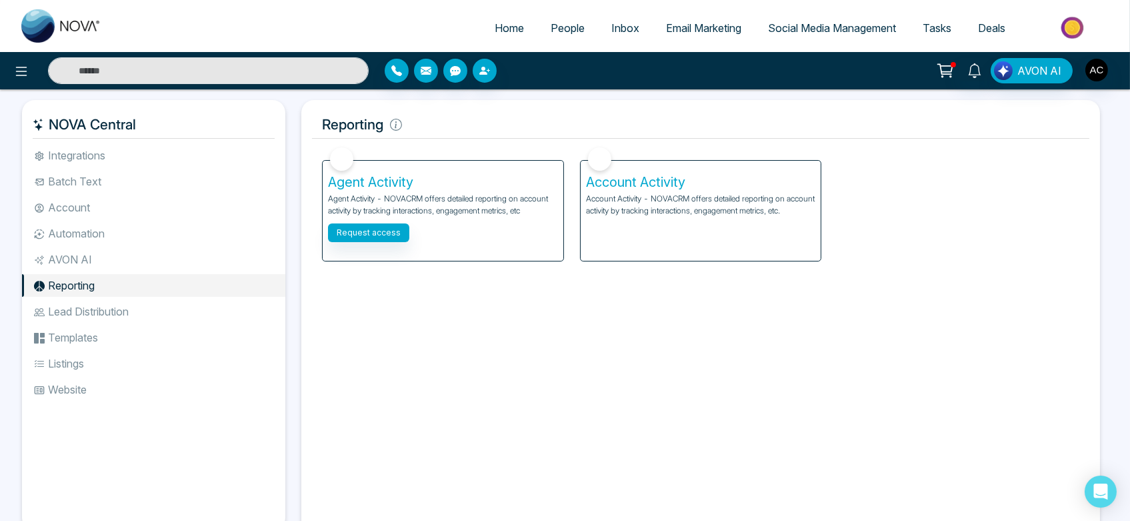
click at [121, 309] on li "Lead Distribution" at bounding box center [153, 311] width 263 height 23
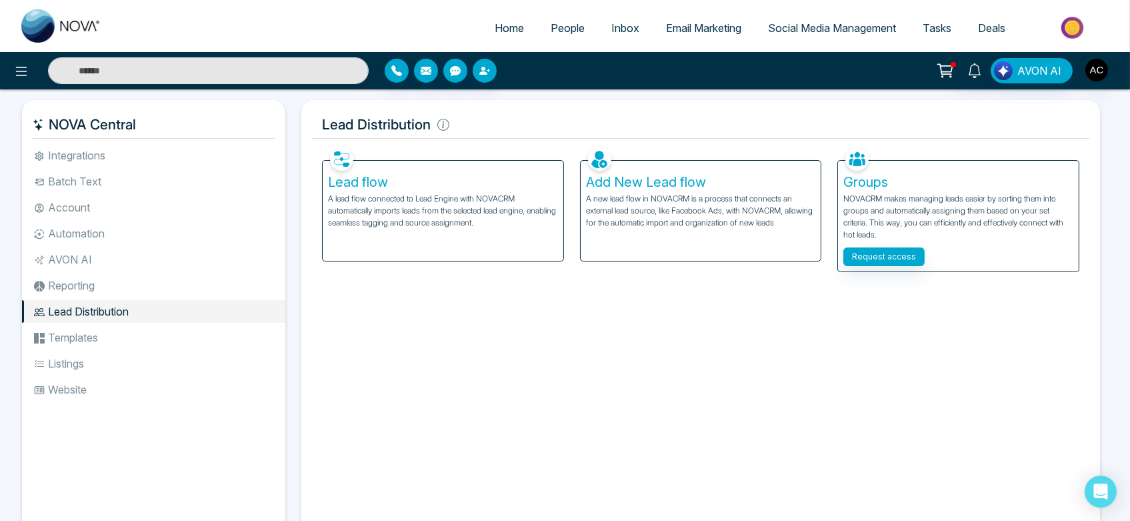
click at [52, 284] on li "Reporting" at bounding box center [153, 285] width 263 height 23
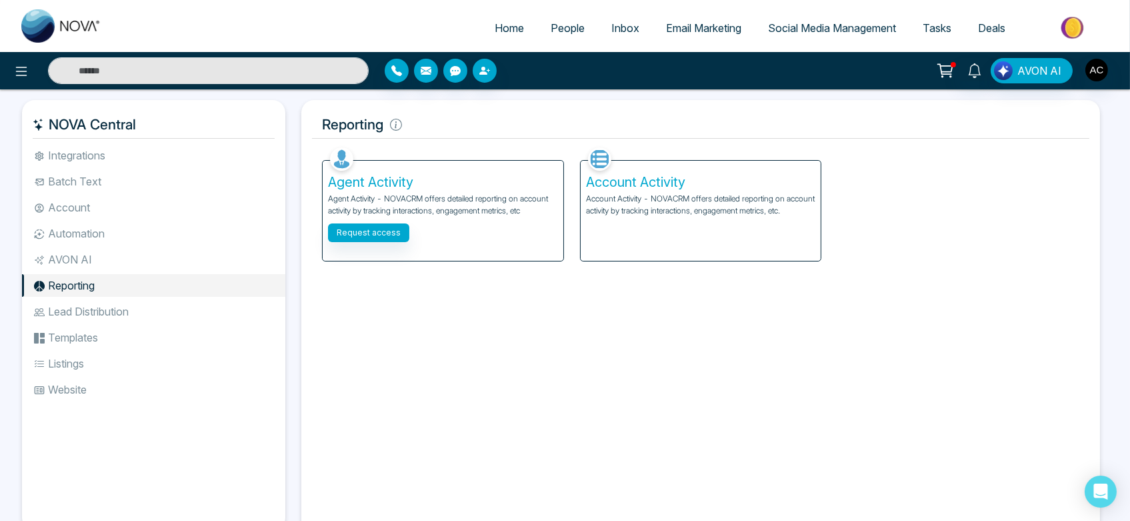
click at [709, 207] on p "Account Activity - NOVACRM offers detailed reporting on account activity by tra…" at bounding box center [701, 205] width 230 height 24
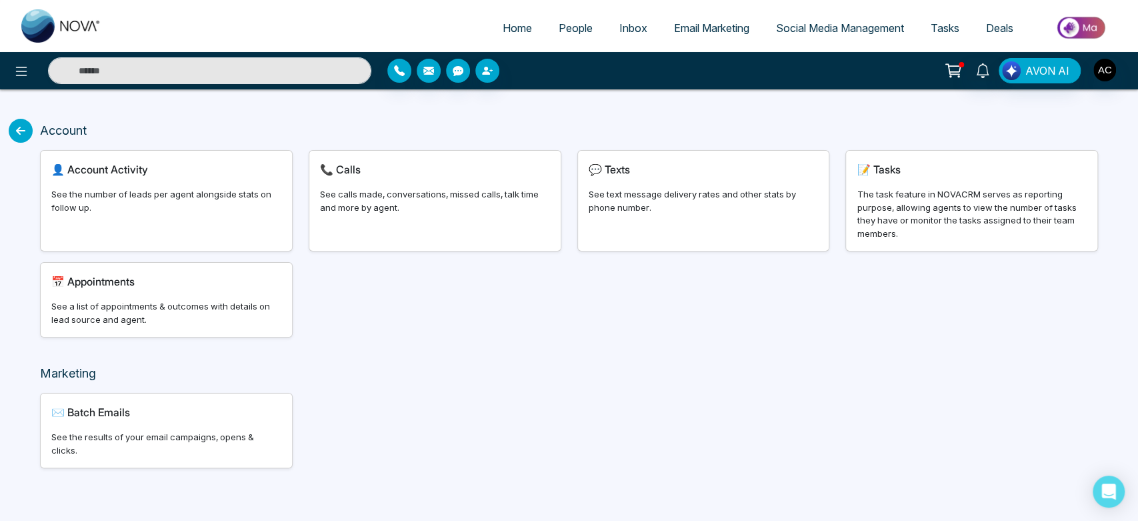
click at [160, 191] on div "See the number of leads per agent alongside stats on follow up." at bounding box center [166, 201] width 230 height 26
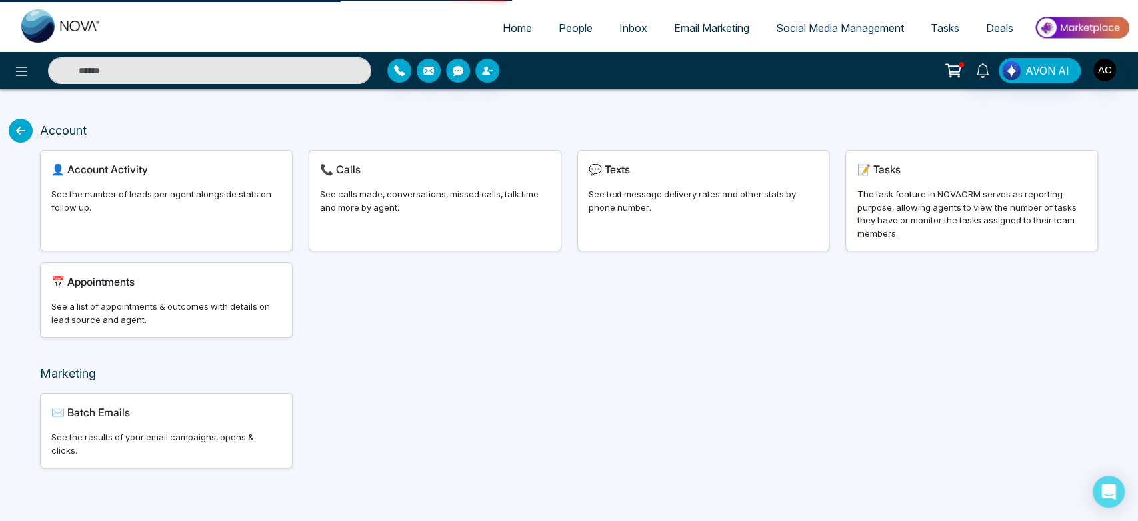
select select "***"
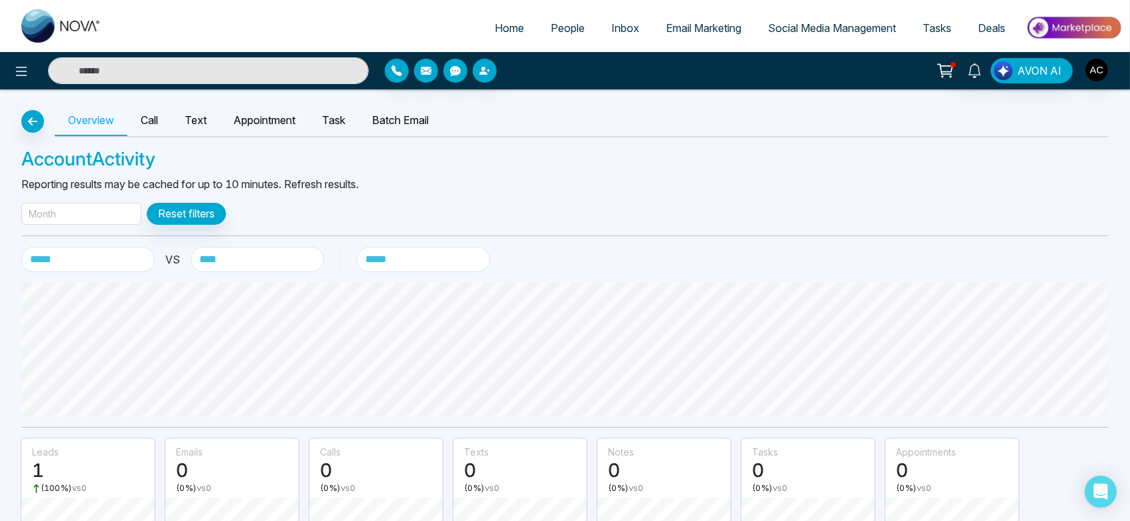
click at [91, 222] on div "Month" at bounding box center [81, 214] width 120 height 22
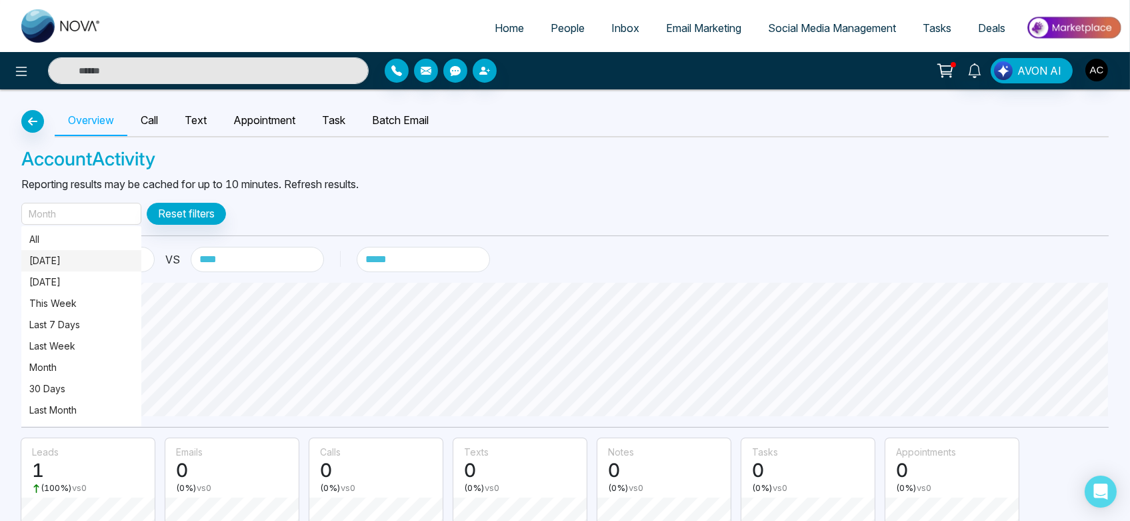
click at [91, 267] on p "[DATE]" at bounding box center [81, 260] width 104 height 15
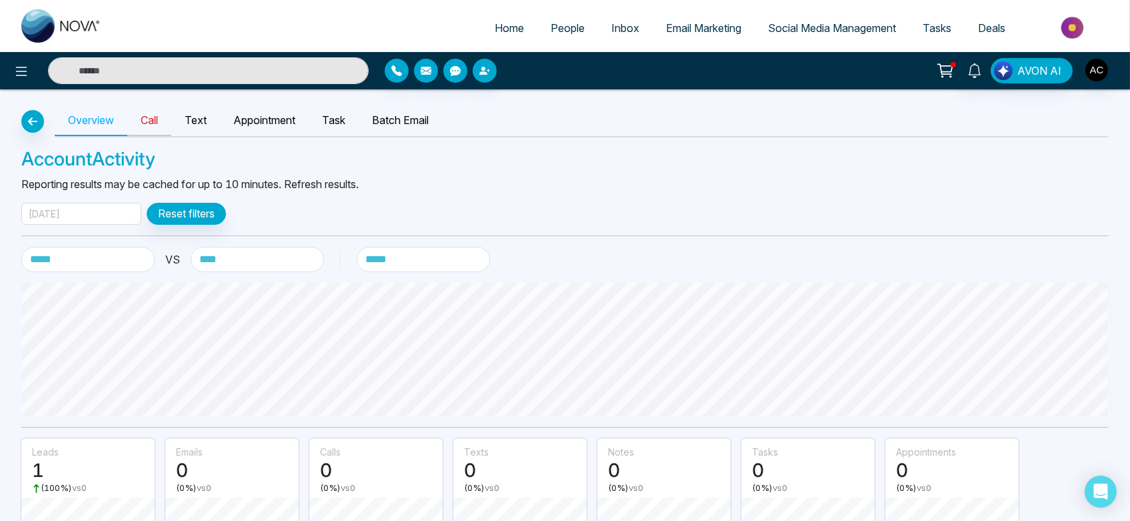
click at [147, 132] on link "Call" at bounding box center [149, 120] width 44 height 31
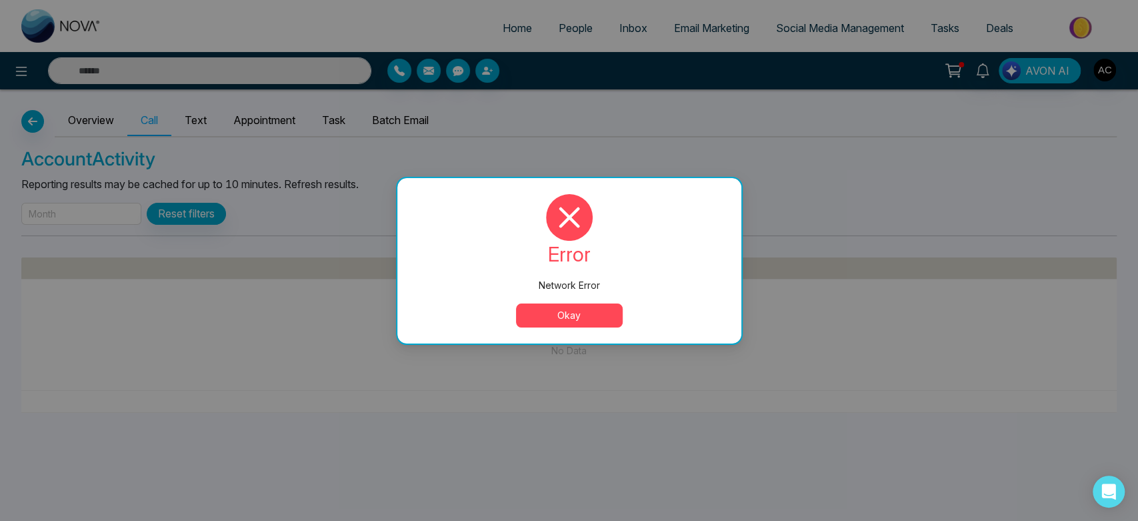
click at [571, 313] on button "Okay" at bounding box center [569, 315] width 107 height 24
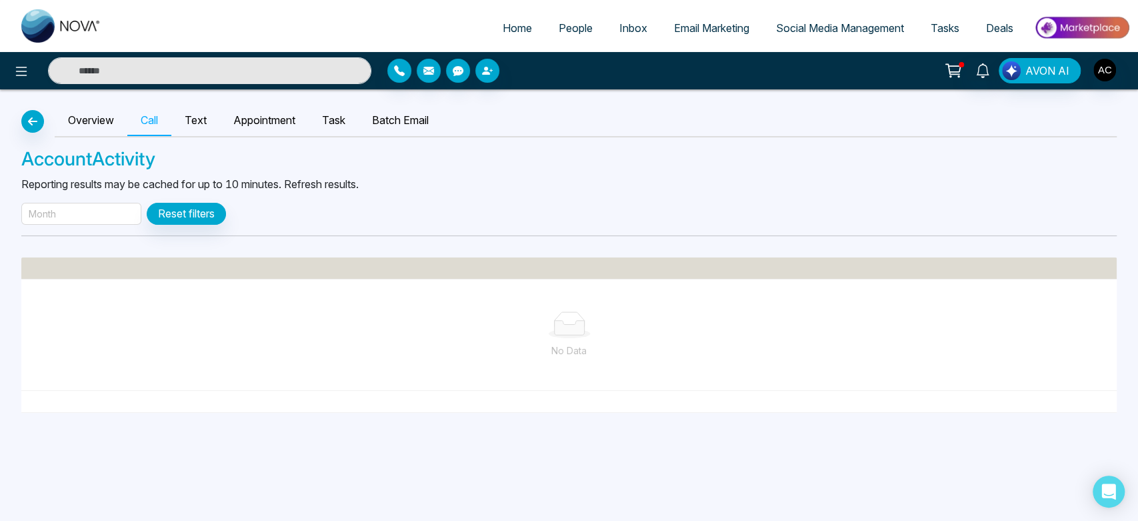
click at [503, 25] on span "Home" at bounding box center [517, 27] width 29 height 13
select select "*"
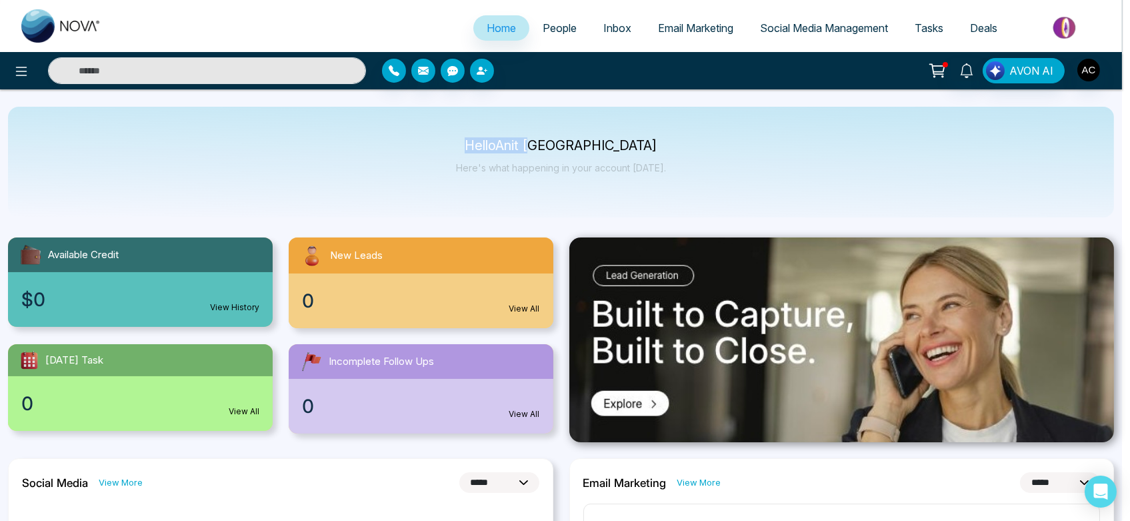
drag, startPoint x: 493, startPoint y: 137, endPoint x: 696, endPoint y: 164, distance: 204.5
click at [696, 164] on body "**********" at bounding box center [561, 260] width 1122 height 521
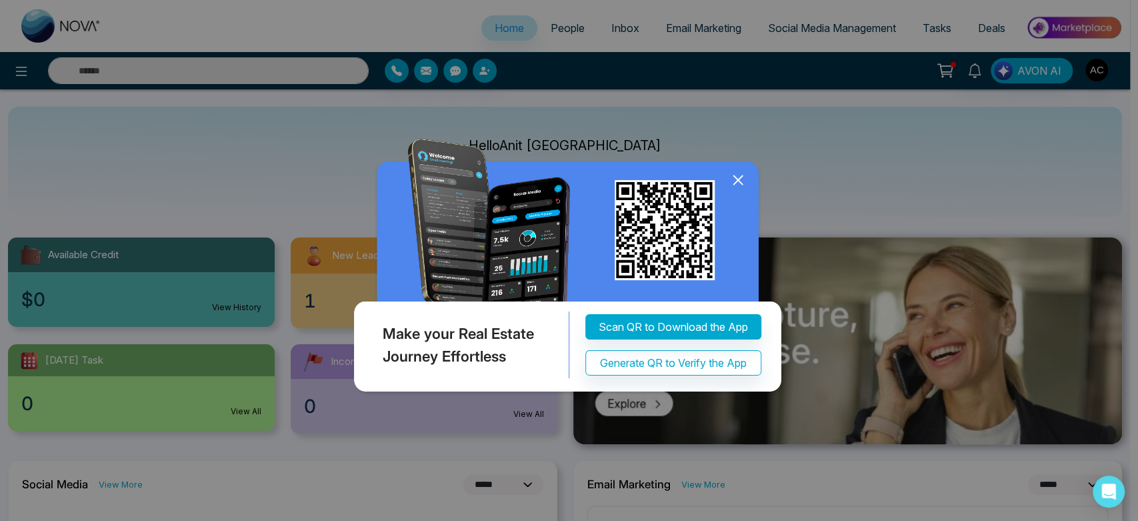
click at [696, 164] on div "Make your Real Estate Journey Effortless Scan QR to Download the App Generate Q…" at bounding box center [569, 260] width 1138 height 521
click at [738, 175] on icon at bounding box center [738, 180] width 20 height 20
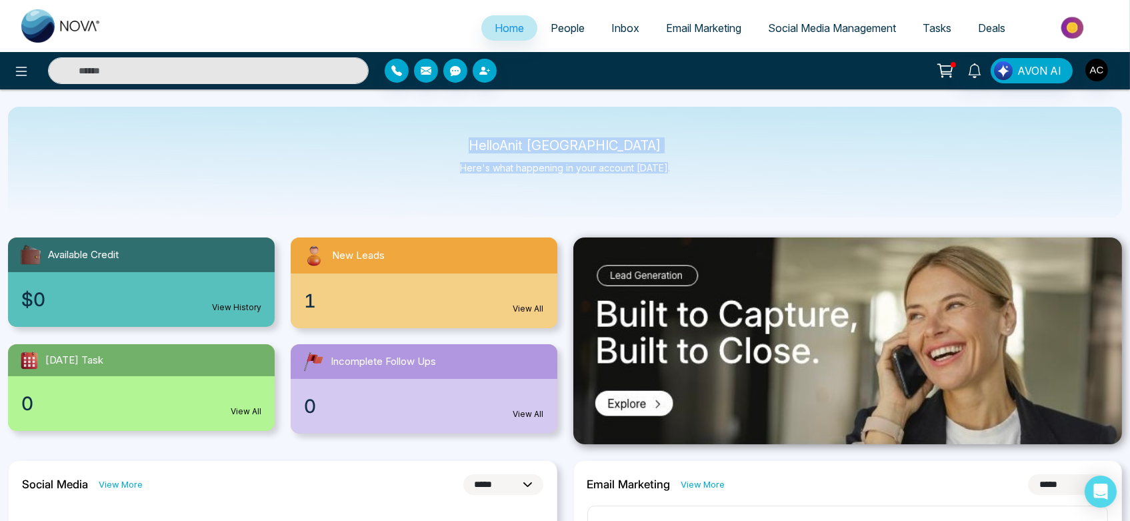
drag, startPoint x: 691, startPoint y: 160, endPoint x: 469, endPoint y: 149, distance: 222.3
click at [469, 149] on div "Hello Anit Canada Here's what happening in your account today." at bounding box center [565, 162] width 1114 height 111
click at [469, 149] on p "Hello Anit Canada" at bounding box center [565, 145] width 210 height 11
click at [21, 67] on icon at bounding box center [21, 71] width 11 height 9
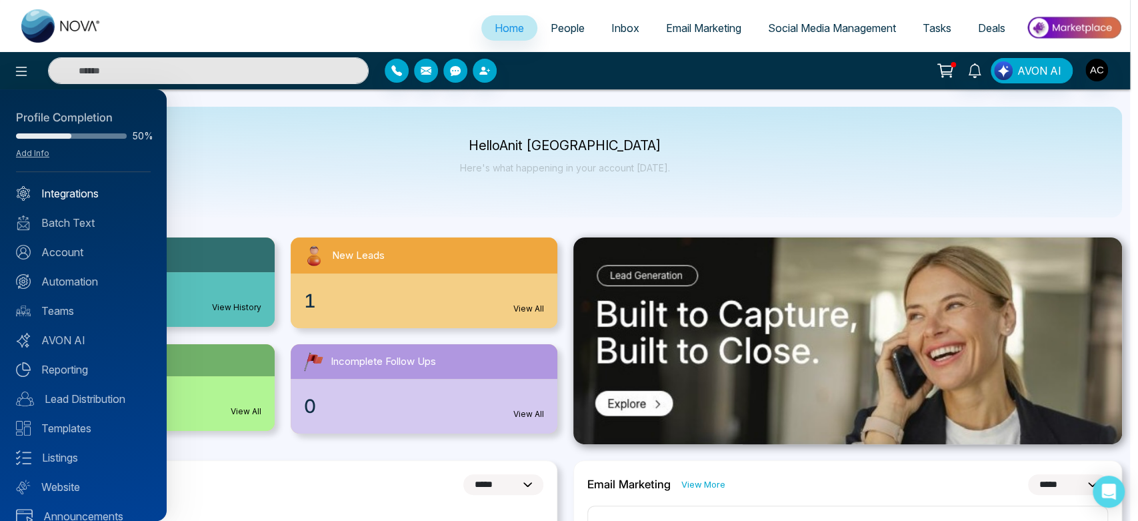
click at [72, 190] on link "Integrations" at bounding box center [83, 193] width 135 height 16
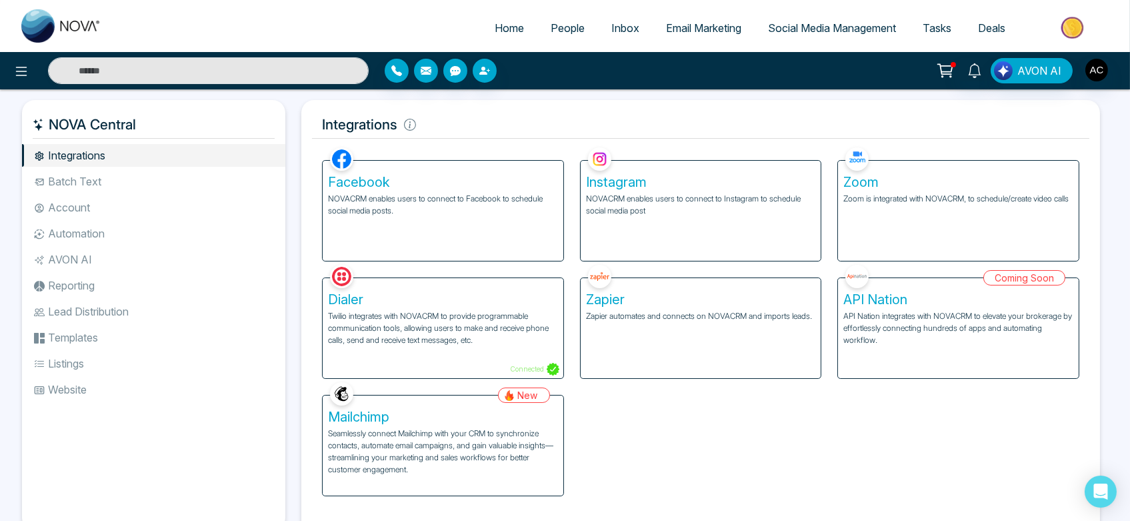
click at [503, 20] on link "Home" at bounding box center [509, 27] width 56 height 25
select select "*"
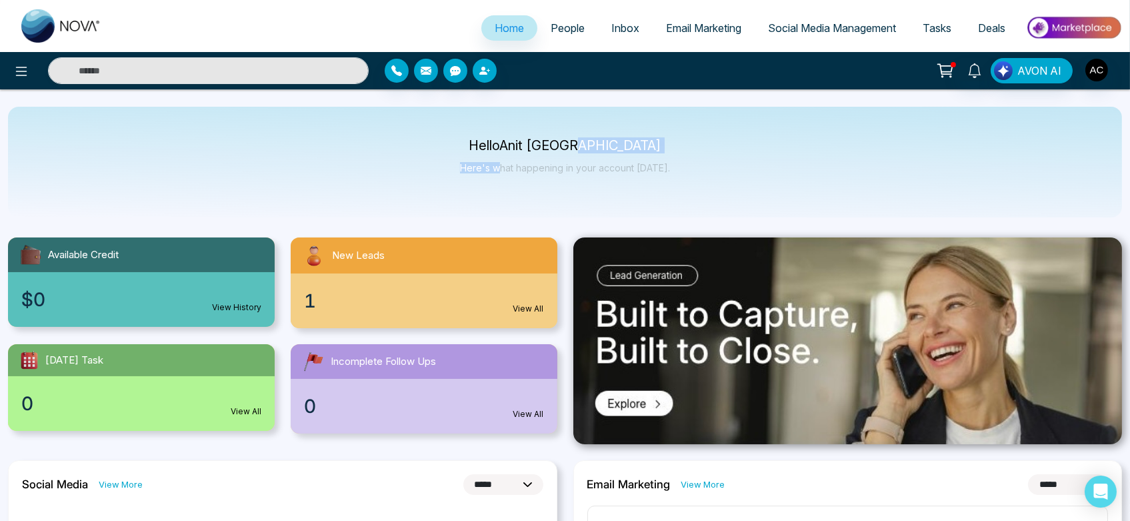
drag, startPoint x: 502, startPoint y: 152, endPoint x: 669, endPoint y: 151, distance: 166.7
click at [669, 151] on div "Hello Anit Canada Here's what happening in your account today." at bounding box center [565, 162] width 1114 height 111
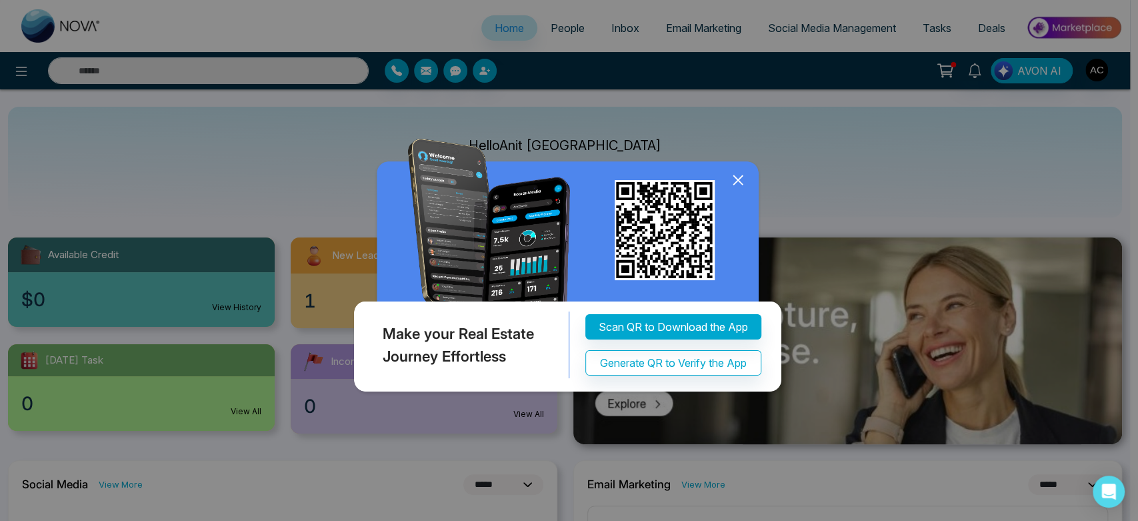
click at [733, 185] on icon at bounding box center [738, 180] width 20 height 20
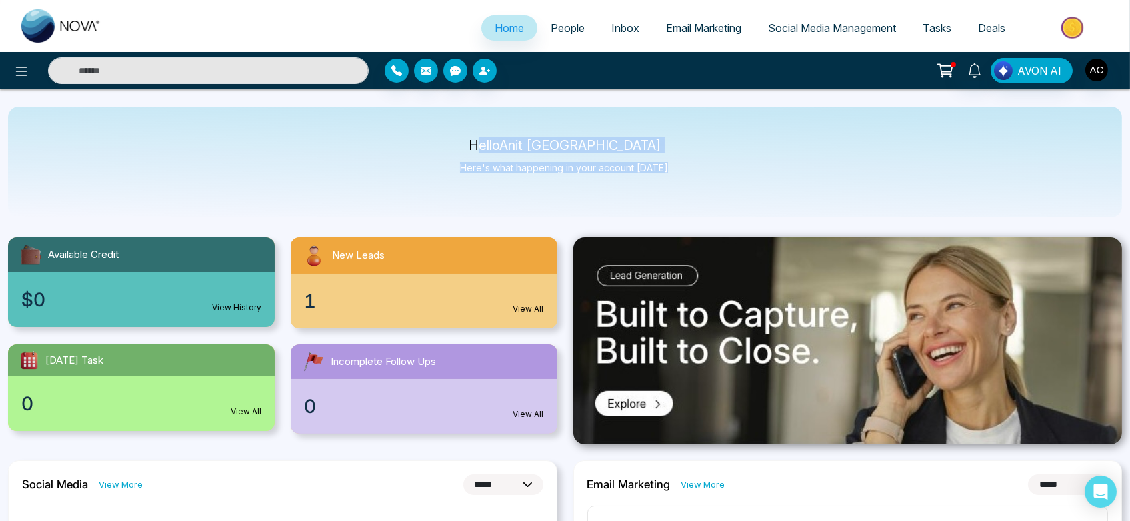
drag, startPoint x: 667, startPoint y: 166, endPoint x: 517, endPoint y: 135, distance: 152.5
click at [517, 135] on div "Hello Anit Canada Here's what happening in your account today." at bounding box center [565, 162] width 1114 height 111
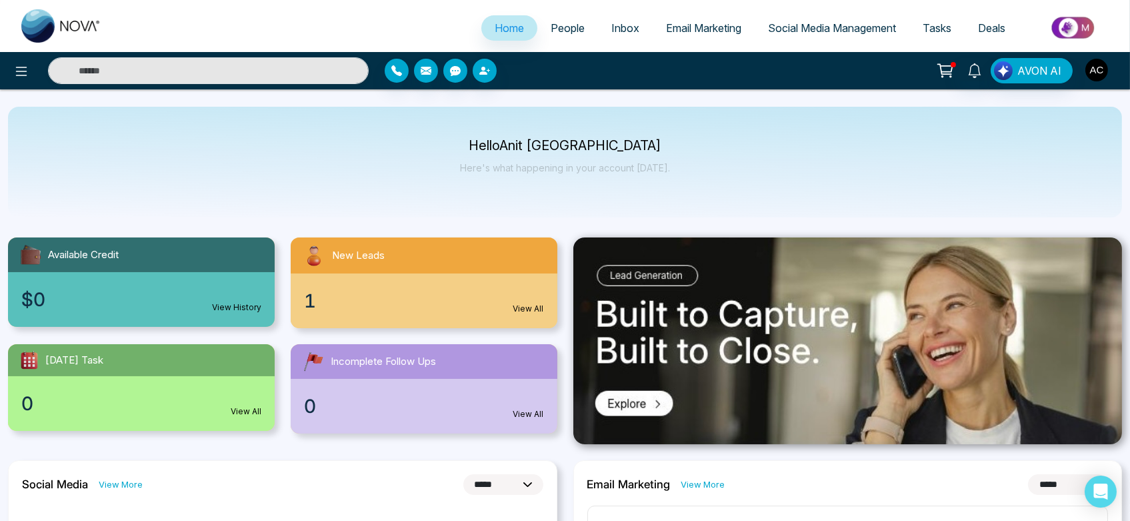
click at [1108, 67] on button "button" at bounding box center [1097, 70] width 24 height 24
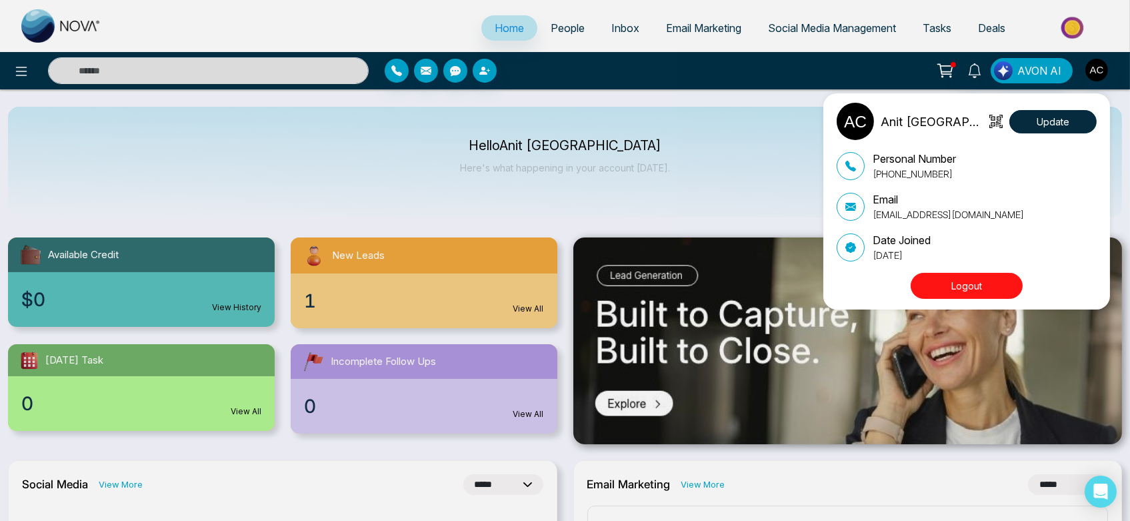
drag, startPoint x: 487, startPoint y: 143, endPoint x: 700, endPoint y: 175, distance: 215.1
click at [700, 175] on div "Anit Canada Update Personal Number [PHONE_NUMBER] Email [EMAIL_ADDRESS][DOMAIN_…" at bounding box center [565, 260] width 1130 height 521
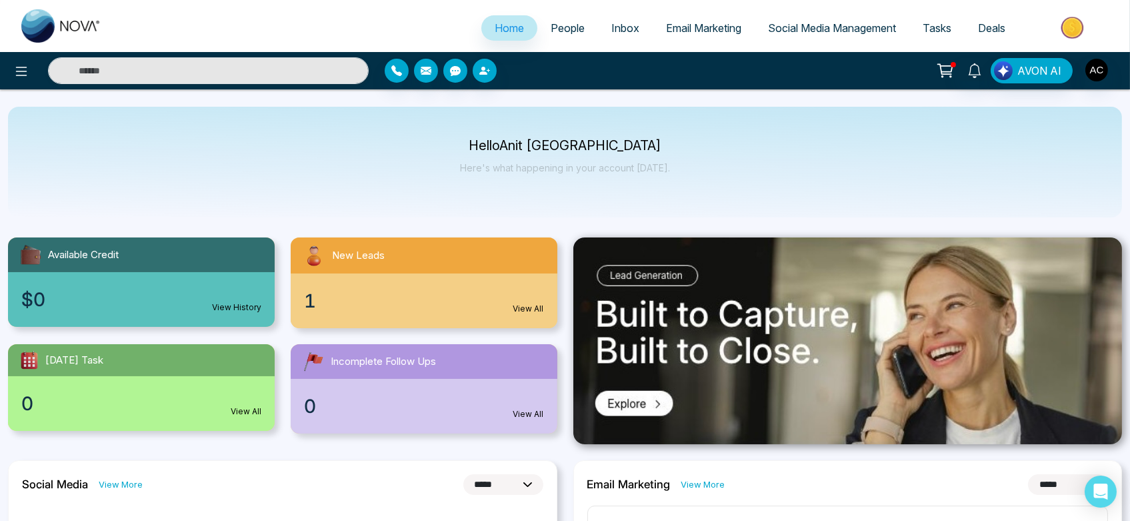
click at [700, 175] on div "Hello Anit Canada Here's what happening in your account today." at bounding box center [565, 162] width 1114 height 111
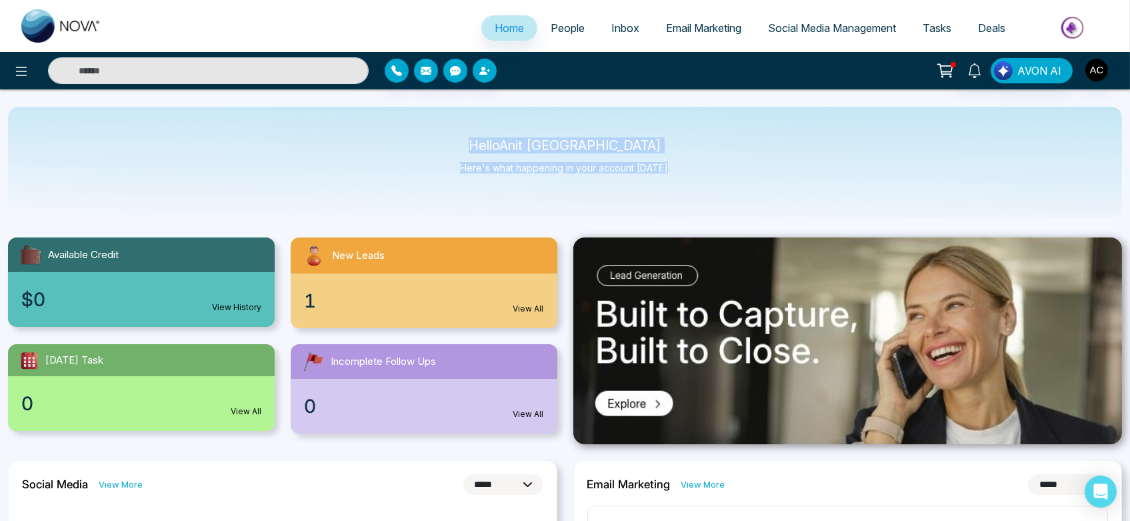
drag, startPoint x: 681, startPoint y: 171, endPoint x: 476, endPoint y: 148, distance: 205.9
click at [476, 148] on div "Hello Anit Canada Here's what happening in your account today." at bounding box center [565, 162] width 1114 height 111
click at [476, 148] on p "Hello Anit Canada" at bounding box center [565, 145] width 210 height 11
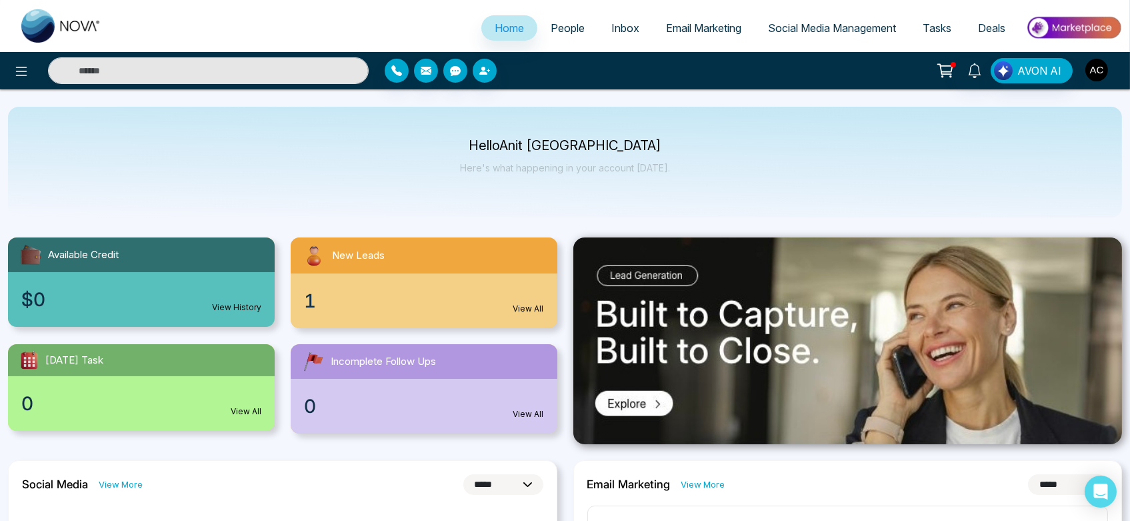
click at [1095, 75] on img "button" at bounding box center [1096, 70] width 23 height 23
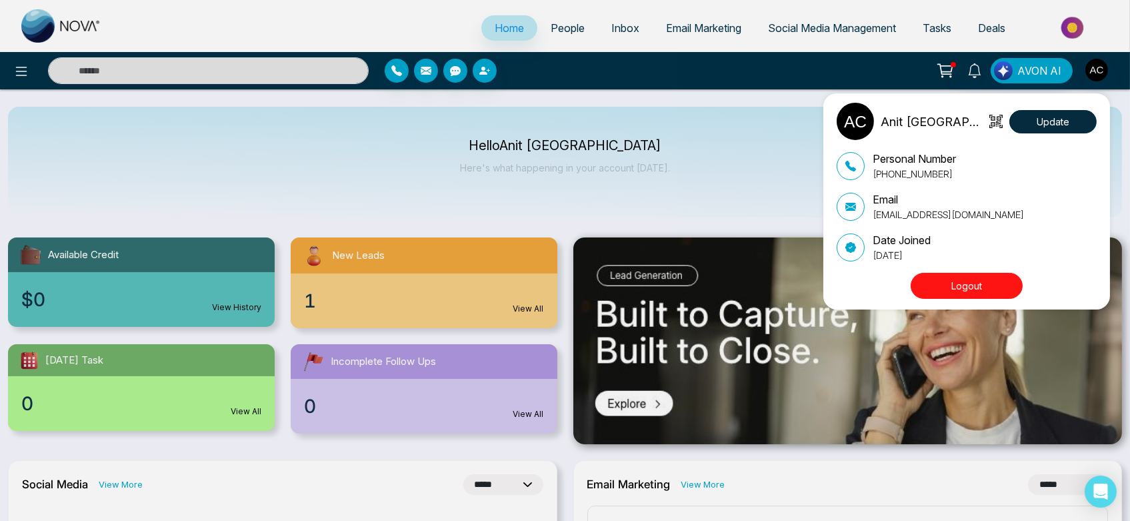
click at [968, 281] on button "Logout" at bounding box center [967, 286] width 112 height 26
